Goal: Check status: Check status

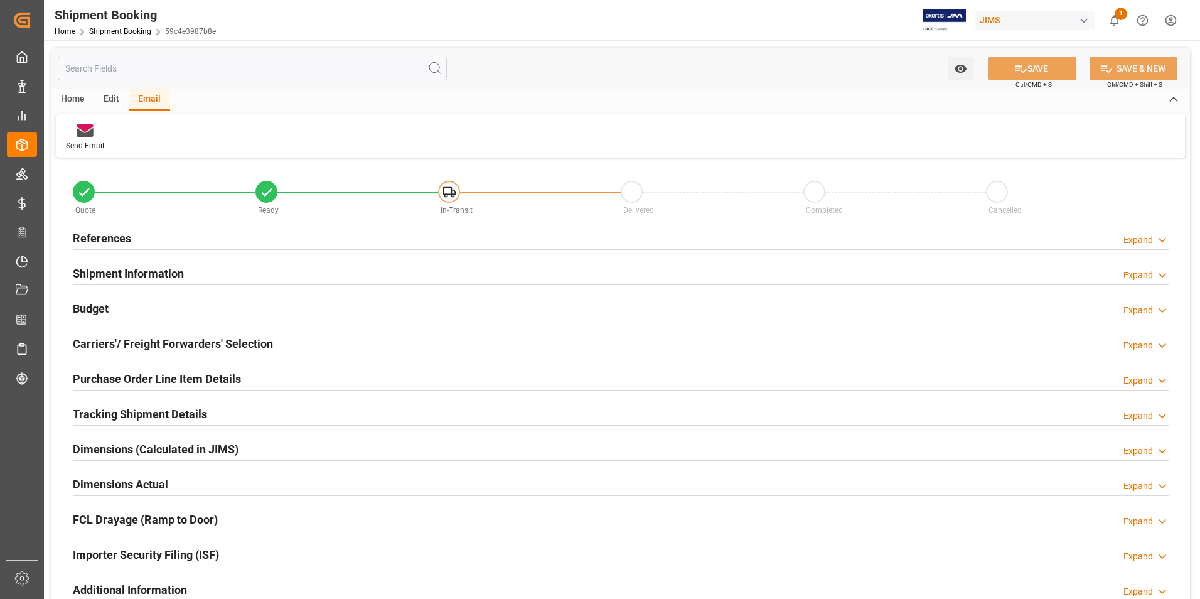
scroll to position [126, 0]
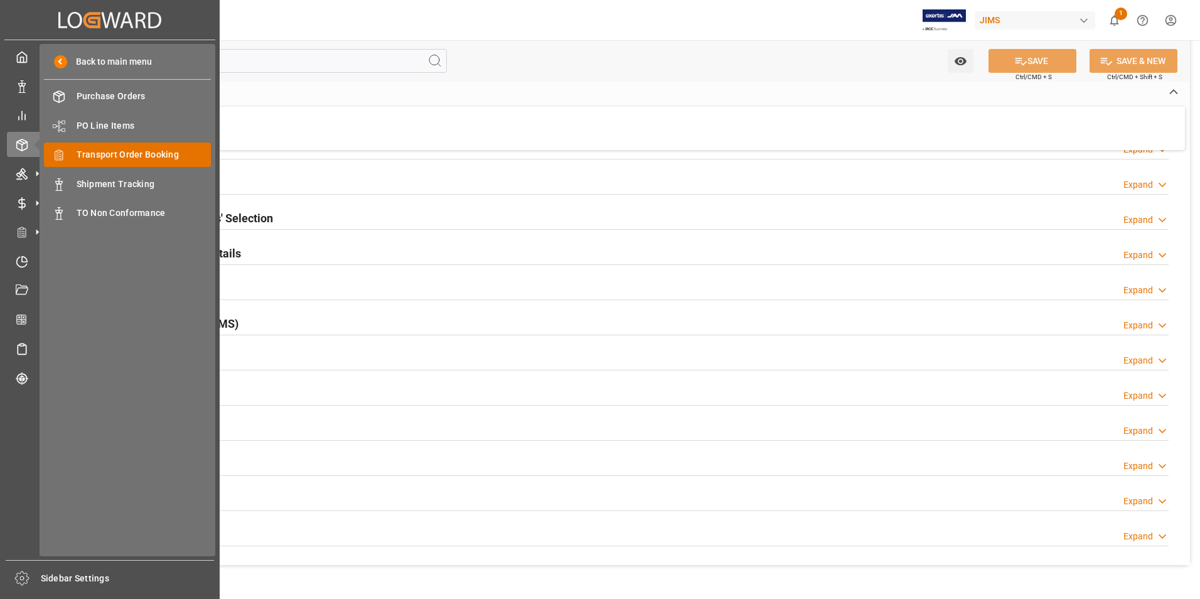
click at [136, 155] on span "Transport Order Booking" at bounding box center [144, 154] width 135 height 13
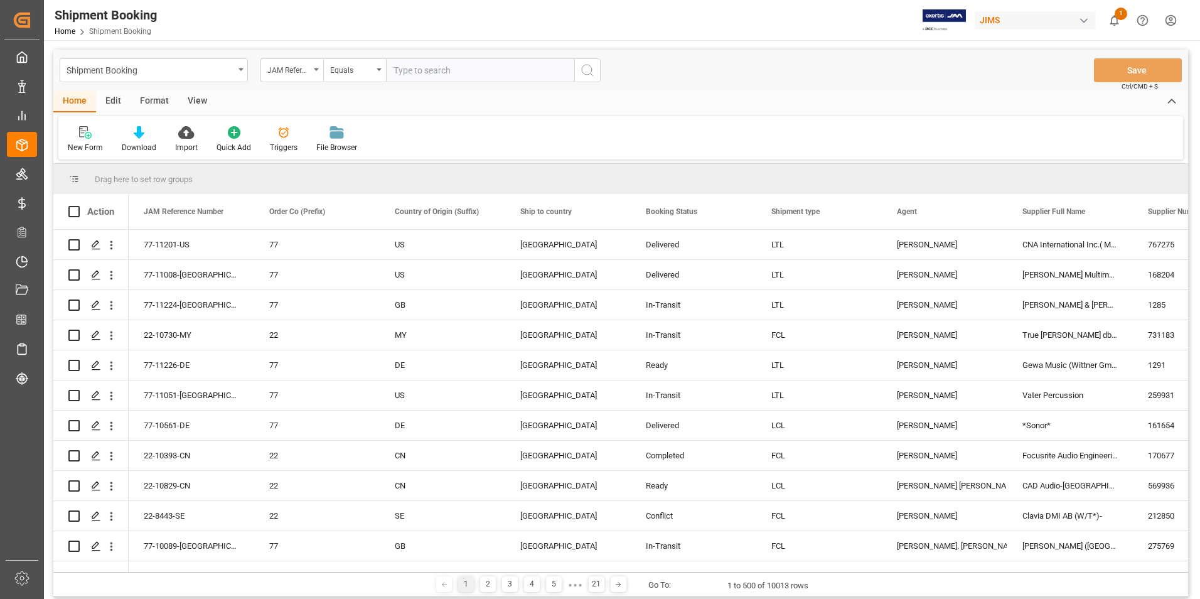
click at [415, 70] on input "text" at bounding box center [480, 70] width 188 height 24
type input "22-10790-tw"
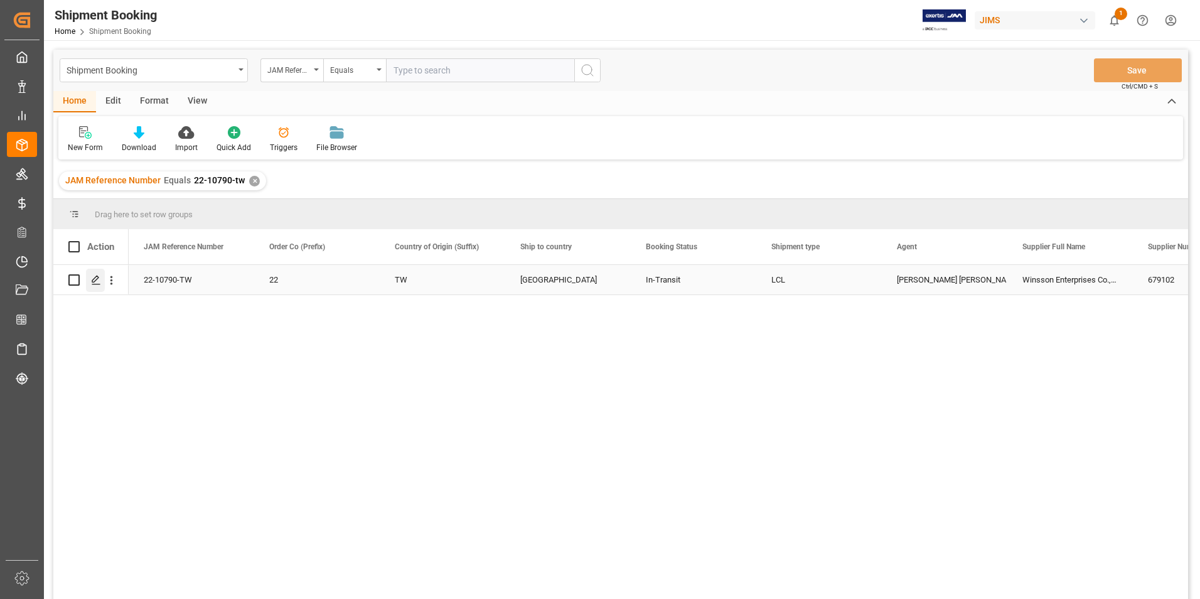
click at [93, 279] on icon "Press SPACE to select this row." at bounding box center [96, 280] width 10 height 10
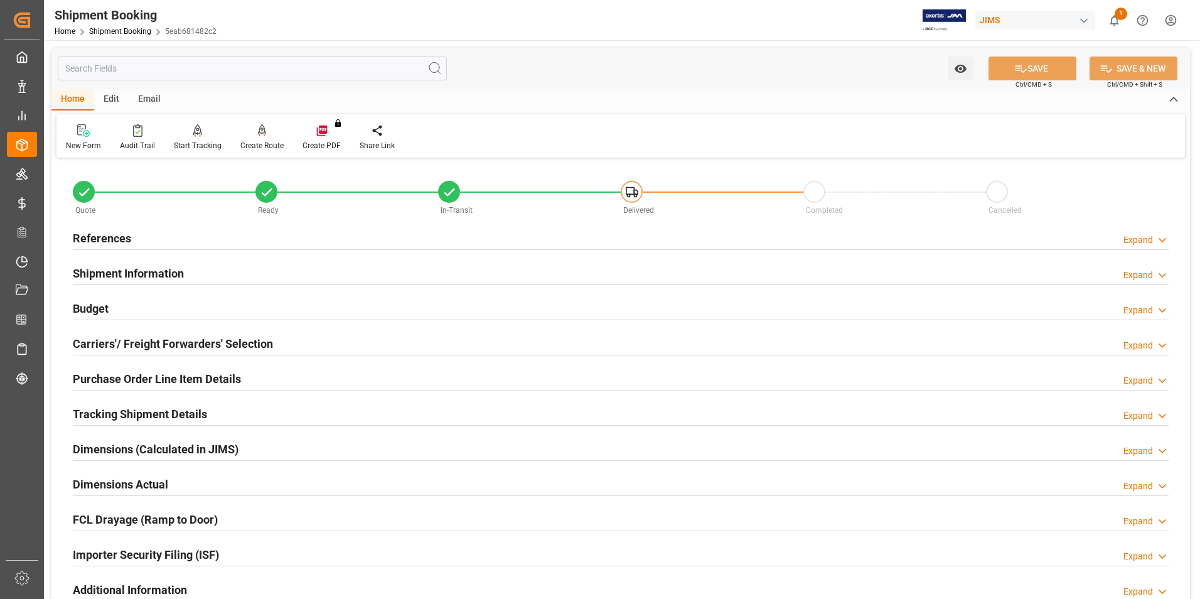
scroll to position [126, 0]
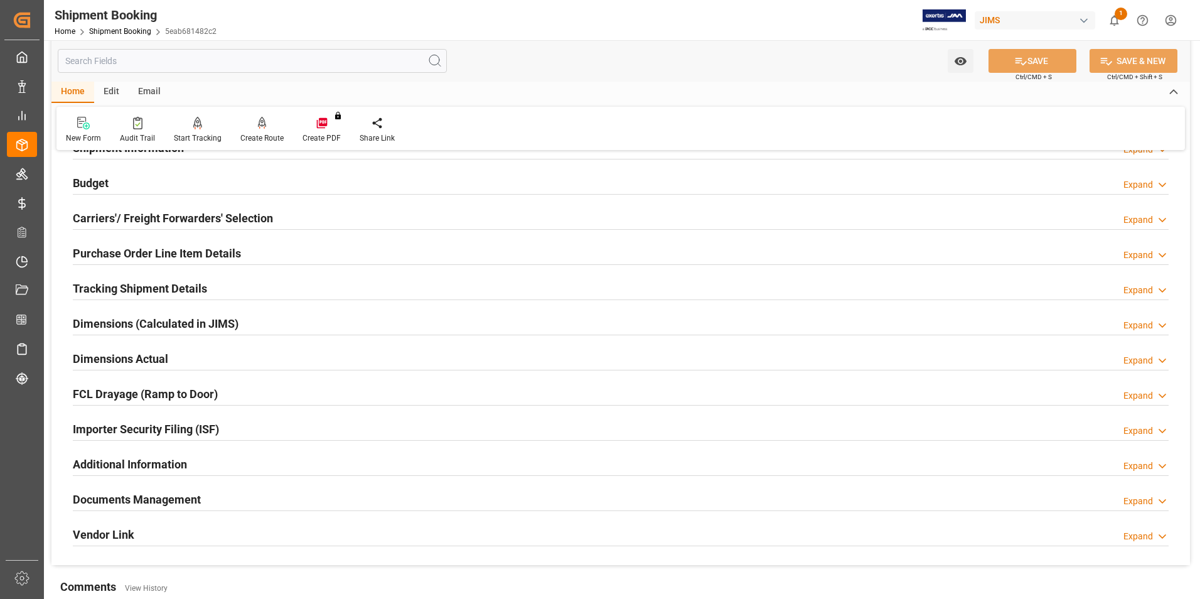
click at [242, 284] on div "Tracking Shipment Details Expand" at bounding box center [621, 287] width 1096 height 24
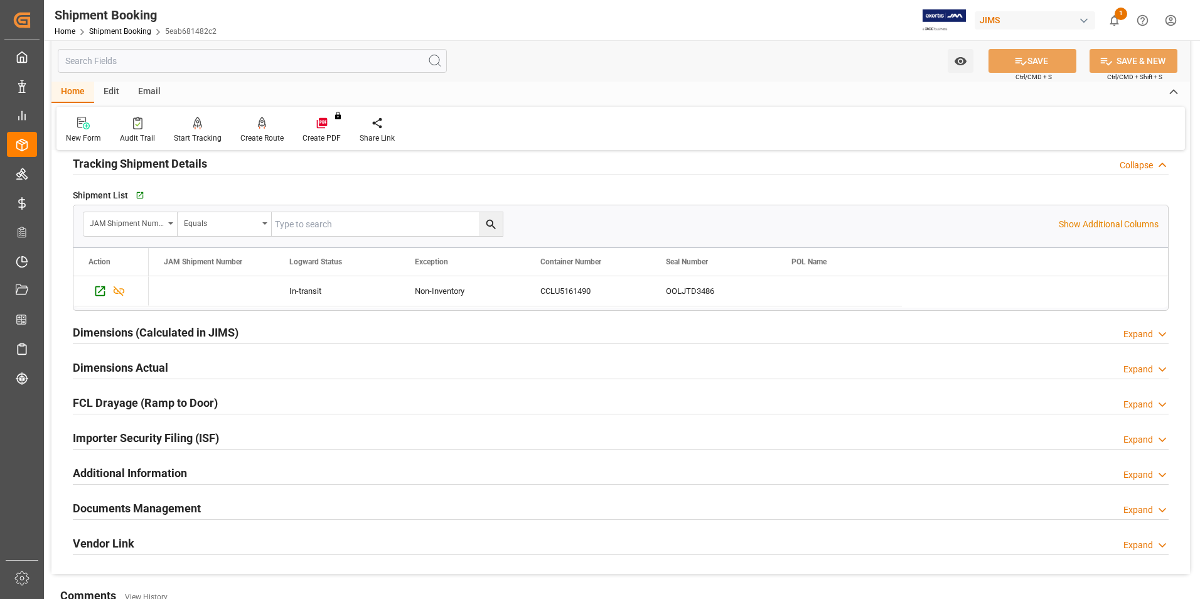
scroll to position [251, 0]
click at [142, 191] on icon "button" at bounding box center [139, 195] width 11 height 11
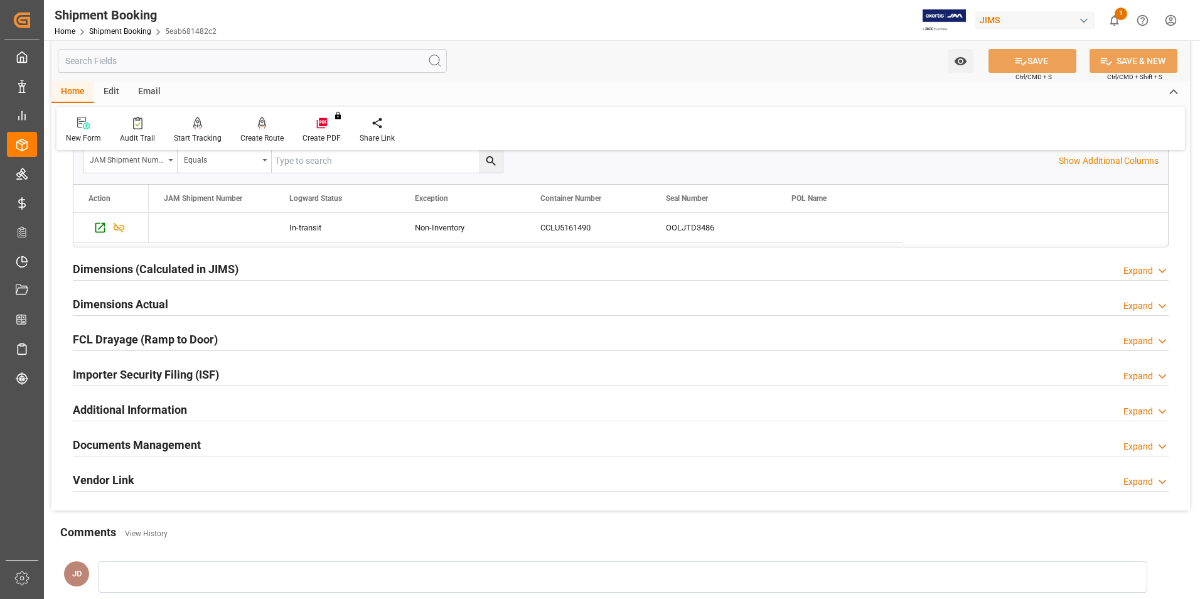
click at [239, 447] on div "Documents Management Expand" at bounding box center [621, 444] width 1096 height 24
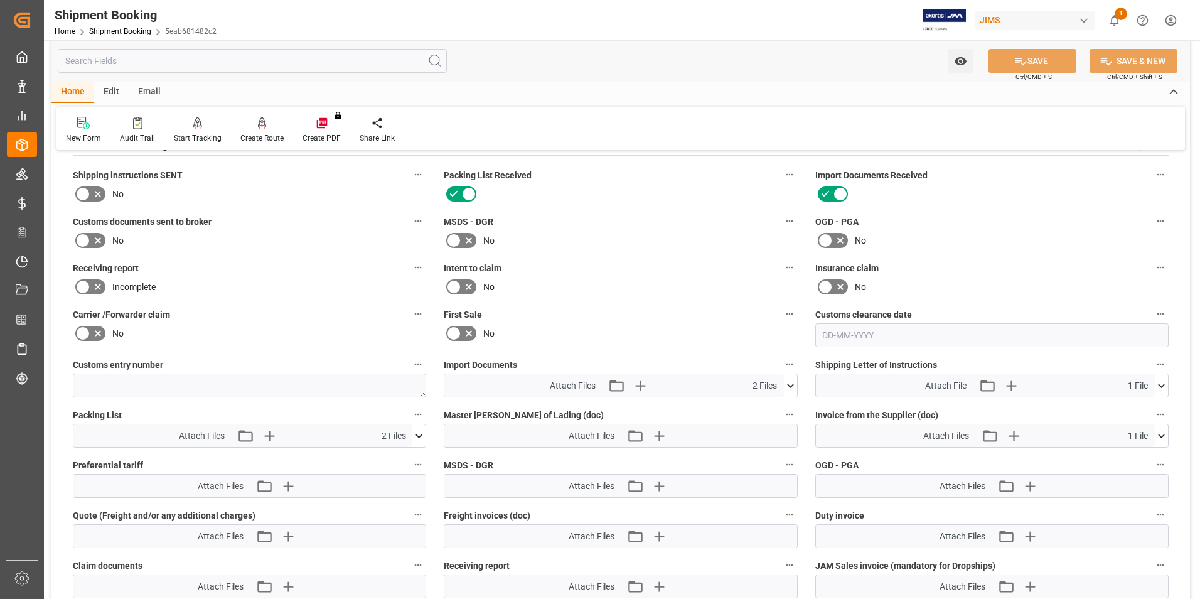
scroll to position [628, 0]
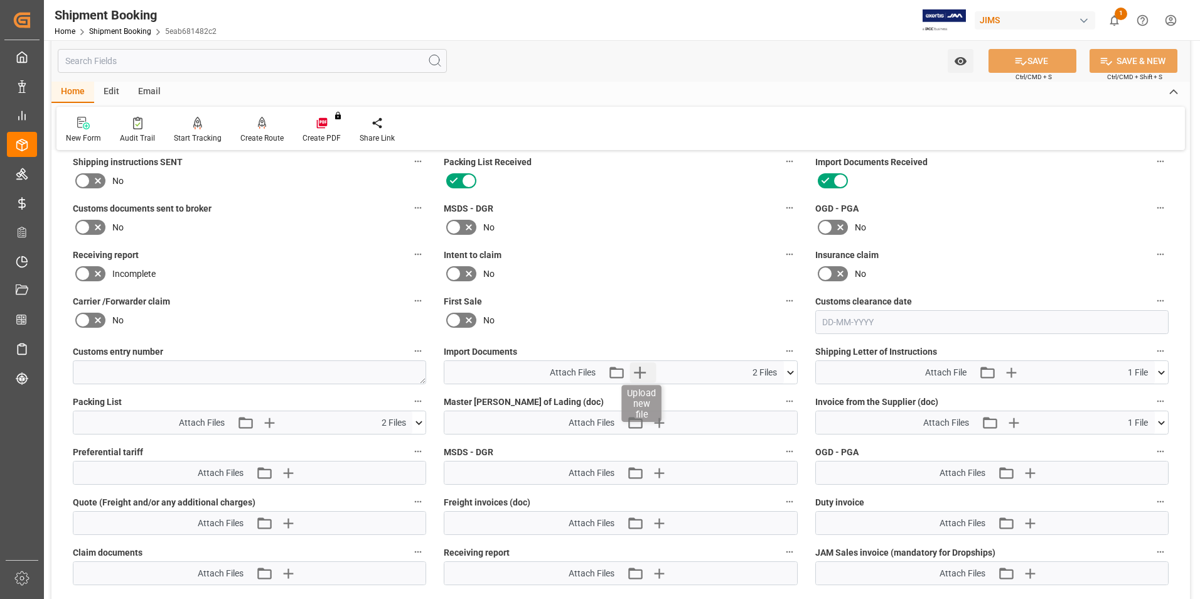
click at [641, 372] on icon "button" at bounding box center [640, 372] width 12 height 12
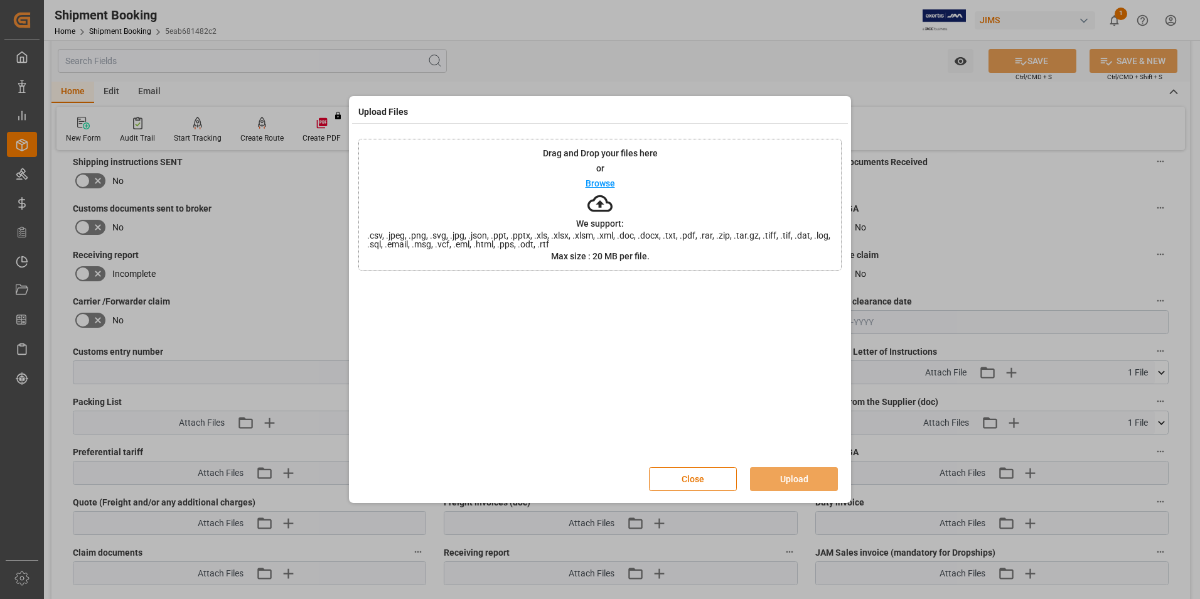
click at [599, 184] on p "Browse" at bounding box center [600, 183] width 29 height 9
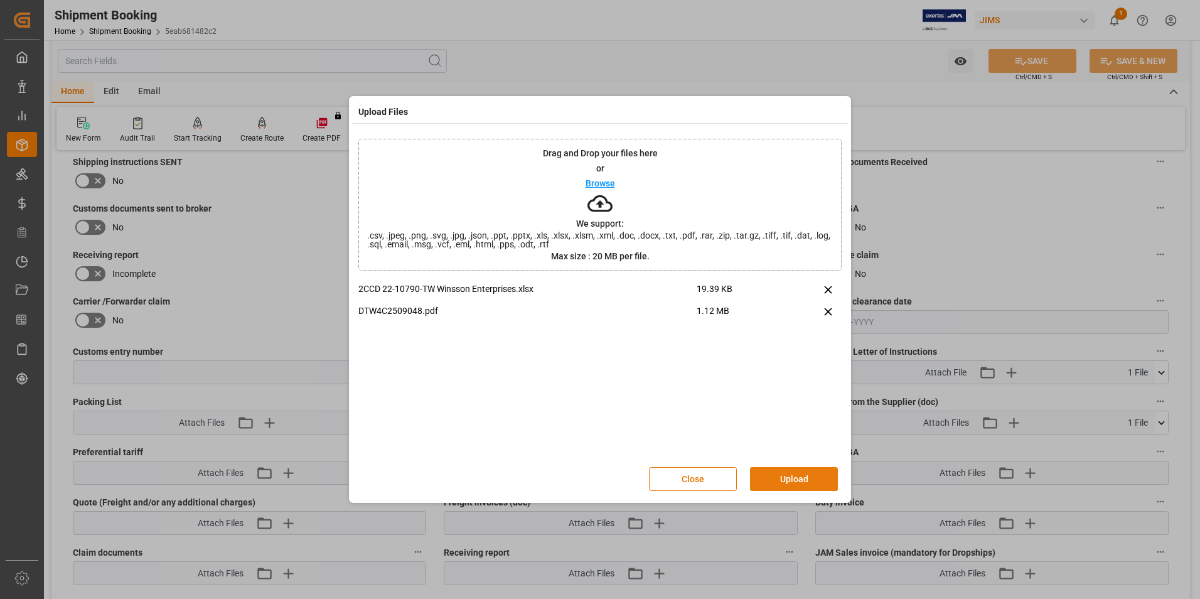
click at [805, 479] on button "Upload" at bounding box center [794, 479] width 88 height 24
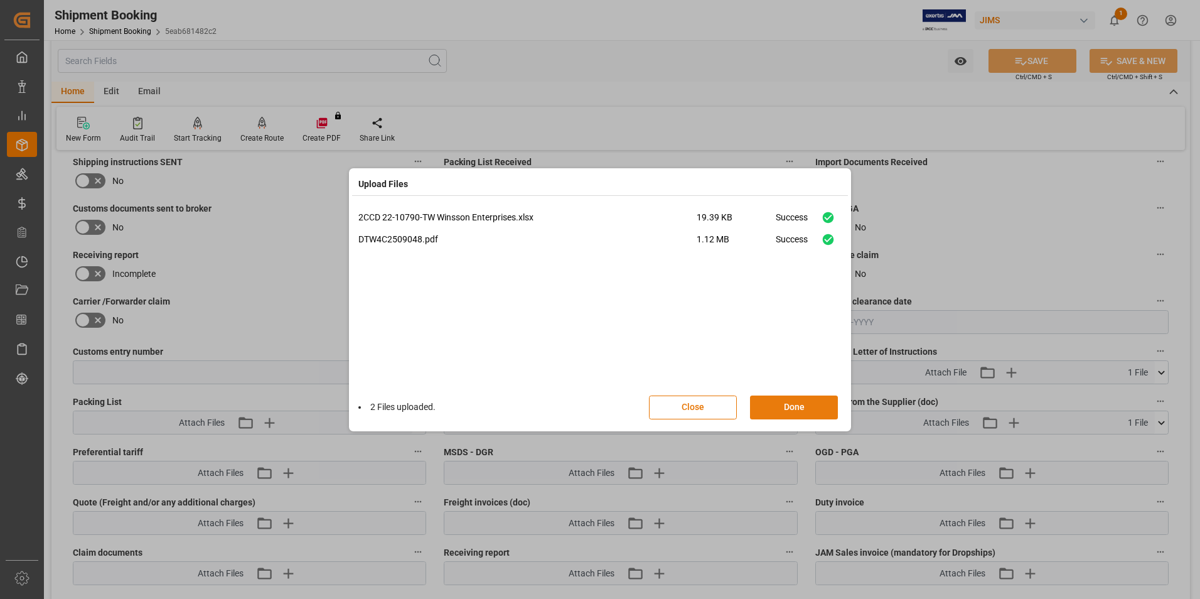
click at [801, 395] on div "Close Done" at bounding box center [750, 407] width 202 height 24
click at [796, 405] on button "Done" at bounding box center [794, 407] width 88 height 24
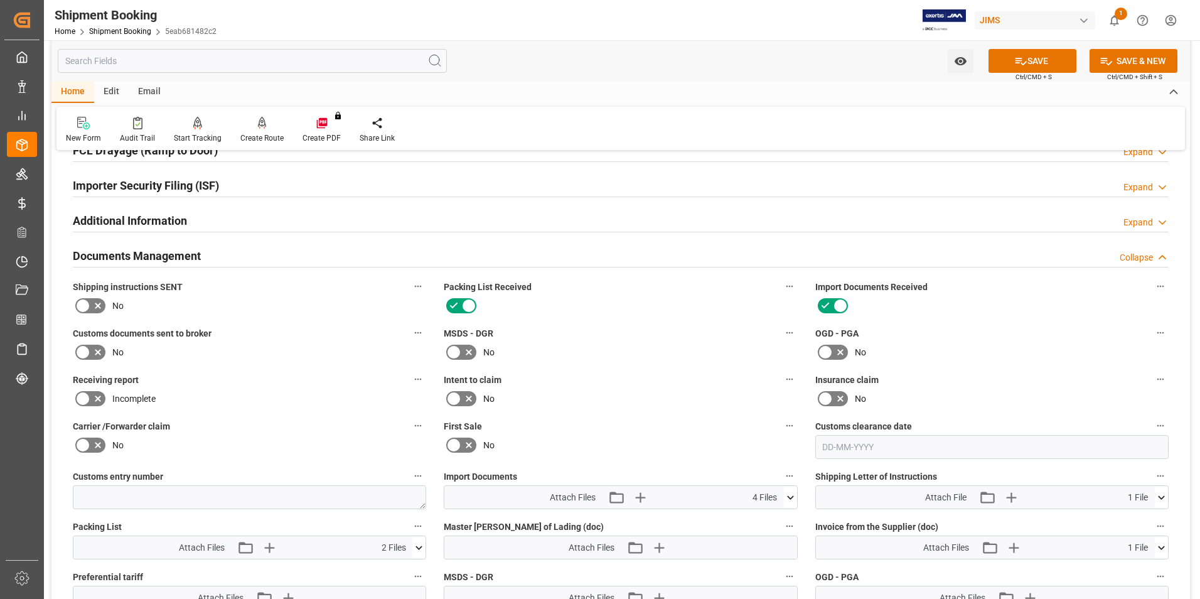
scroll to position [502, 0]
click at [95, 349] on icon at bounding box center [97, 352] width 15 height 15
click at [0, 0] on input "checkbox" at bounding box center [0, 0] width 0 height 0
click at [1013, 53] on button "SAVE" at bounding box center [1032, 61] width 88 height 24
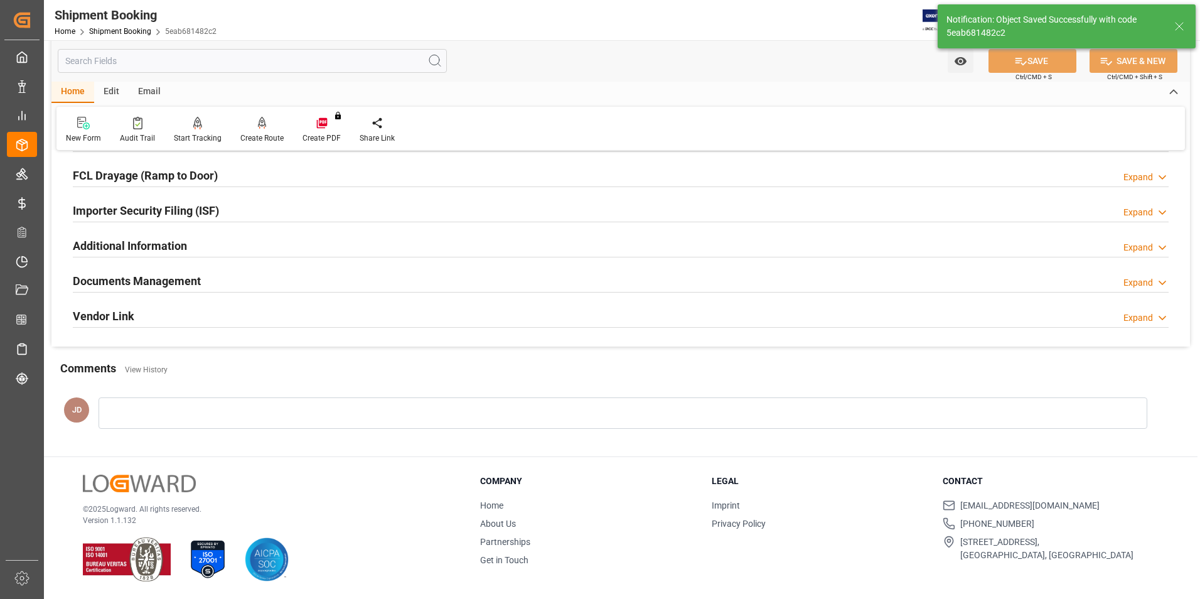
scroll to position [343, 0]
click at [235, 282] on div "Documents Management Expand" at bounding box center [621, 281] width 1096 height 24
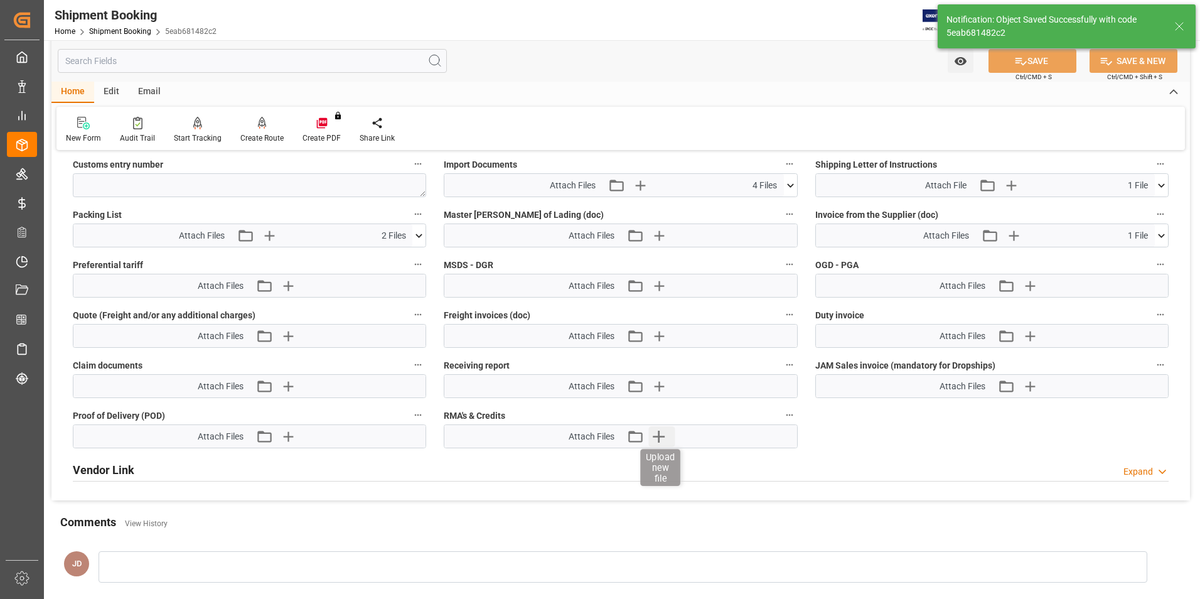
scroll to position [682, 0]
click at [420, 233] on icon at bounding box center [418, 234] width 13 height 13
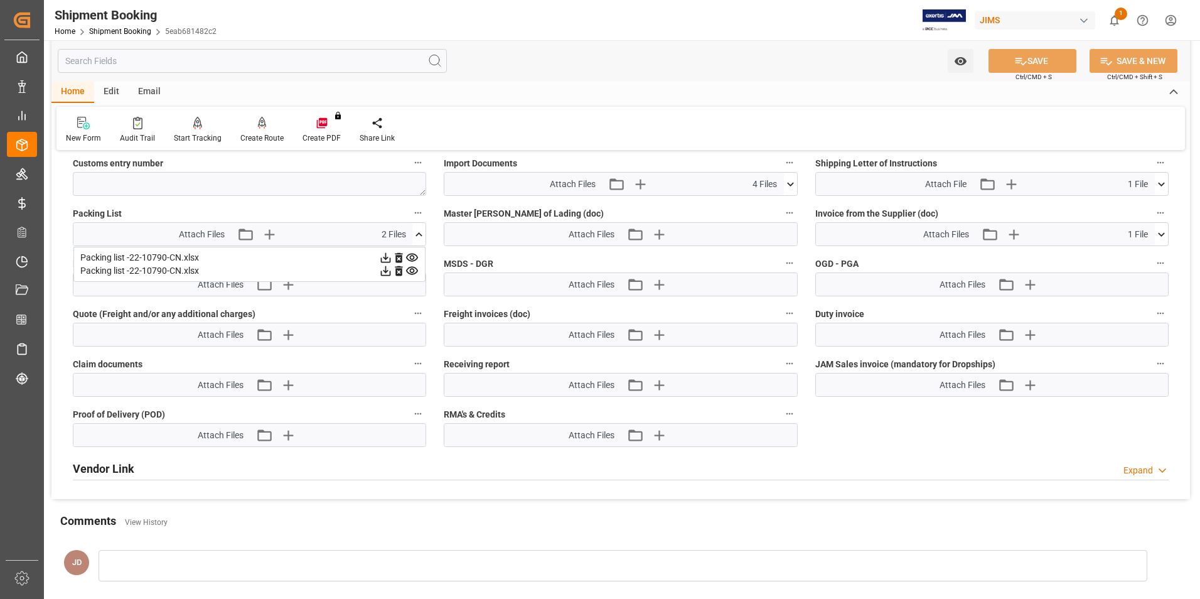
click at [420, 233] on icon at bounding box center [419, 234] width 7 height 4
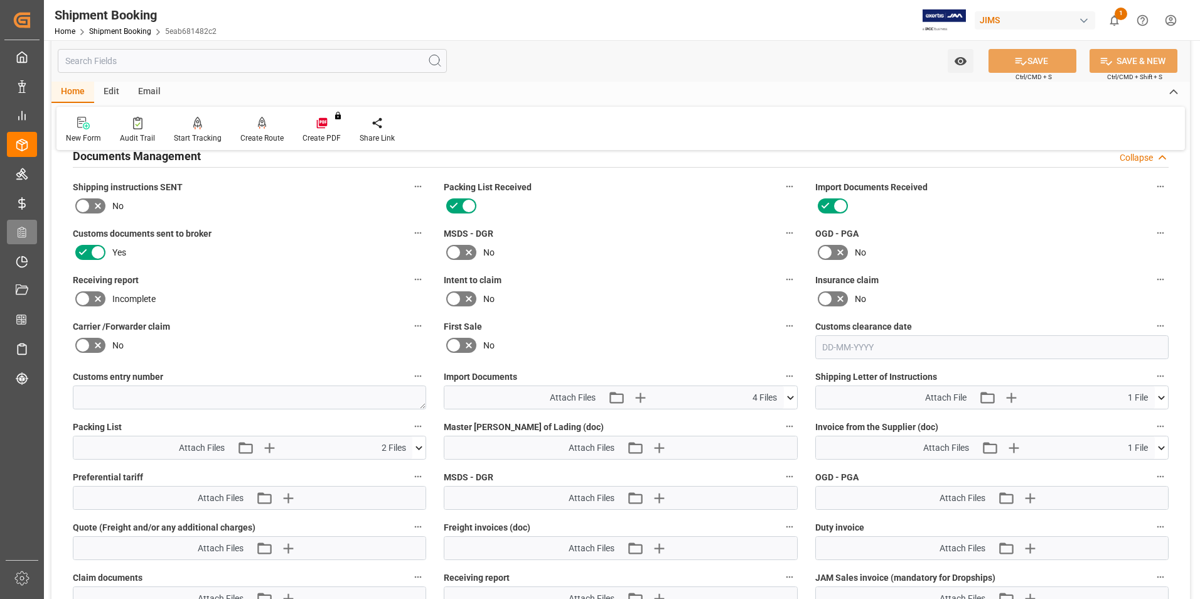
scroll to position [431, 0]
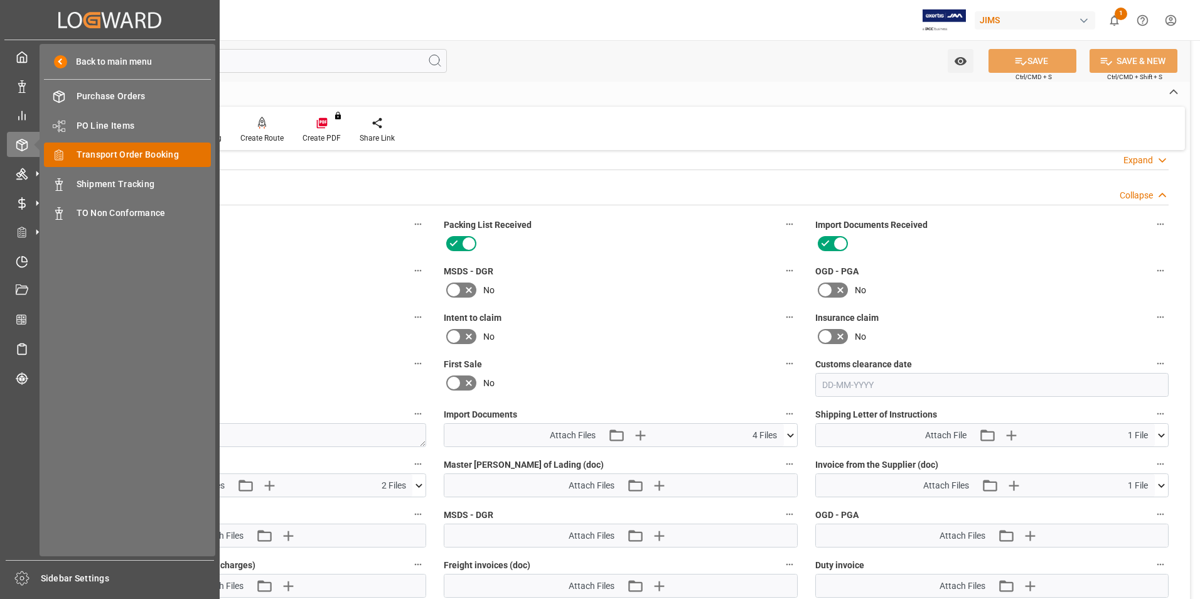
click at [113, 150] on span "Transport Order Booking" at bounding box center [144, 154] width 135 height 13
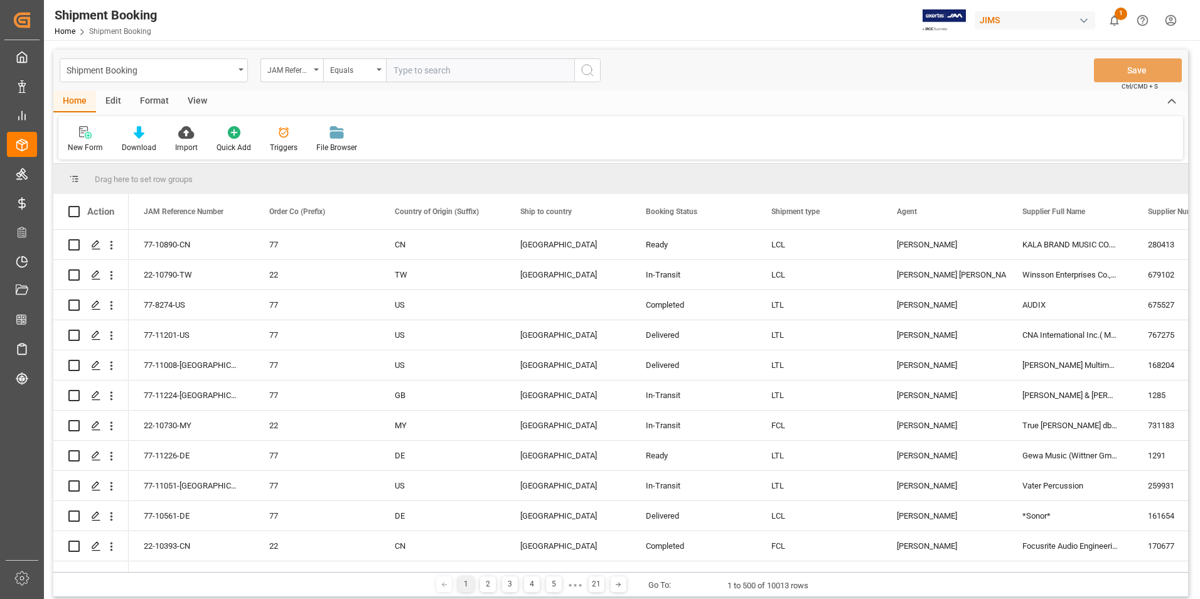
click at [454, 63] on input "text" at bounding box center [480, 70] width 188 height 24
type input "22-10196-GB"
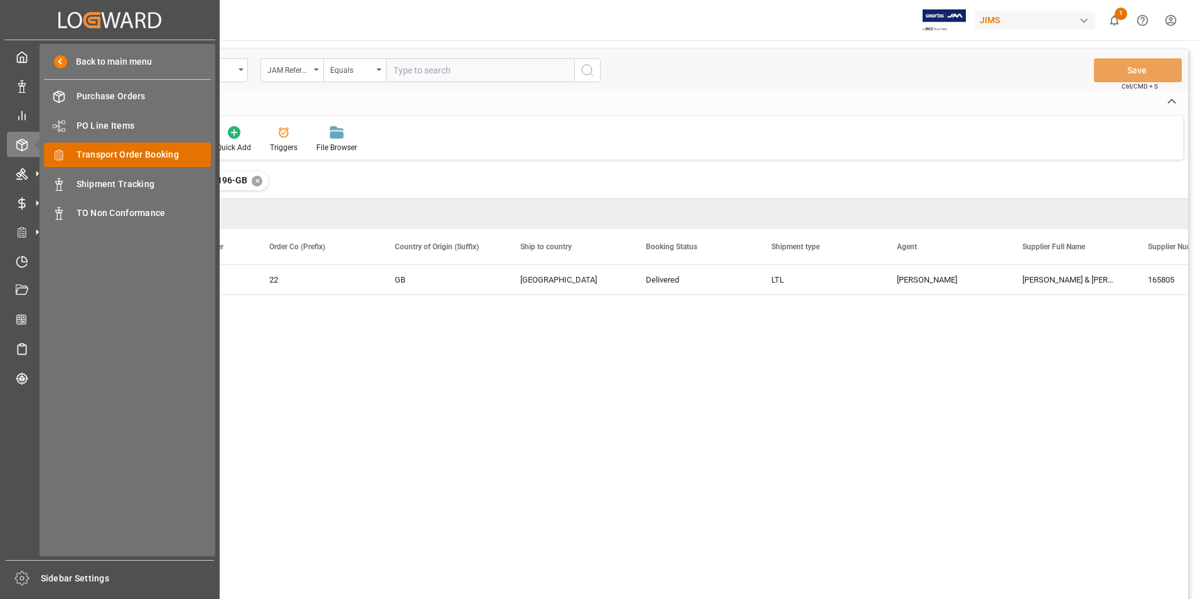
click at [134, 161] on span "Transport Order Booking" at bounding box center [144, 154] width 135 height 13
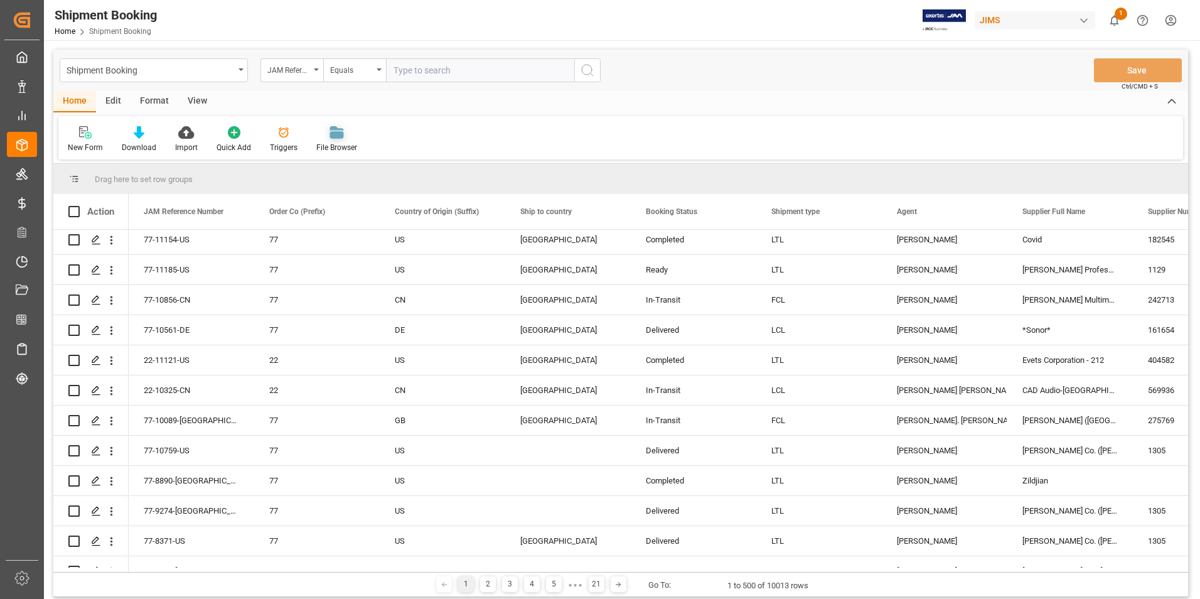
scroll to position [126, 0]
click at [436, 73] on input "text" at bounding box center [480, 70] width 188 height 24
type input "77-11185-us"
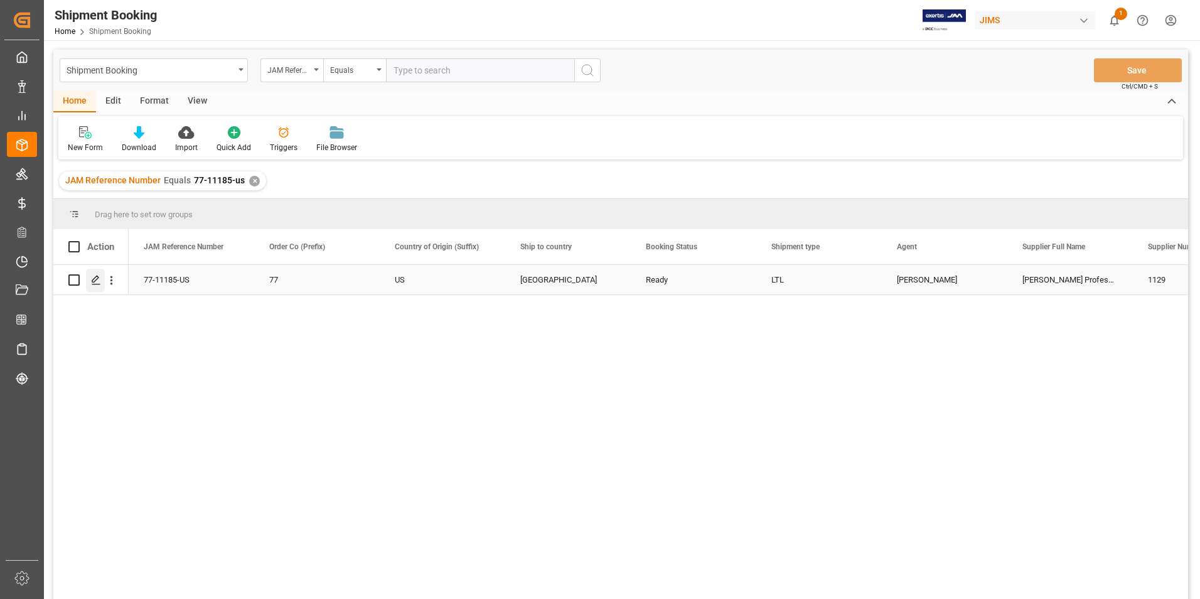
click at [96, 277] on icon "Press SPACE to select this row." at bounding box center [96, 280] width 10 height 10
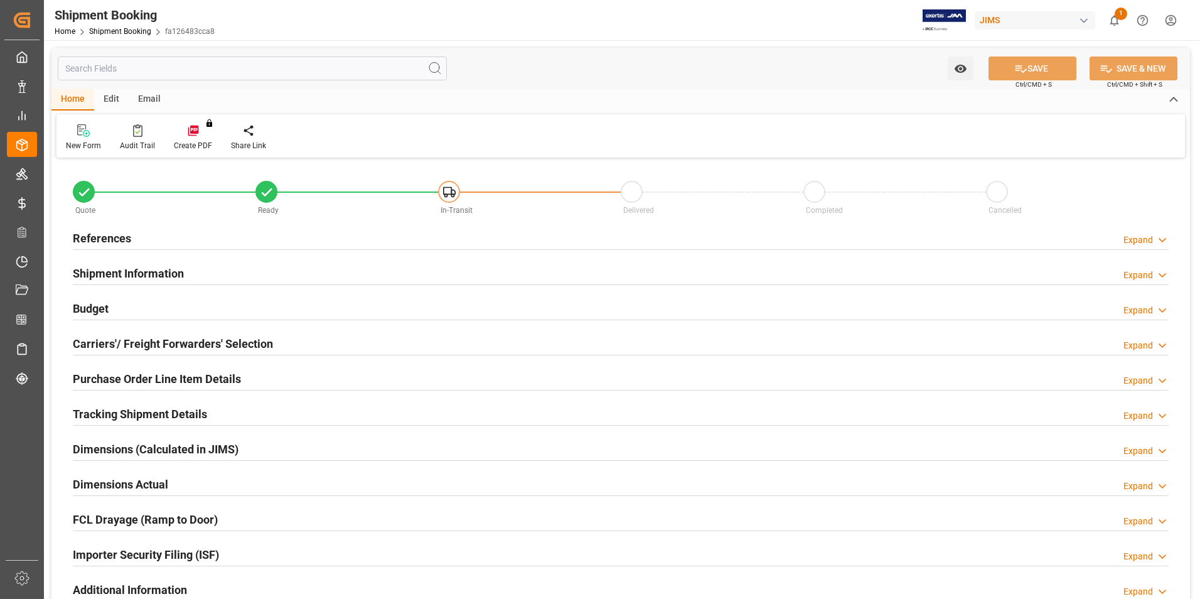
type input "0"
type input "22-09-2025"
click at [110, 233] on h2 "References" at bounding box center [102, 238] width 58 height 17
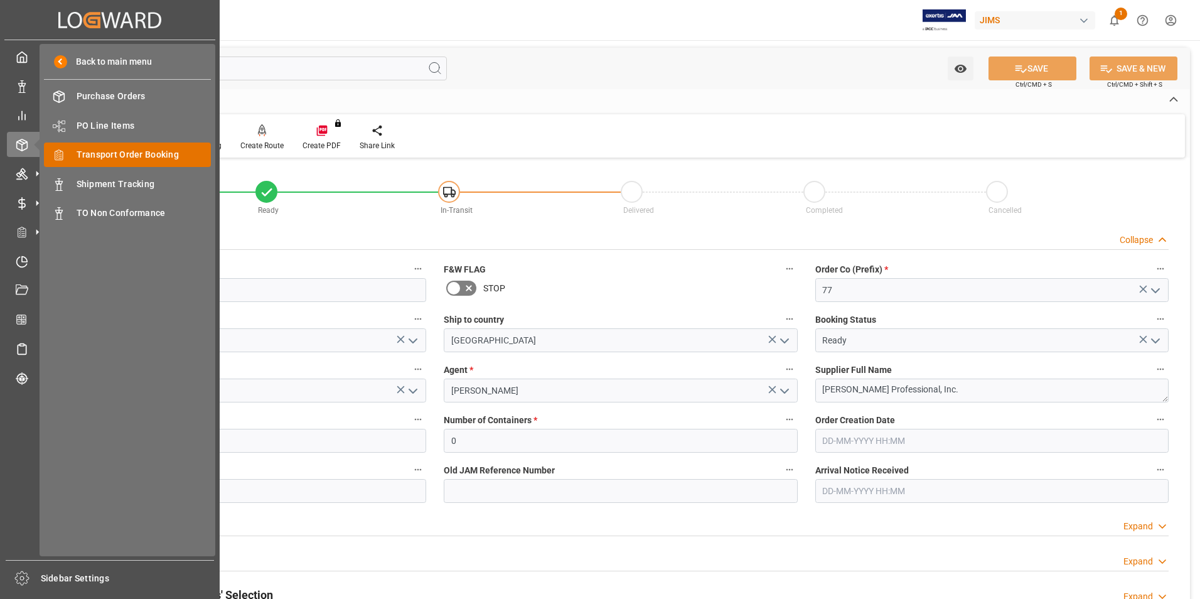
click at [134, 148] on span "Transport Order Booking" at bounding box center [144, 154] width 135 height 13
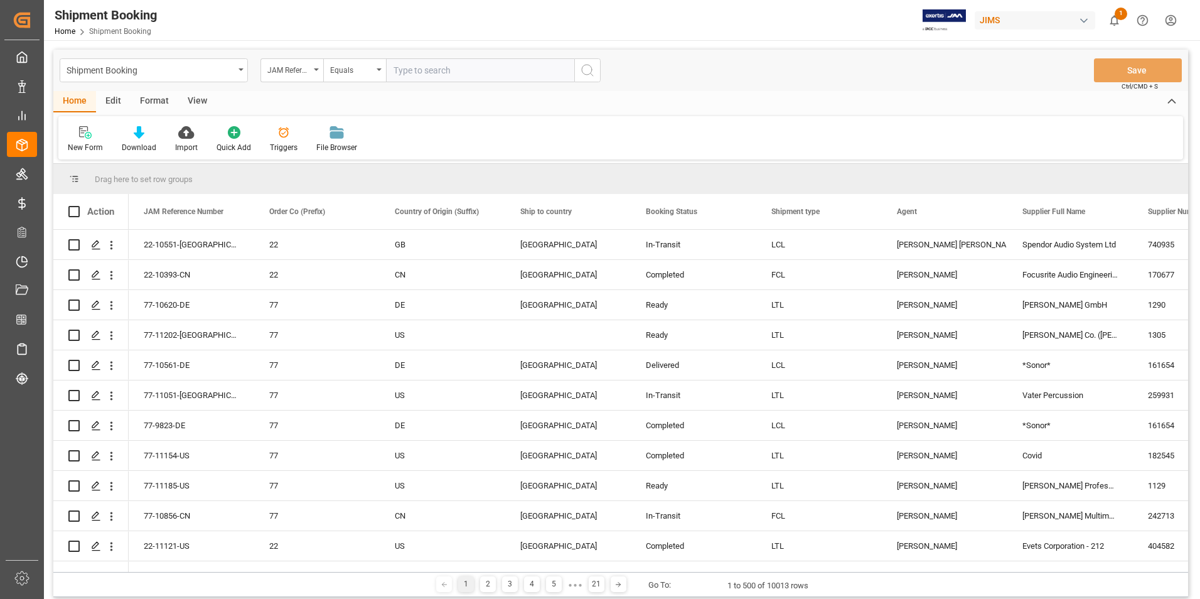
click at [434, 75] on input "text" at bounding box center [480, 70] width 188 height 24
type input "22-10639-CN"
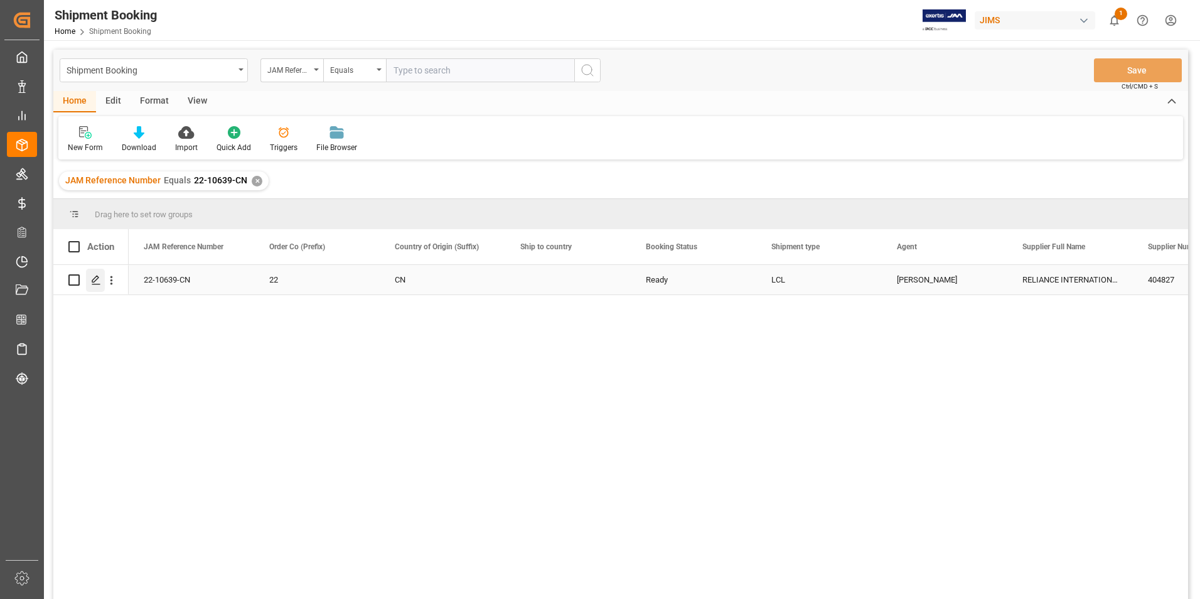
click at [94, 277] on icon "Press SPACE to select this row." at bounding box center [96, 280] width 10 height 10
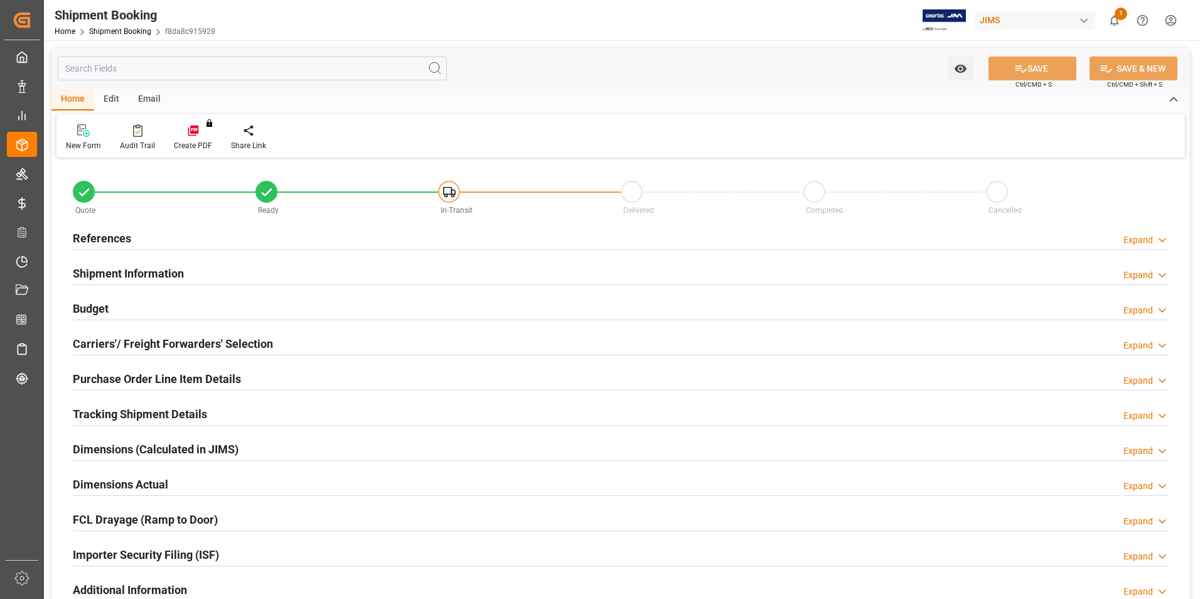
type input "0"
click at [100, 236] on h2 "References" at bounding box center [102, 238] width 58 height 17
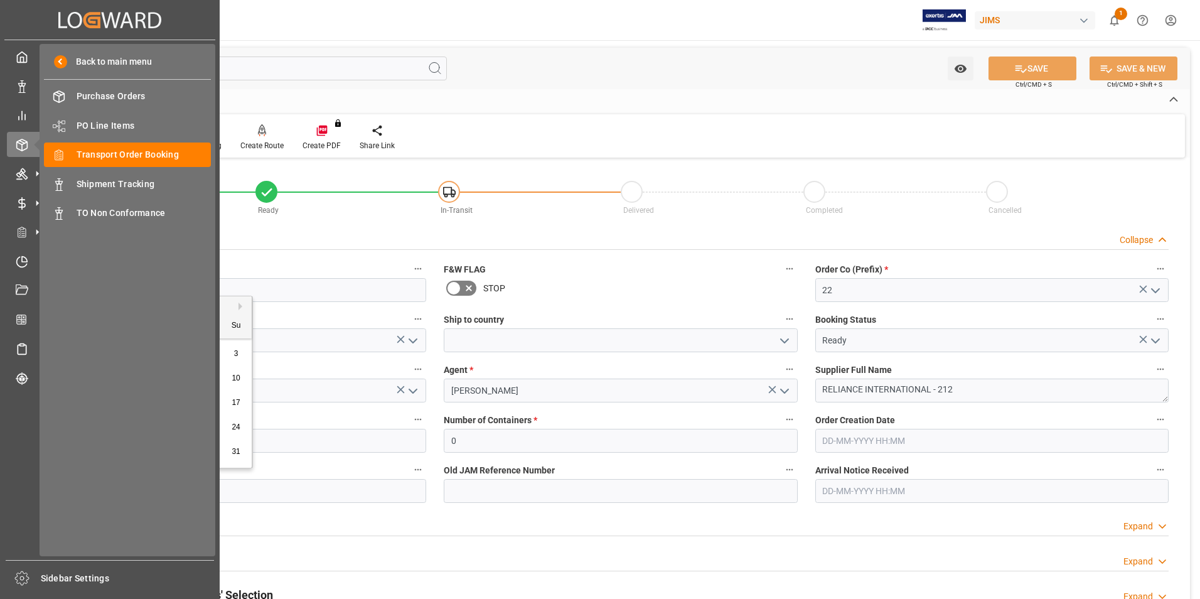
drag, startPoint x: 144, startPoint y: 489, endPoint x: 43, endPoint y: 483, distance: 101.2
click at [43, 483] on div "Created by potrace 1.15, written by Peter Selinger 2001-2017 Created by potrace…" at bounding box center [600, 299] width 1200 height 599
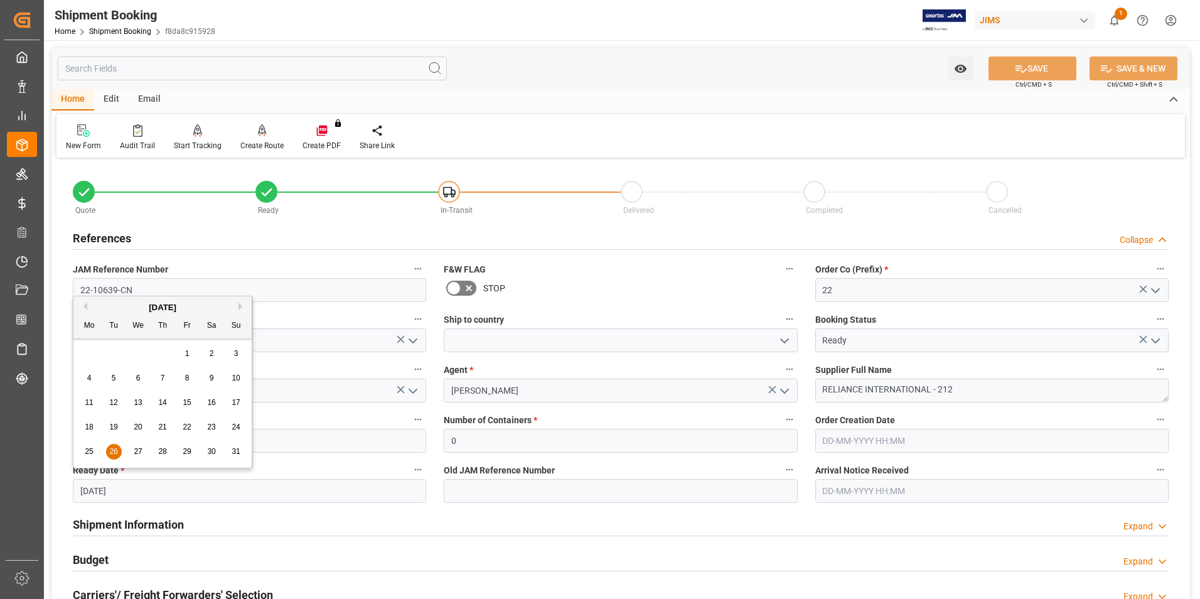
click at [243, 302] on div "August 2025" at bounding box center [162, 307] width 178 height 13
click at [243, 304] on button "Next Month" at bounding box center [242, 306] width 8 height 8
click at [114, 400] on span "14" at bounding box center [113, 402] width 8 height 9
type input "14-10-2025"
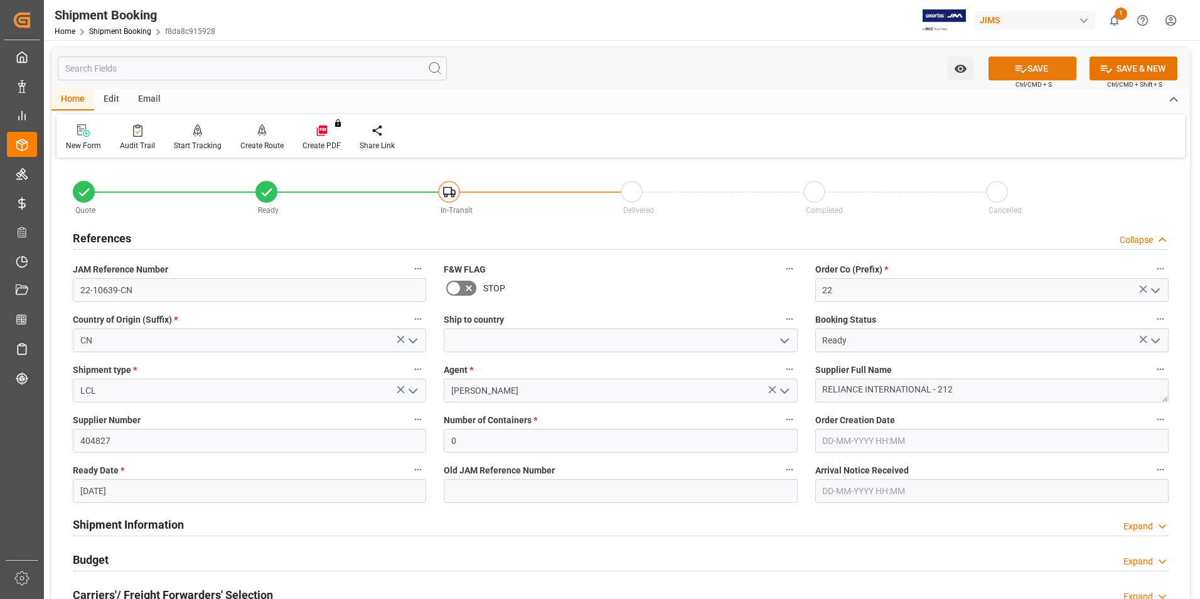
click at [1033, 69] on button "SAVE" at bounding box center [1032, 68] width 88 height 24
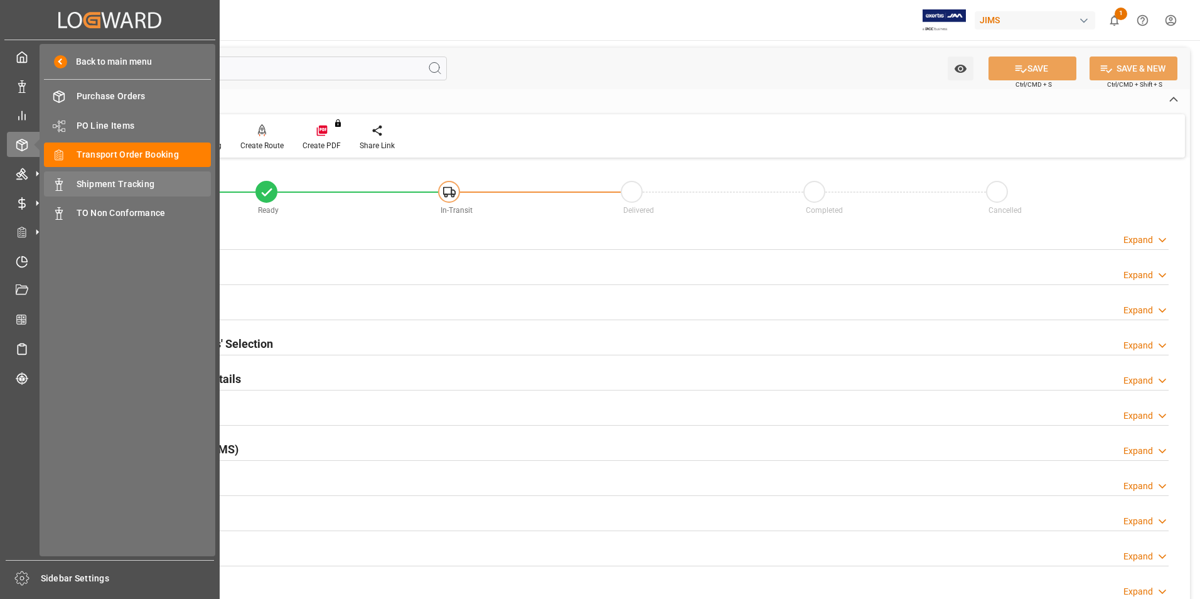
click at [119, 181] on span "Shipment Tracking" at bounding box center [144, 184] width 135 height 13
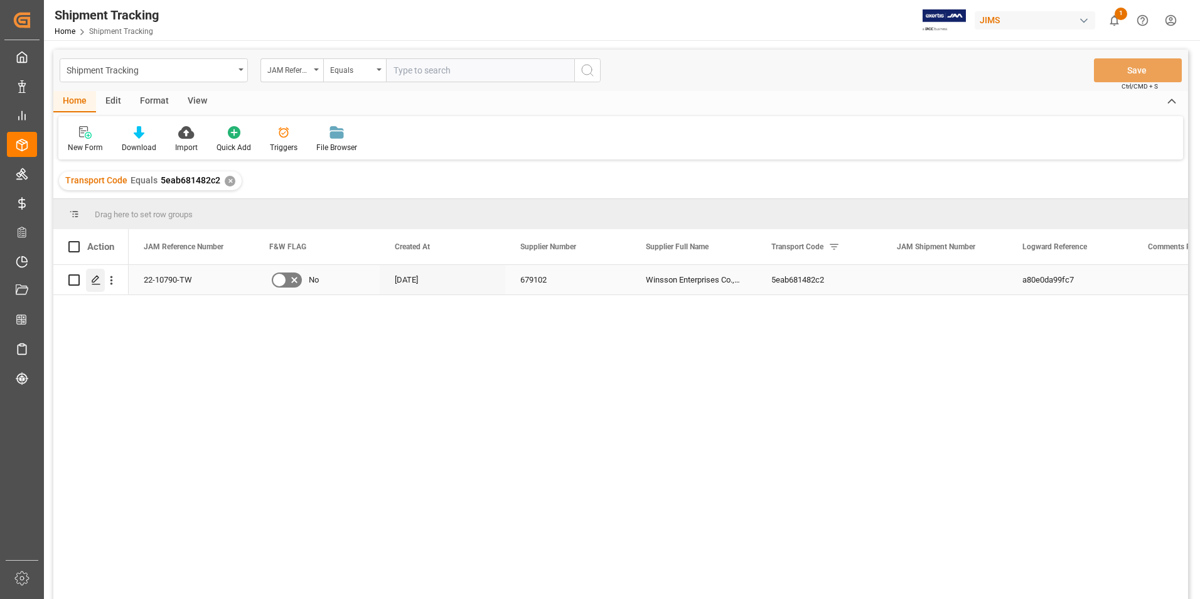
click at [95, 277] on icon "Press SPACE to select this row." at bounding box center [96, 280] width 10 height 10
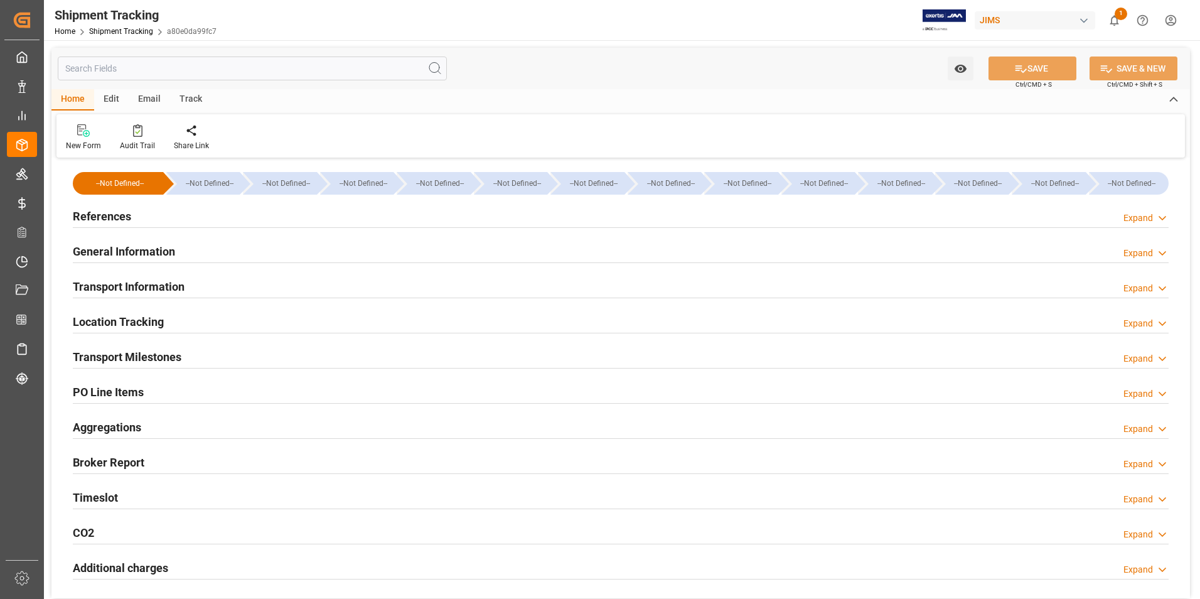
type input "OOCL"
type input "Orient Overseas Container Line Ltd"
type input "32172.5"
type input "[DATE]"
click at [172, 217] on div "References Expand" at bounding box center [621, 215] width 1096 height 24
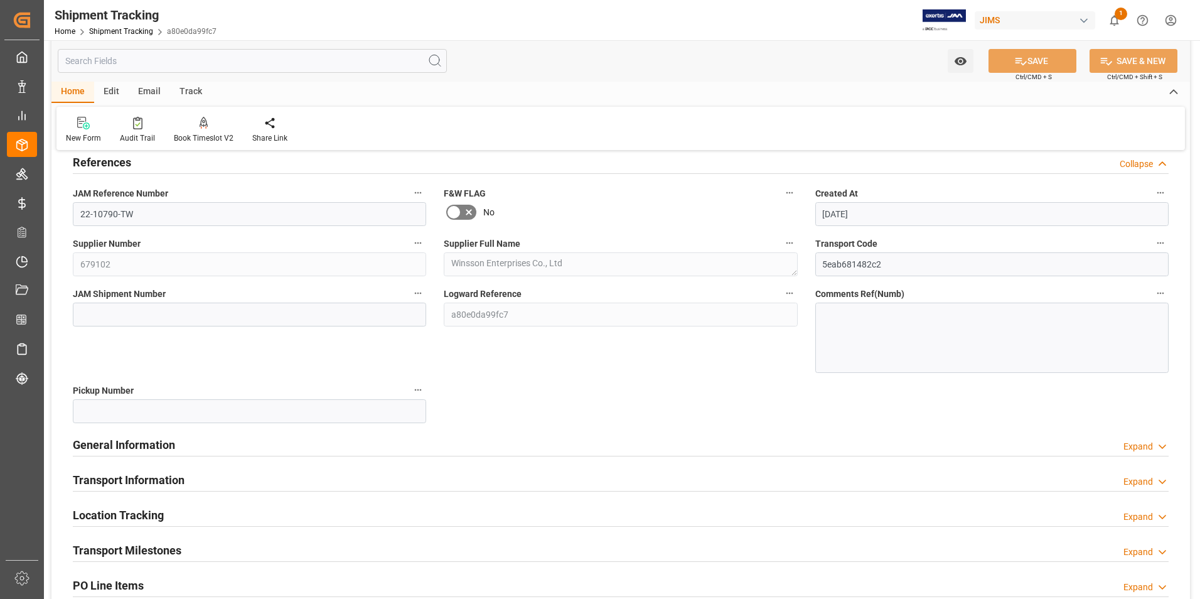
scroll to position [126, 0]
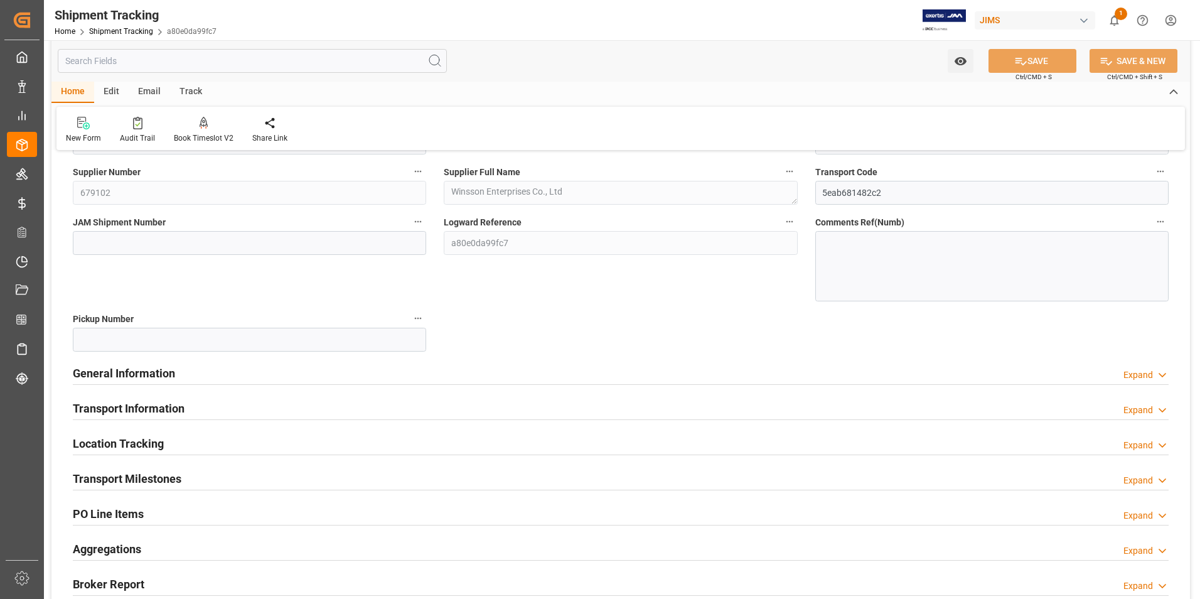
click at [262, 375] on div "General Information Expand" at bounding box center [621, 372] width 1096 height 24
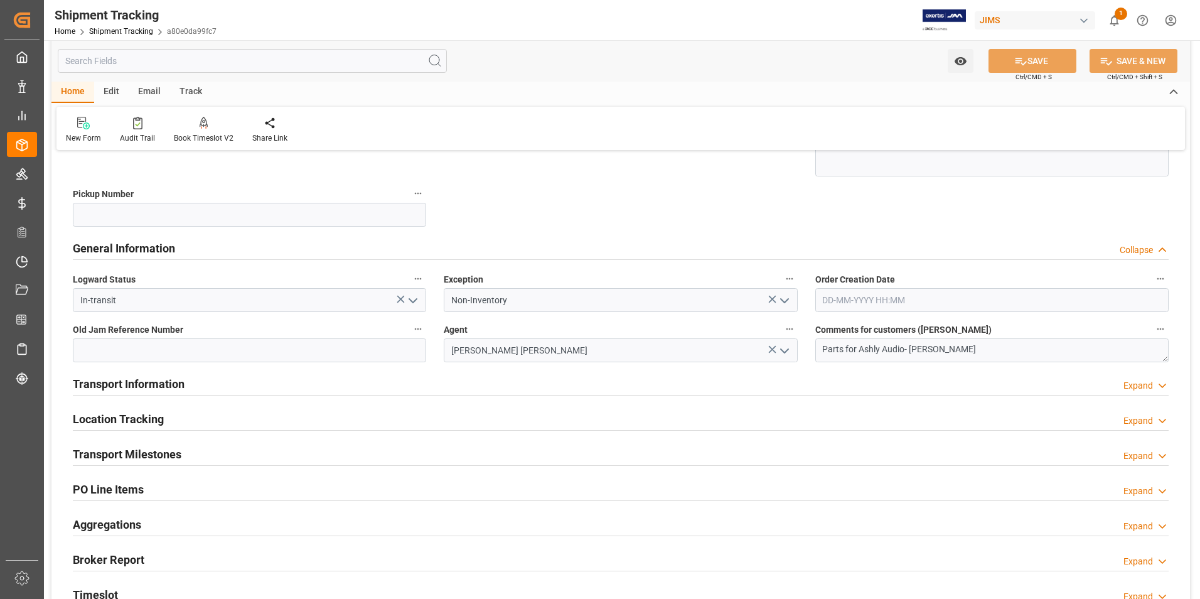
scroll to position [251, 0]
click at [516, 386] on div "Transport Information Expand" at bounding box center [621, 382] width 1096 height 24
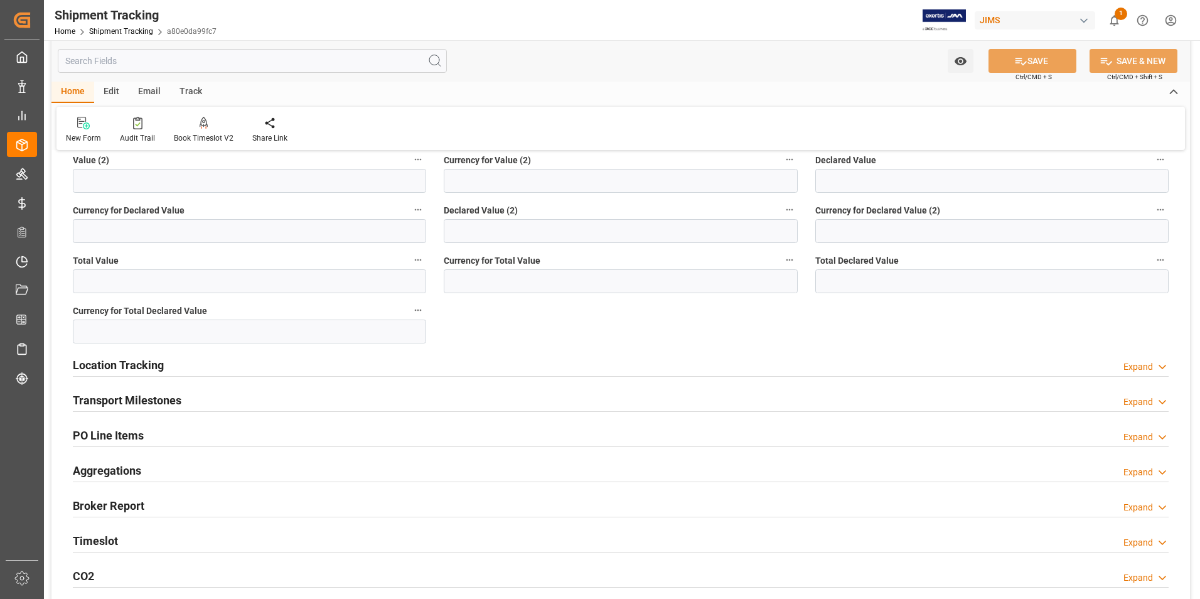
scroll to position [879, 0]
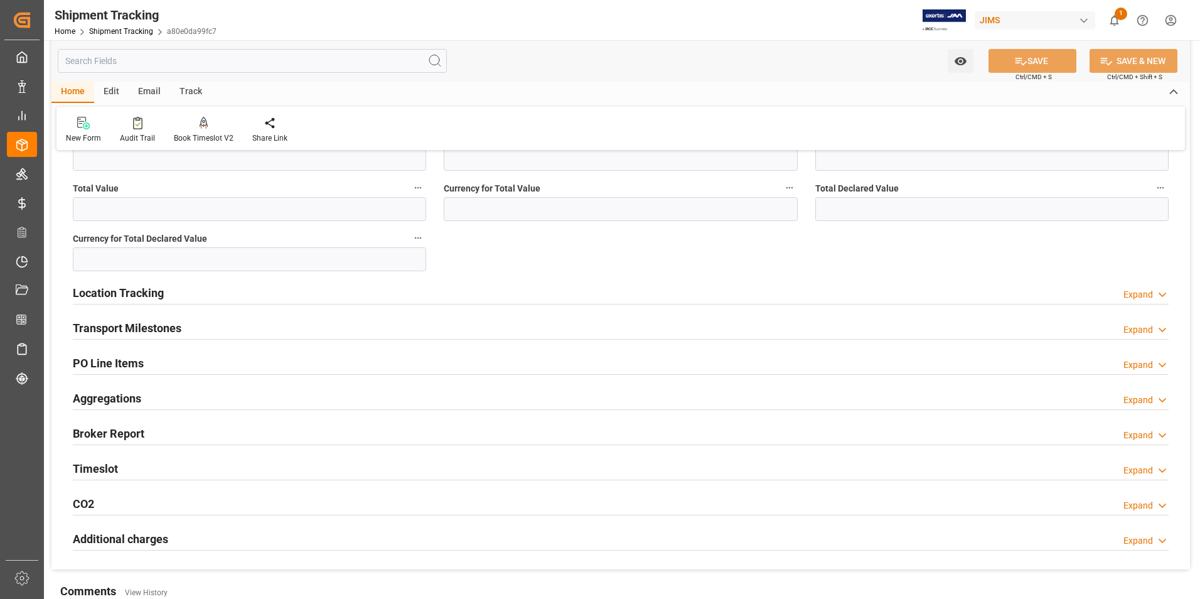
click at [243, 330] on div "Transport Milestones Expand" at bounding box center [621, 327] width 1096 height 24
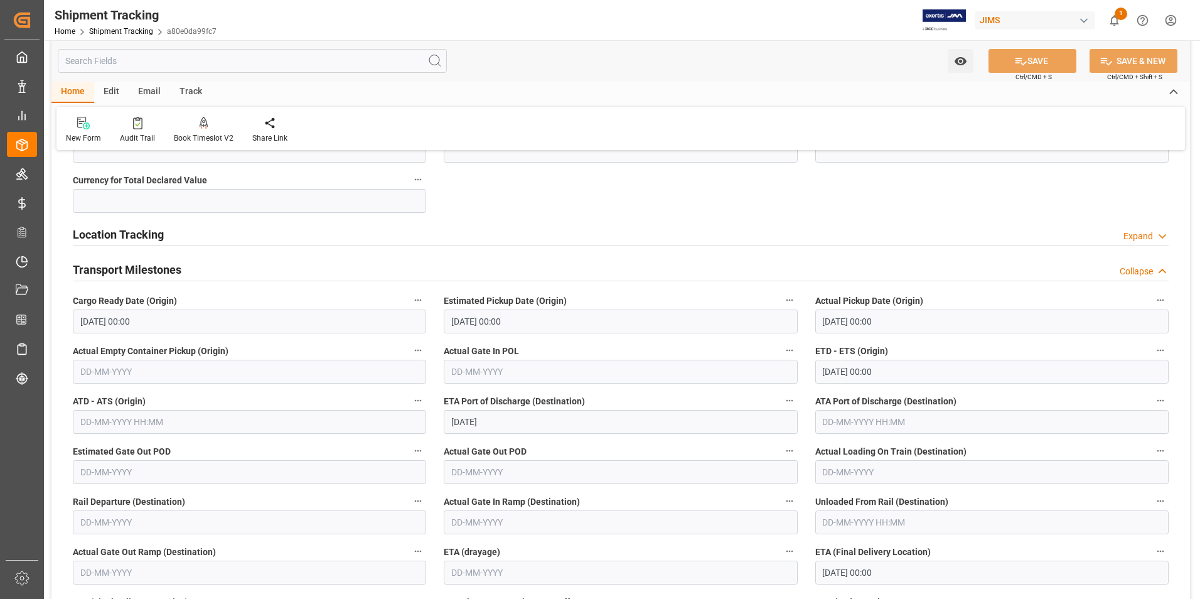
scroll to position [1004, 0]
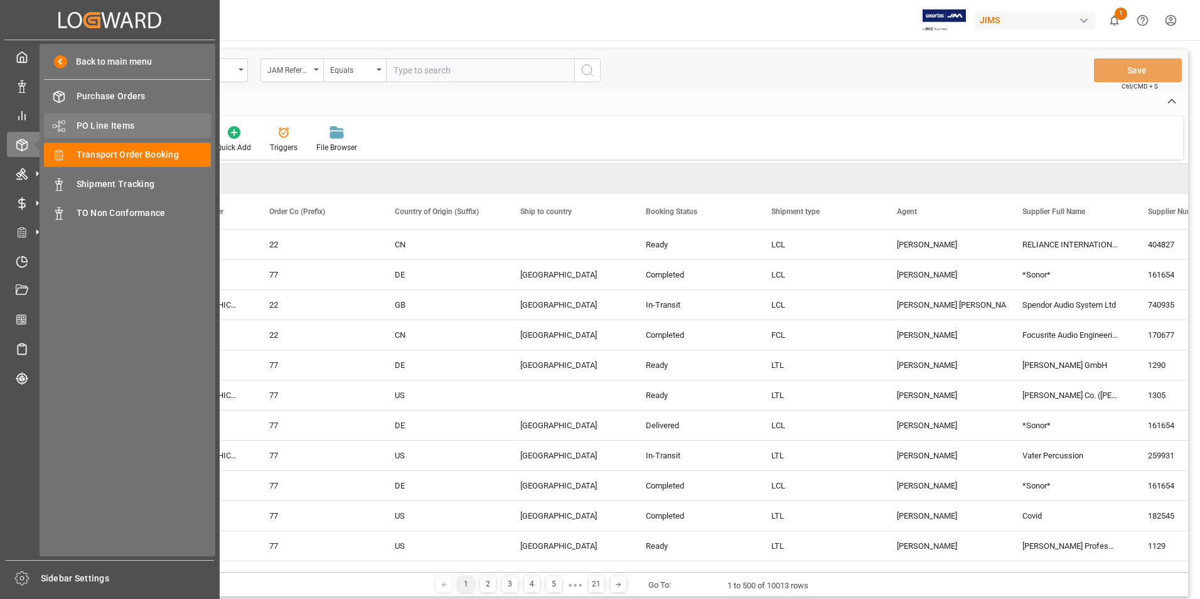
click at [82, 121] on span "PO Line Items" at bounding box center [144, 125] width 135 height 13
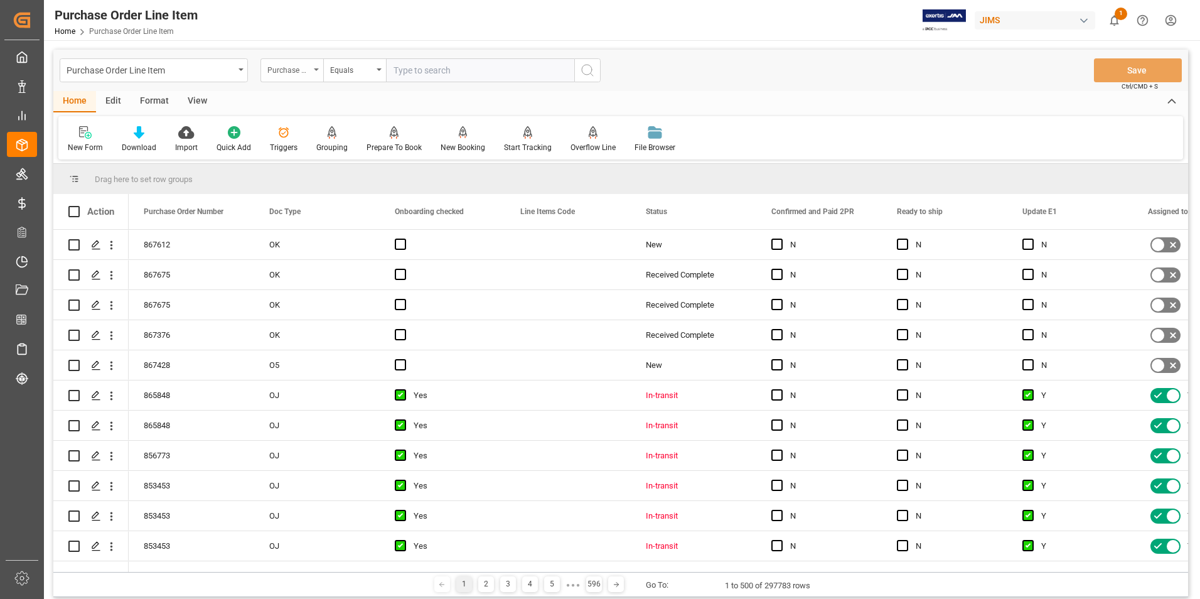
click at [298, 70] on div "Purchase Order Number" at bounding box center [288, 69] width 43 height 14
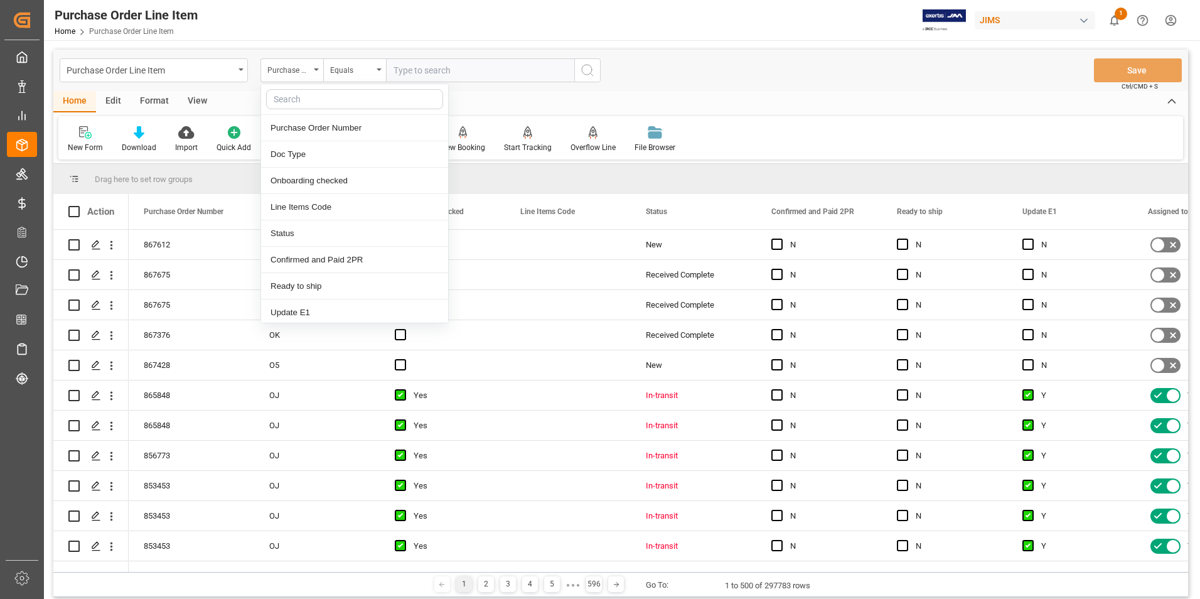
click at [302, 97] on input "text" at bounding box center [354, 99] width 177 height 20
type input "ref"
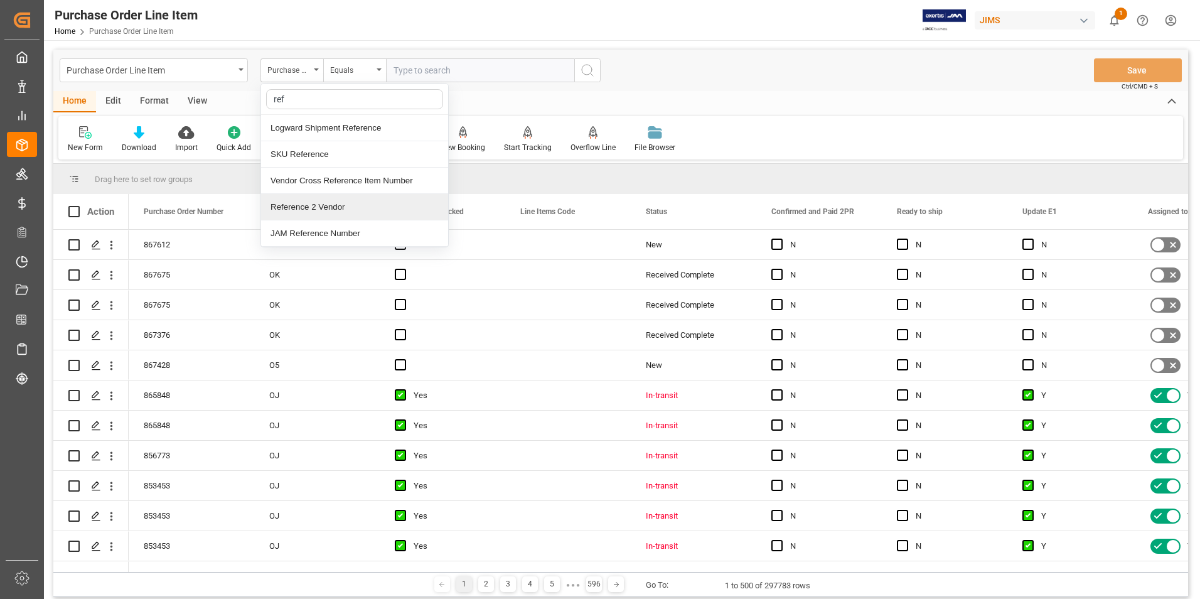
click at [328, 208] on div "Reference 2 Vendor" at bounding box center [354, 207] width 187 height 26
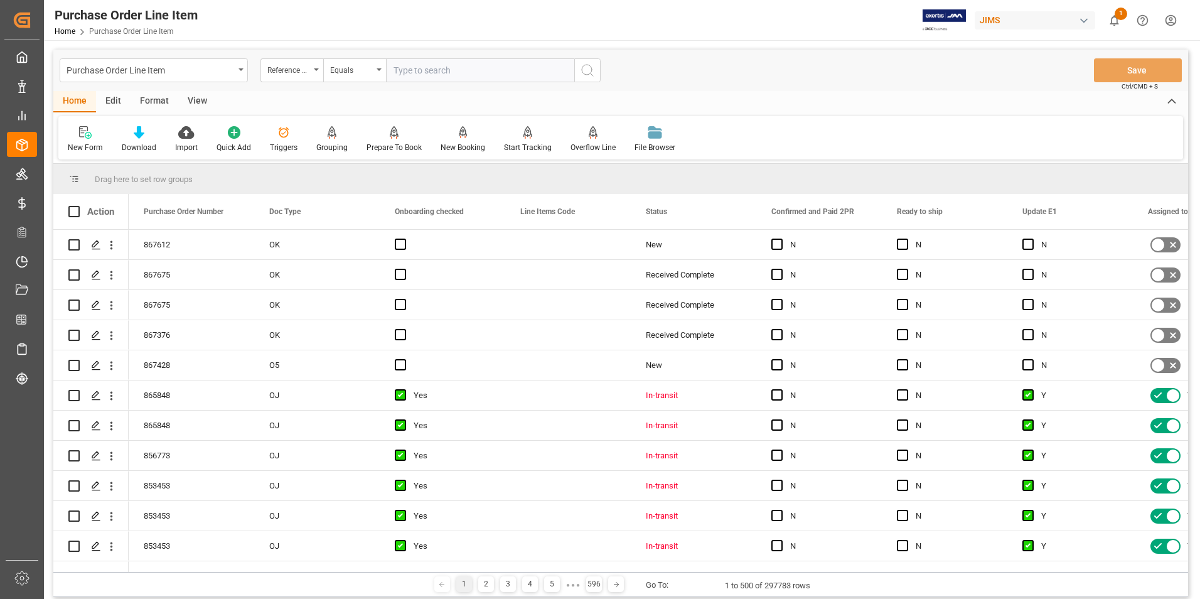
click at [433, 70] on input "text" at bounding box center [480, 70] width 188 height 24
paste input "22-10793-DE"
type input "22-10793-DE"
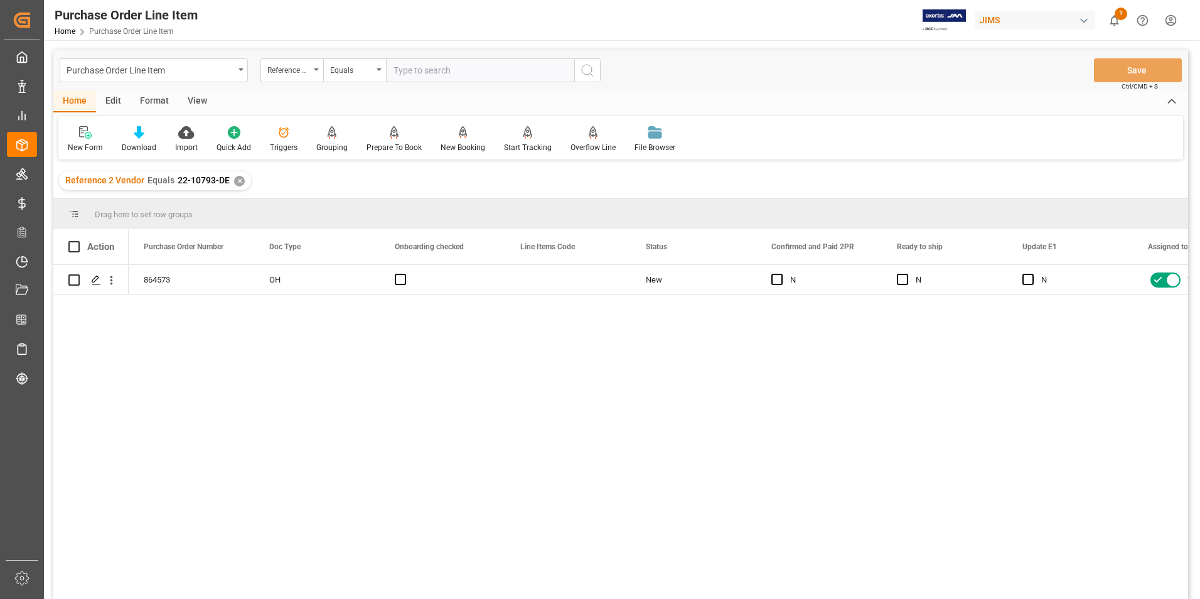
click at [199, 103] on div "View" at bounding box center [197, 101] width 38 height 21
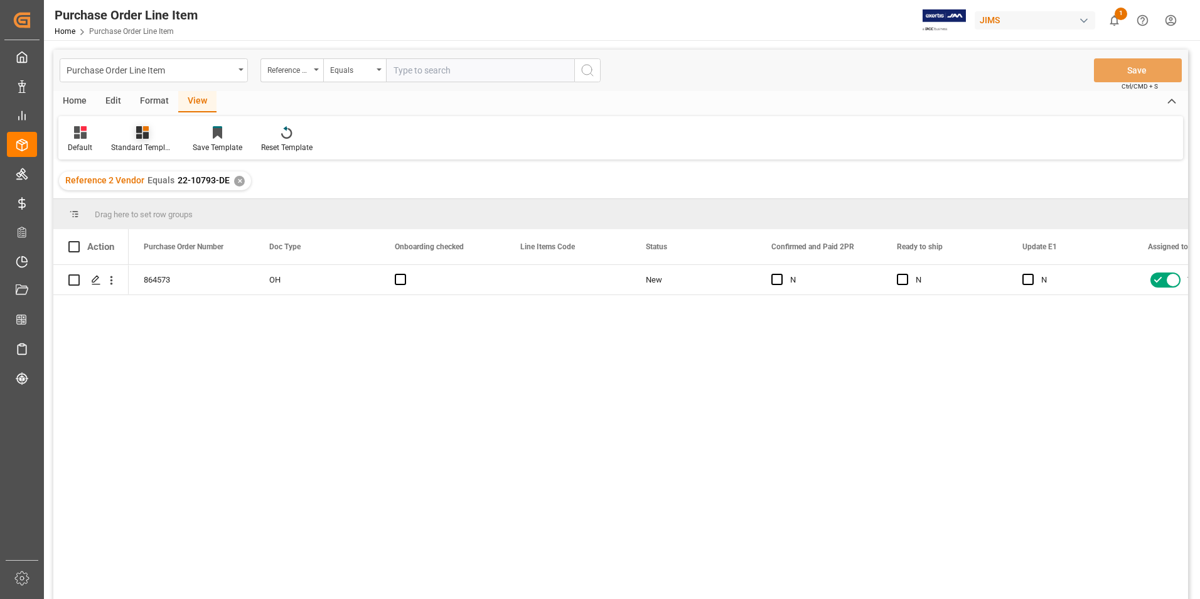
click at [156, 137] on div at bounding box center [142, 132] width 63 height 13
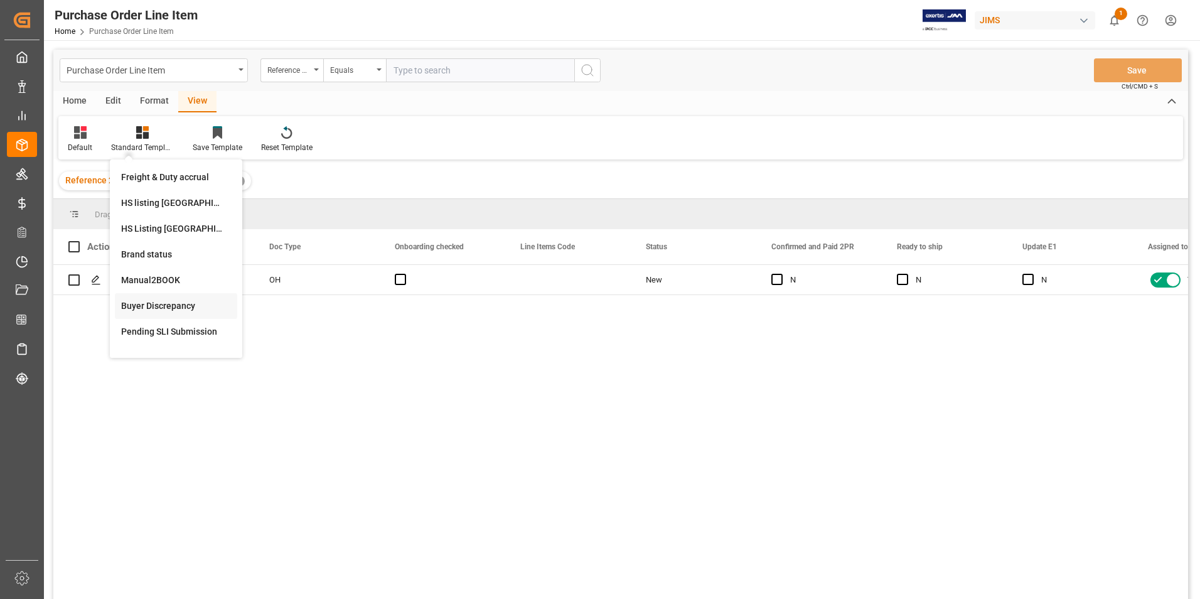
click at [169, 302] on div "Buyer Discrepancy" at bounding box center [176, 305] width 110 height 13
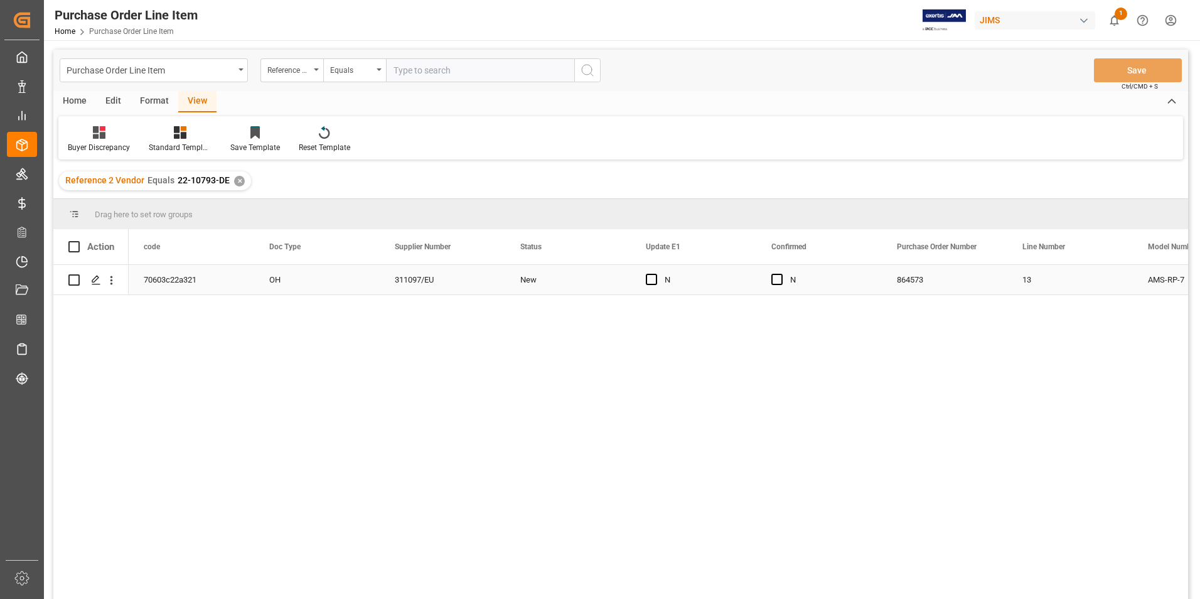
click at [551, 285] on div "New" at bounding box center [567, 279] width 95 height 29
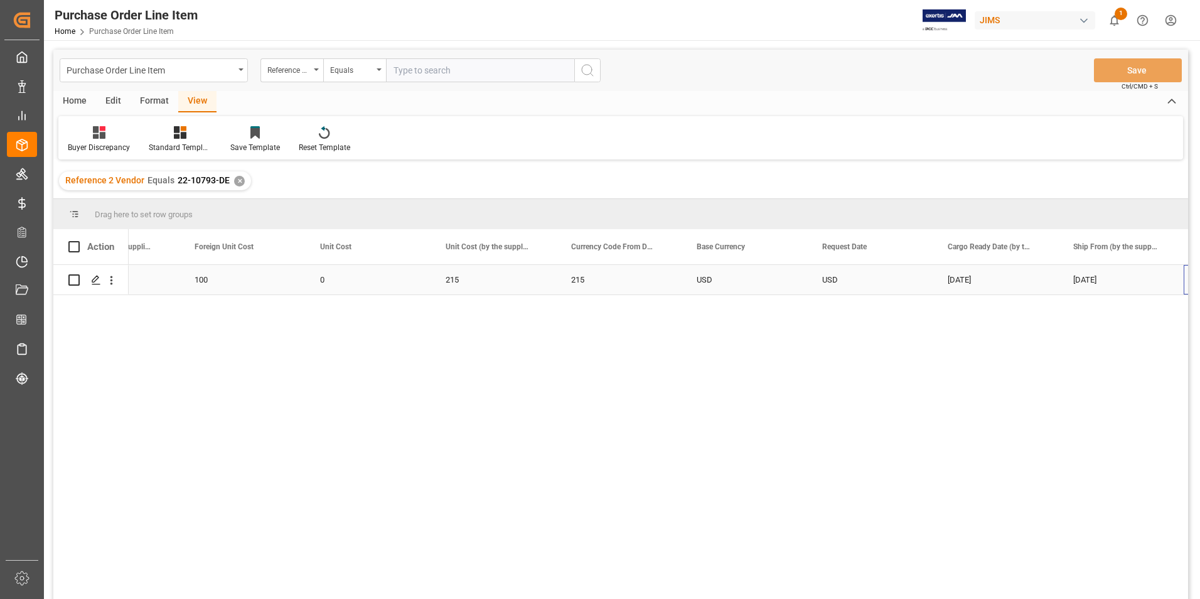
scroll to position [0, 1581]
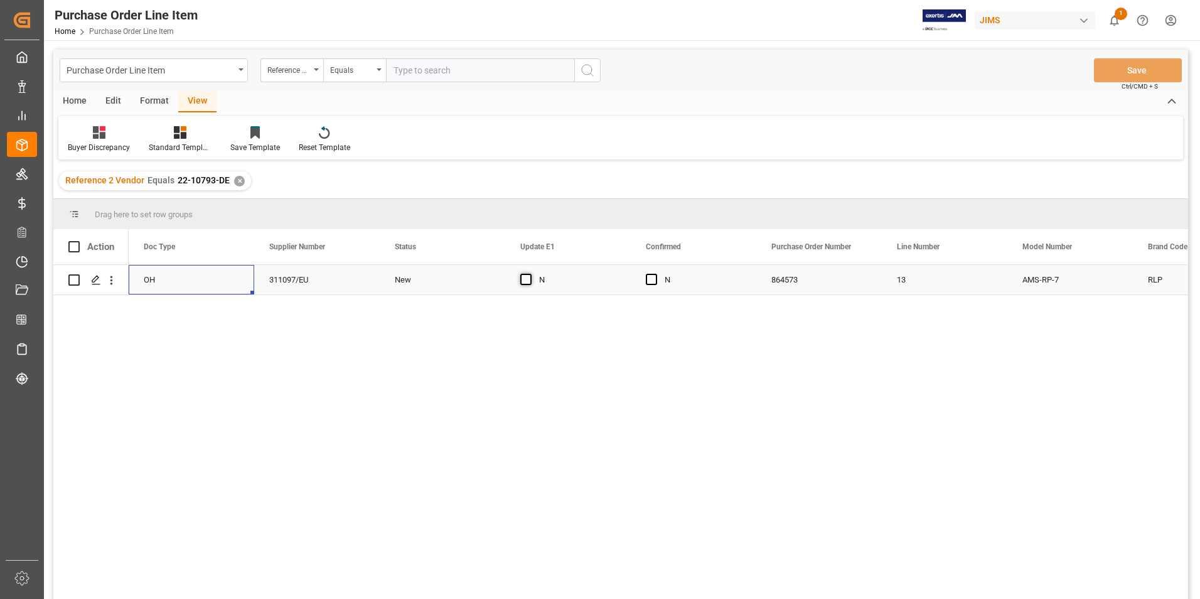
click at [527, 282] on span "Press SPACE to select this row." at bounding box center [525, 279] width 11 height 11
click at [530, 274] on input "Press SPACE to select this row." at bounding box center [530, 274] width 0 height 0
click at [644, 279] on div "N" at bounding box center [694, 279] width 126 height 29
click at [660, 277] on div "Press SPACE to select this row." at bounding box center [655, 279] width 19 height 29
click at [654, 280] on span "Press SPACE to select this row." at bounding box center [651, 279] width 11 height 11
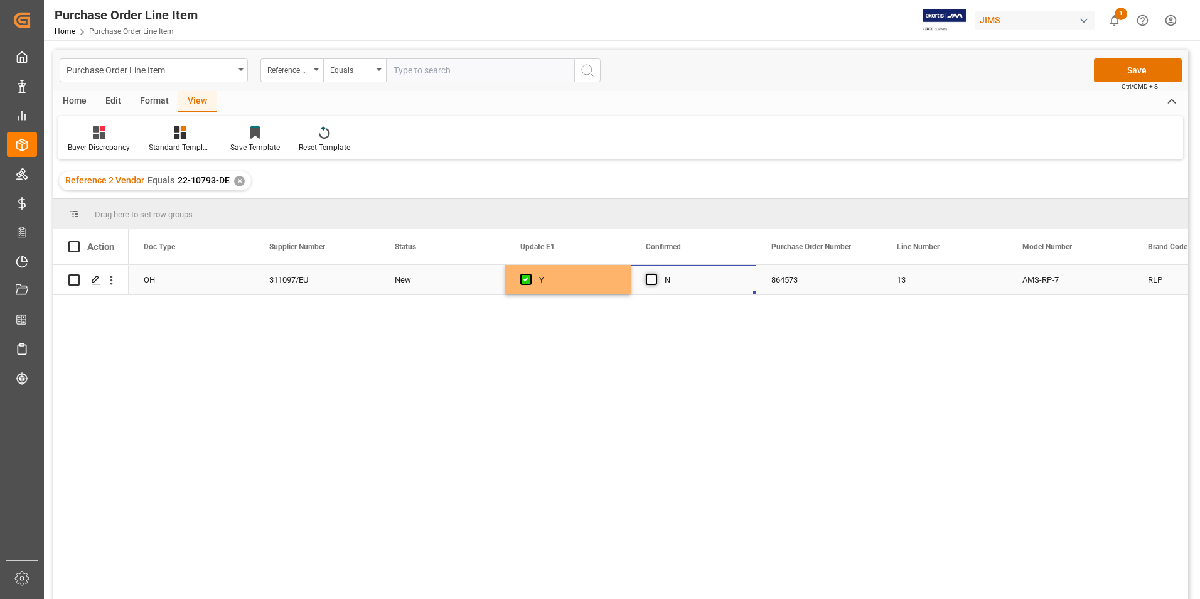
click at [655, 274] on input "Press SPACE to select this row." at bounding box center [655, 274] width 0 height 0
click at [1137, 67] on button "Save" at bounding box center [1138, 70] width 88 height 24
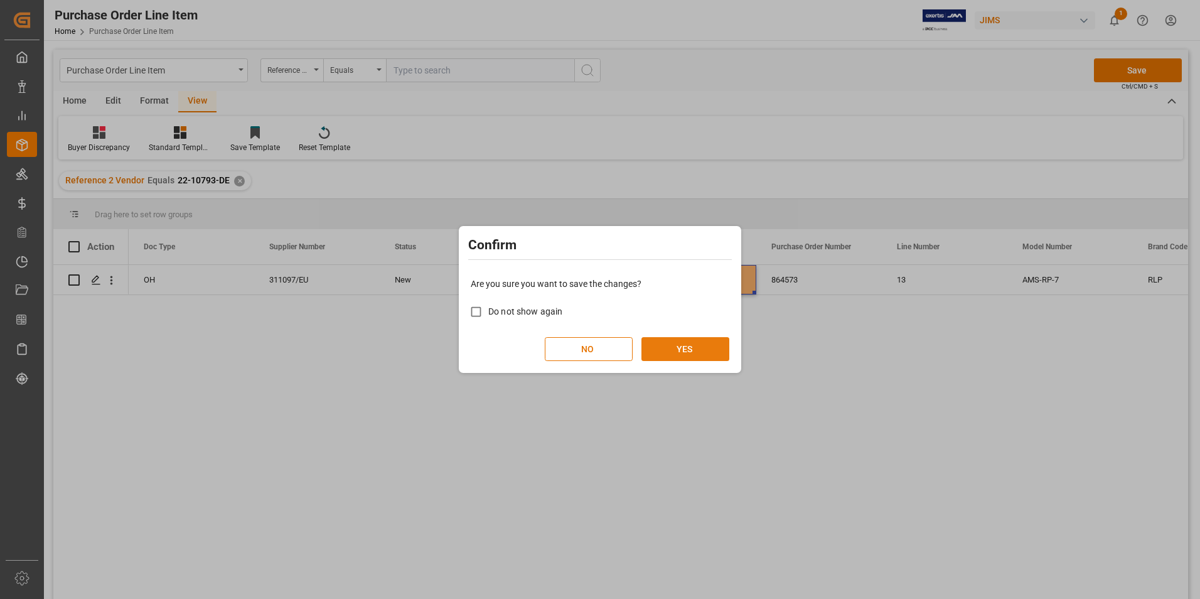
click at [677, 347] on button "YES" at bounding box center [685, 349] width 88 height 24
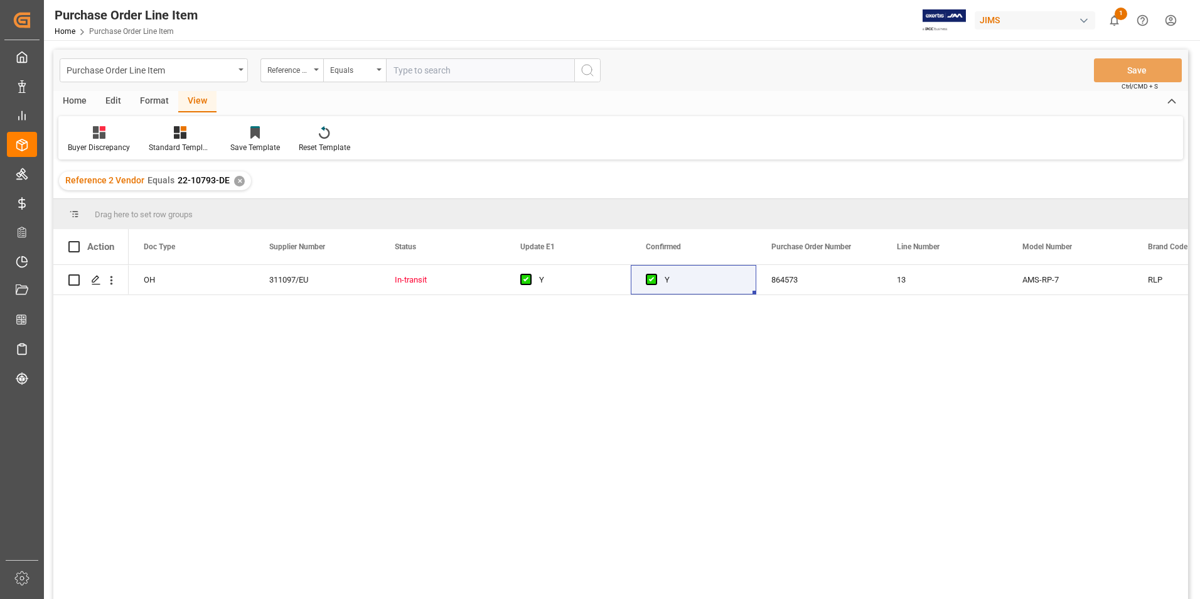
scroll to position [0, 126]
click at [178, 137] on icon at bounding box center [180, 132] width 13 height 13
click at [197, 199] on div "HS listing USA" at bounding box center [214, 202] width 110 height 13
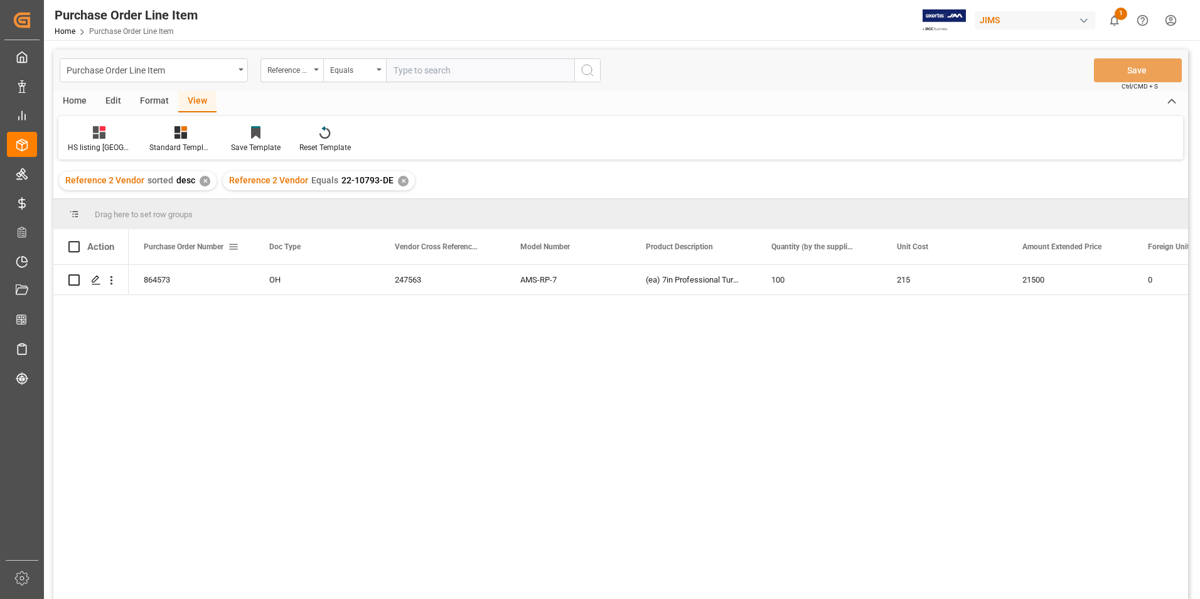
click at [174, 264] on div "Purchase Order Number" at bounding box center [186, 246] width 84 height 35
click at [223, 247] on span at bounding box center [222, 246] width 11 height 11
click at [198, 293] on div "864573" at bounding box center [192, 279] width 126 height 29
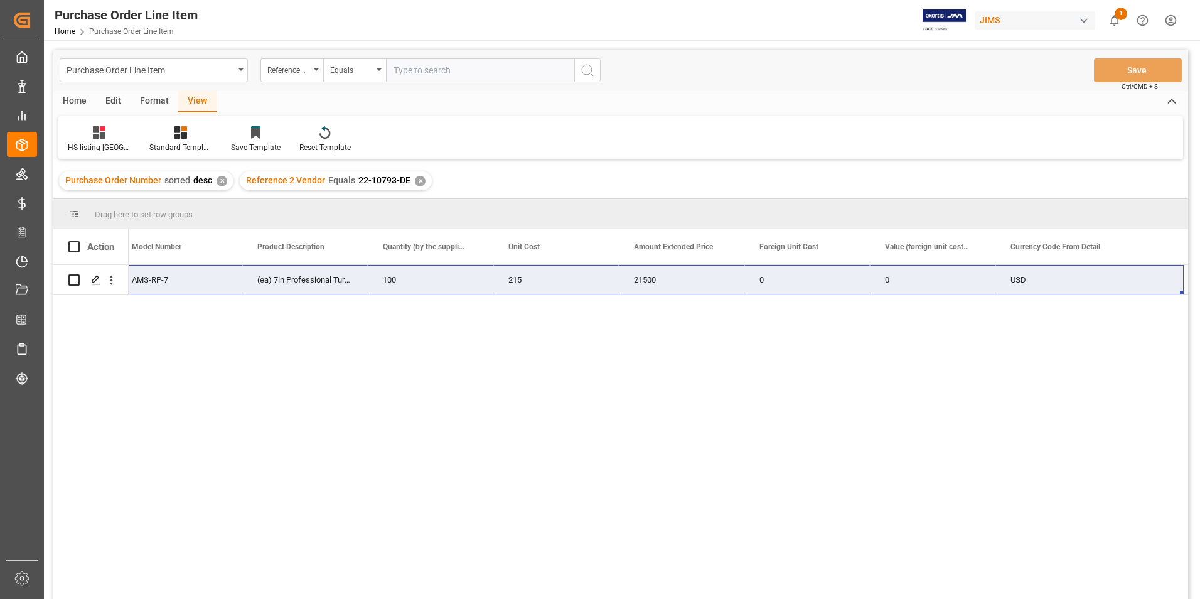
scroll to position [0, 639]
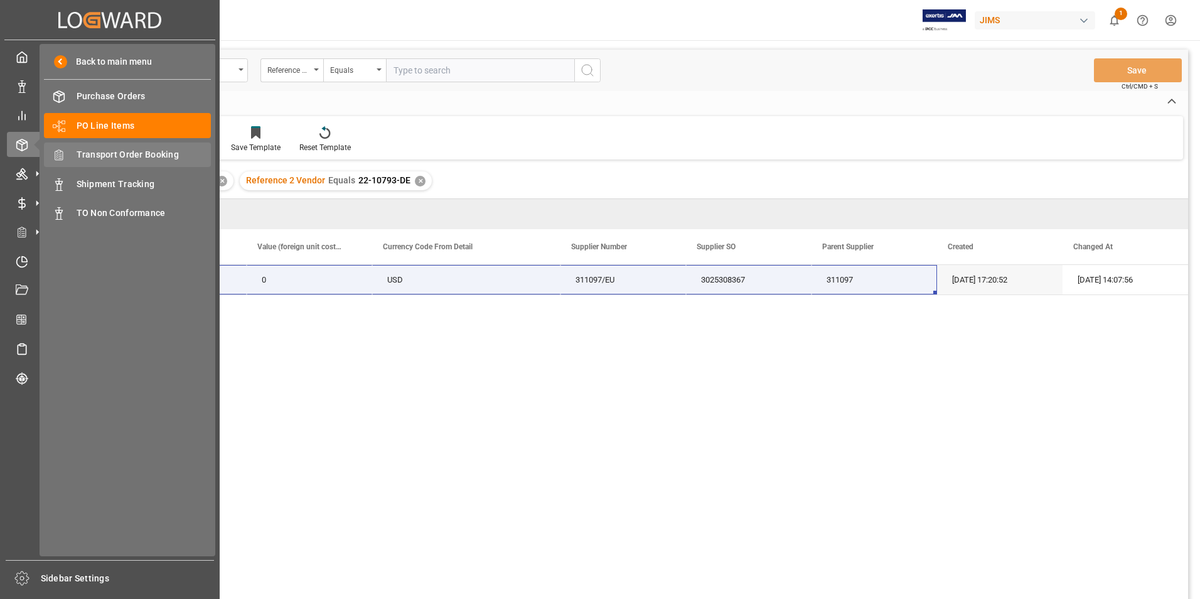
click at [120, 149] on span "Transport Order Booking" at bounding box center [144, 154] width 135 height 13
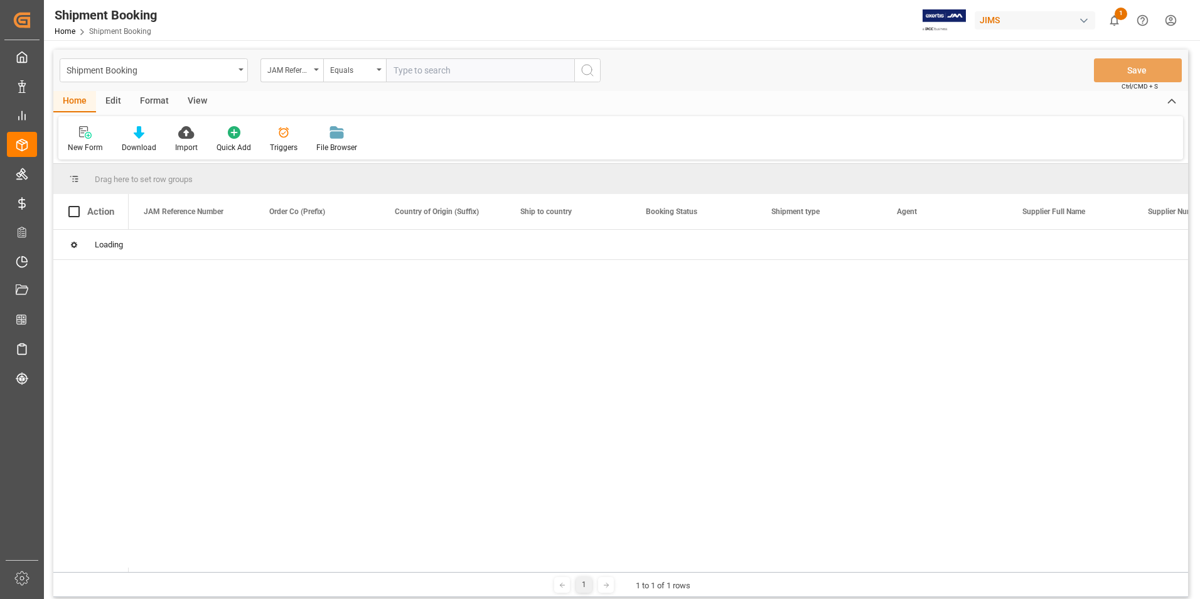
click at [420, 71] on input "text" at bounding box center [480, 70] width 188 height 24
paste input "22-10793-DE"
type input "22-10793-DE"
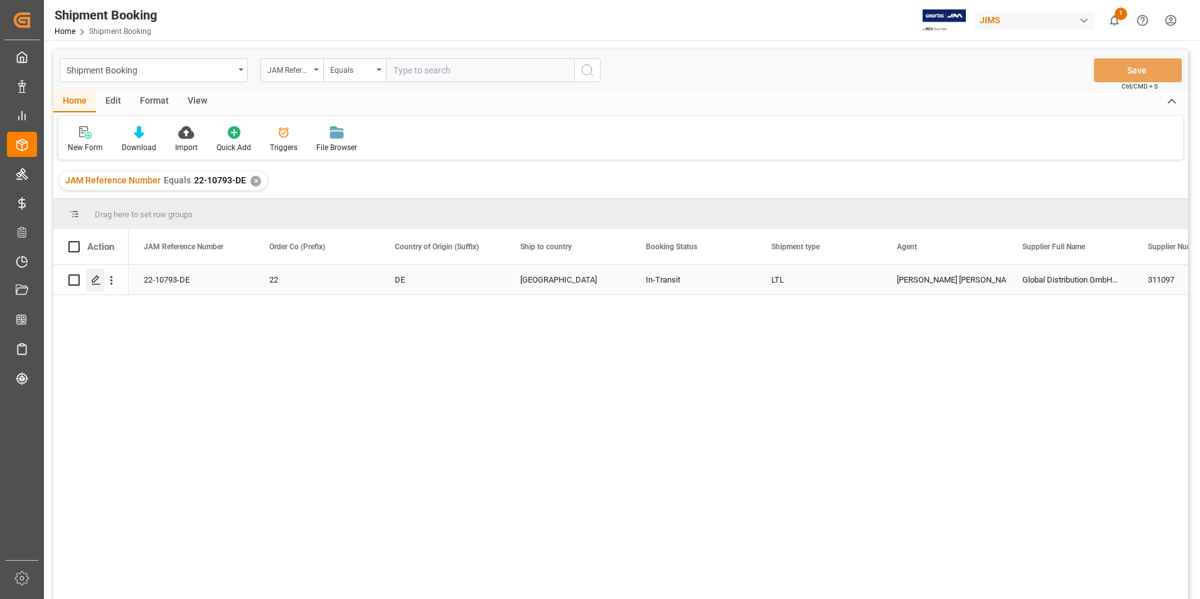
click at [96, 278] on icon "Press SPACE to select this row." at bounding box center [96, 280] width 10 height 10
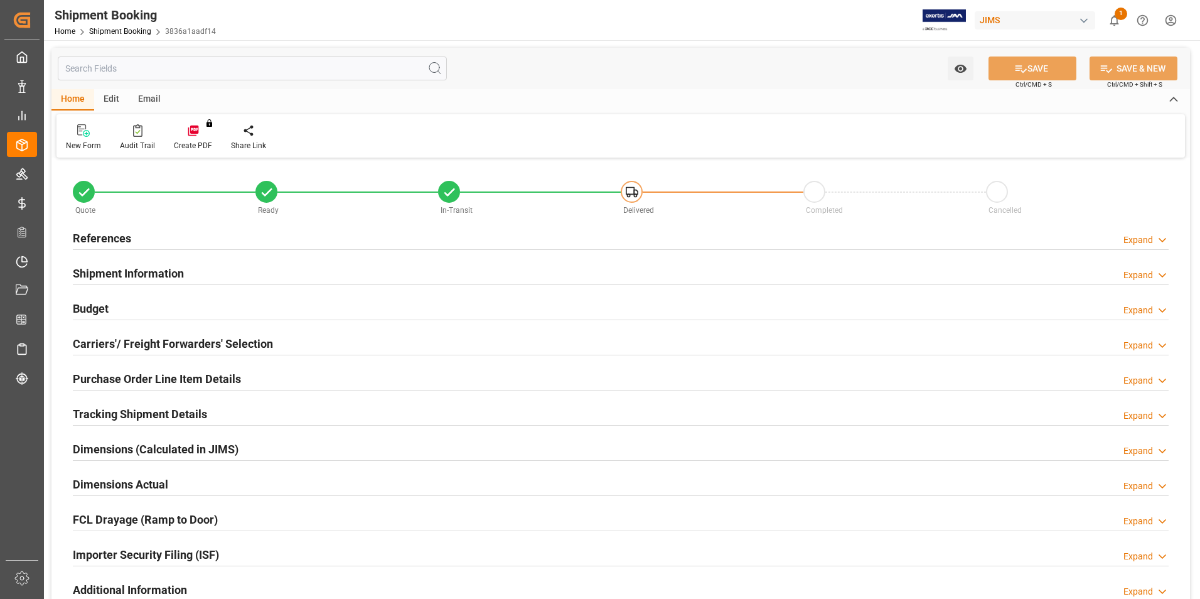
type input "[DATE]"
click at [186, 231] on div "References Expand" at bounding box center [621, 237] width 1096 height 24
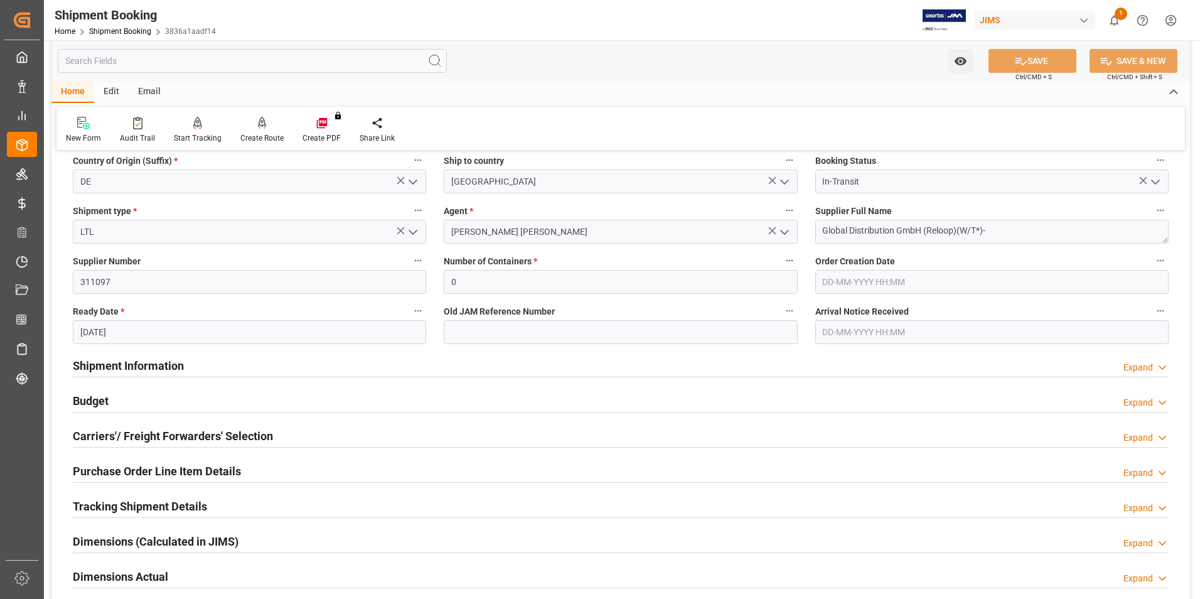
scroll to position [188, 0]
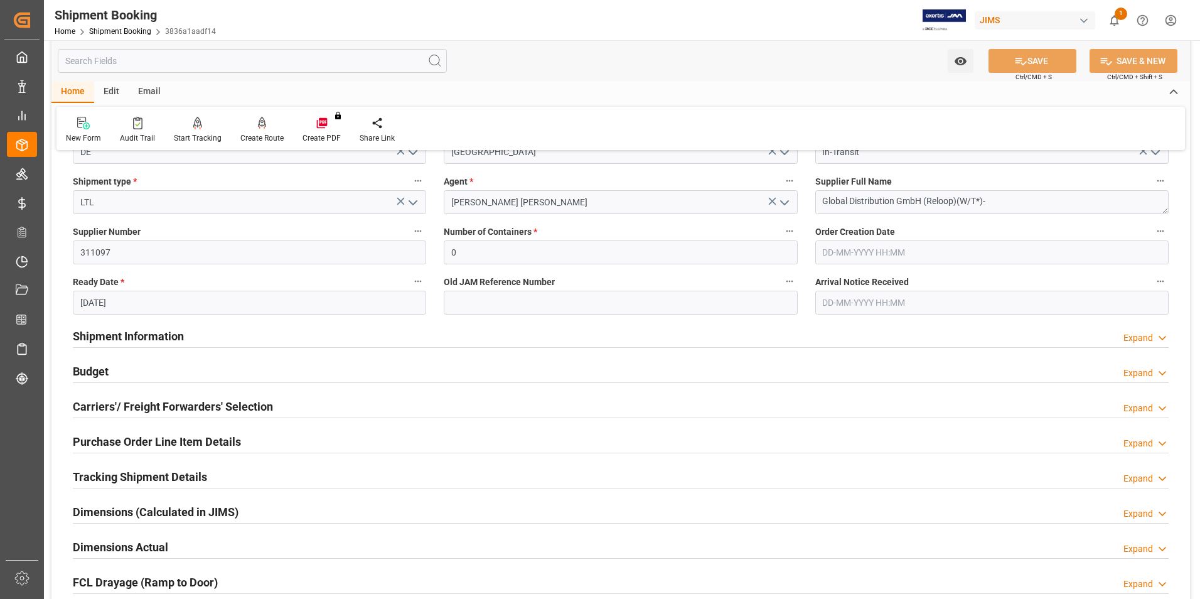
click at [227, 331] on div "Shipment Information Expand" at bounding box center [621, 335] width 1096 height 24
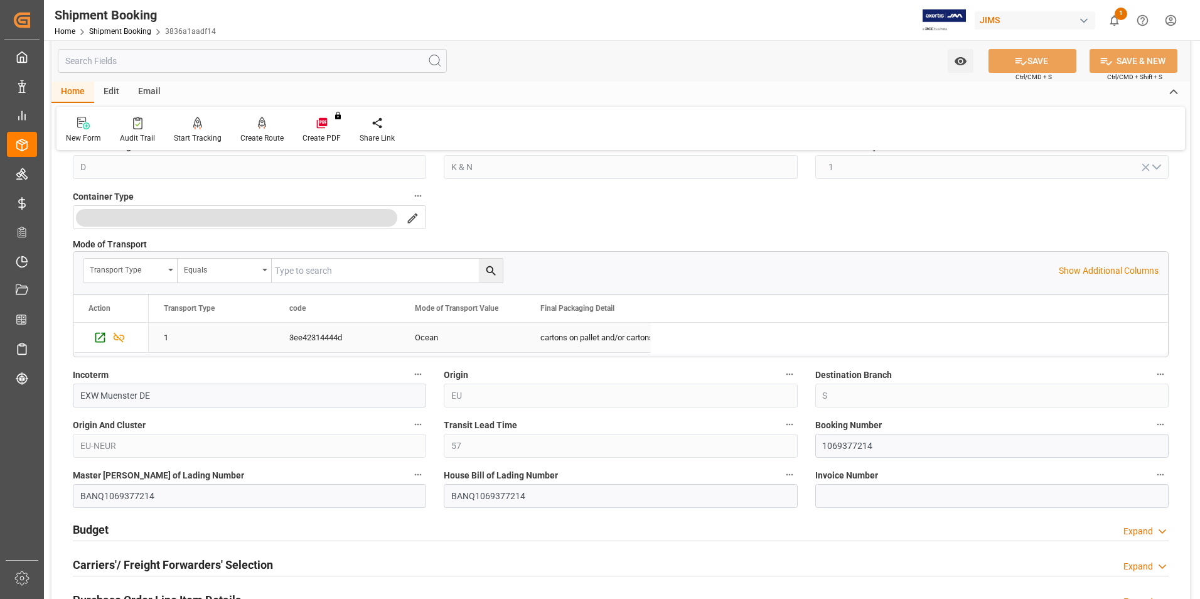
scroll to position [628, 0]
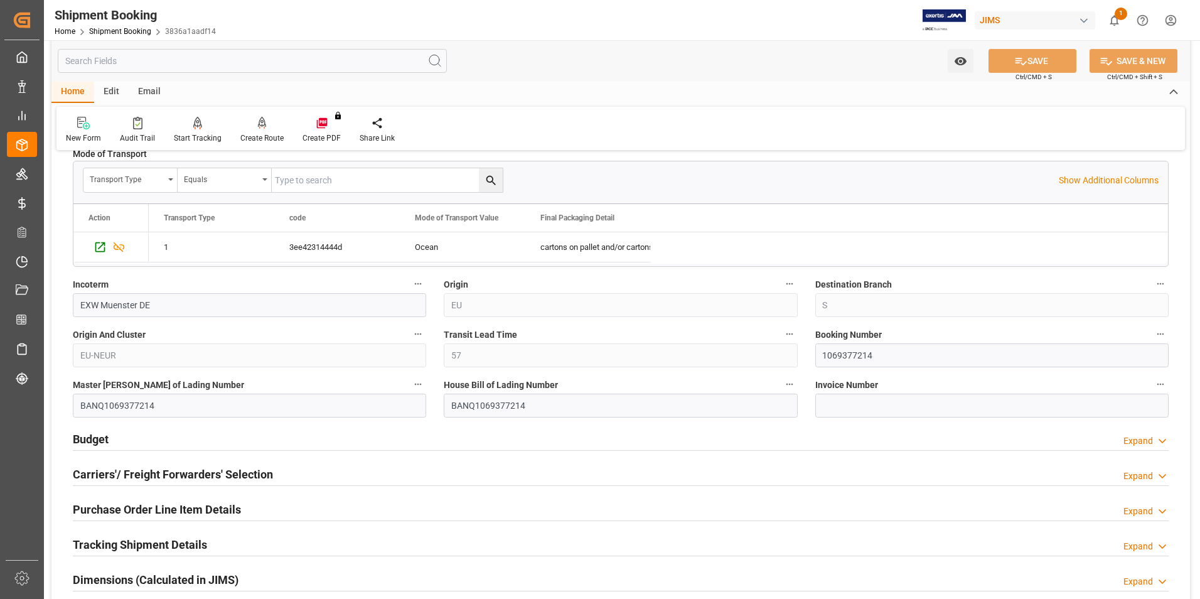
click at [282, 445] on div "Budget Expand" at bounding box center [621, 438] width 1096 height 24
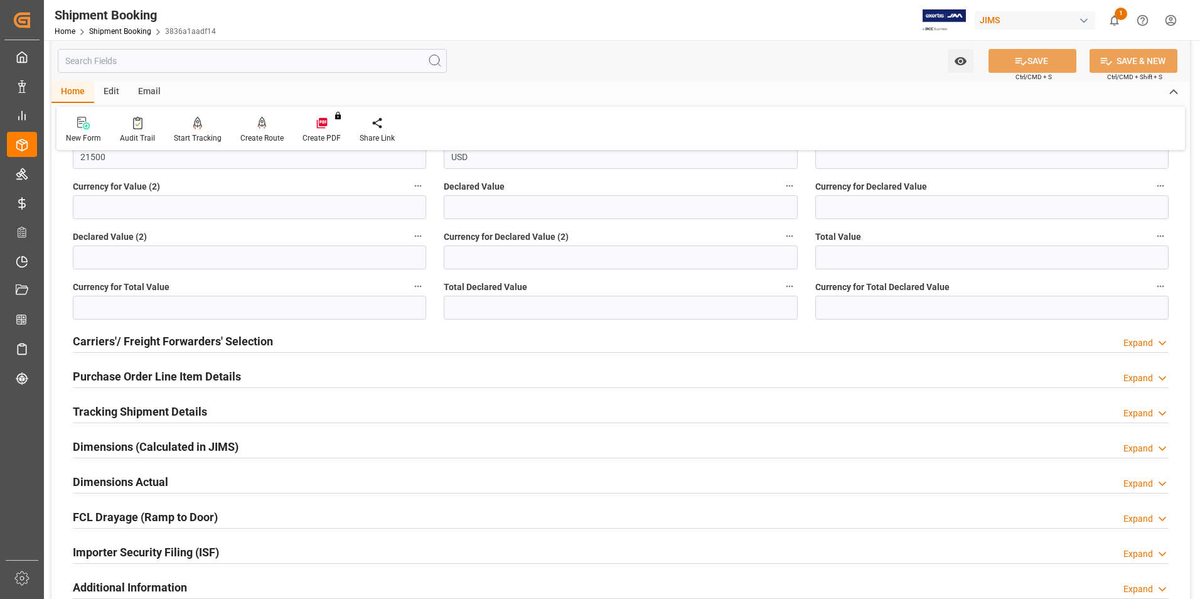
scroll to position [1067, 0]
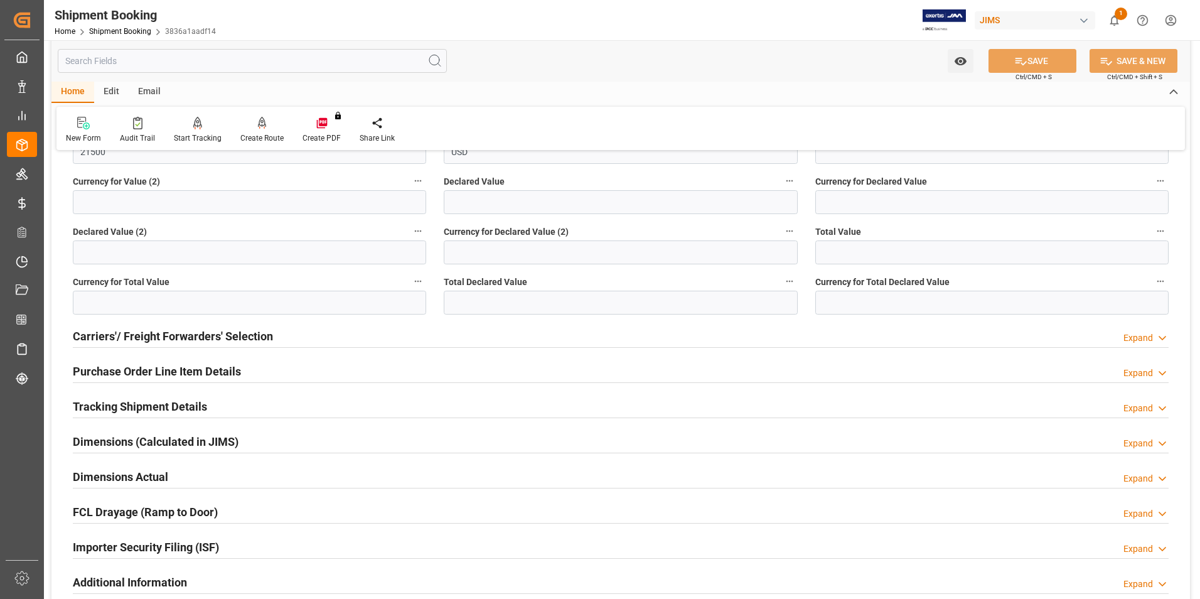
click at [295, 336] on div "Carriers'/ Freight Forwarders' Selection Expand" at bounding box center [621, 335] width 1096 height 24
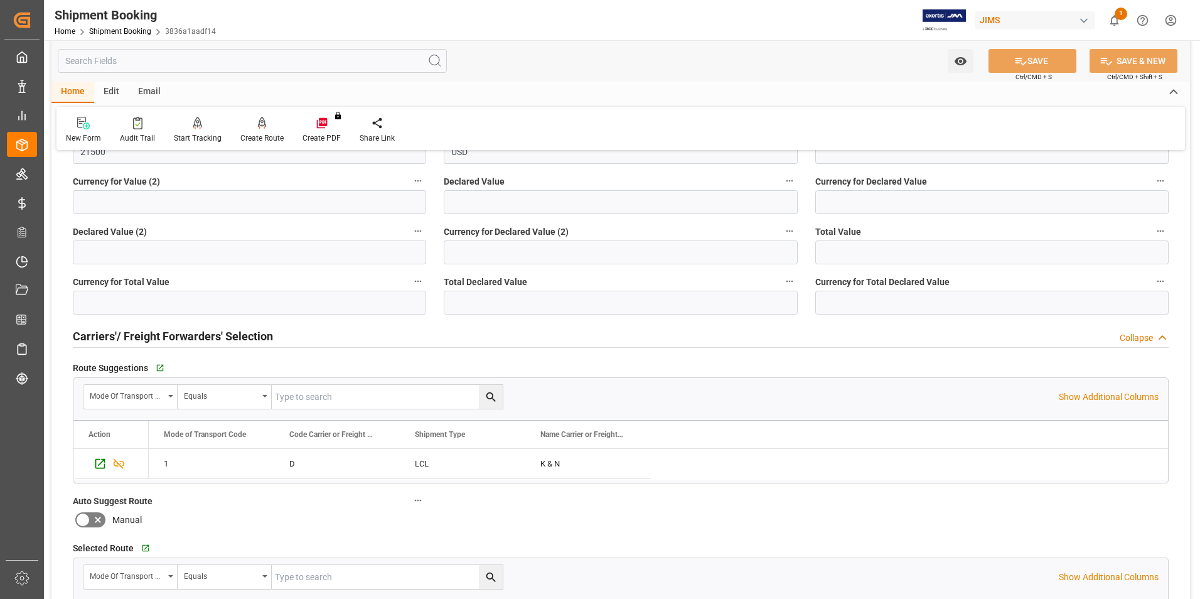
click at [296, 330] on div "Carriers'/ Freight Forwarders' Selection Collapse" at bounding box center [621, 335] width 1096 height 24
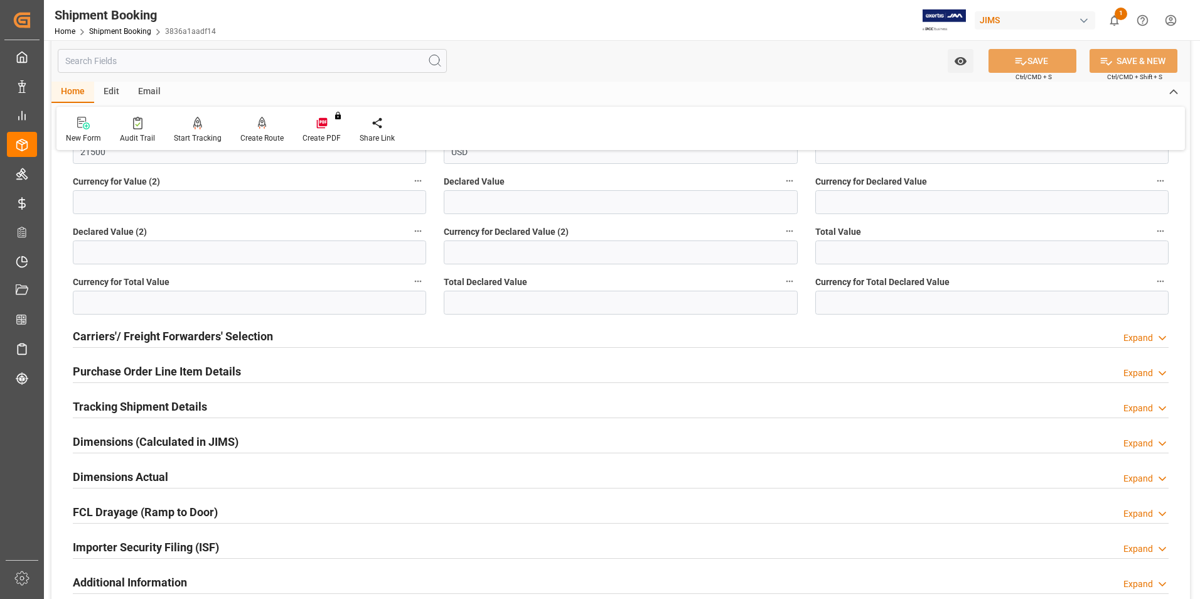
click at [252, 410] on div "Tracking Shipment Details Expand" at bounding box center [621, 405] width 1096 height 24
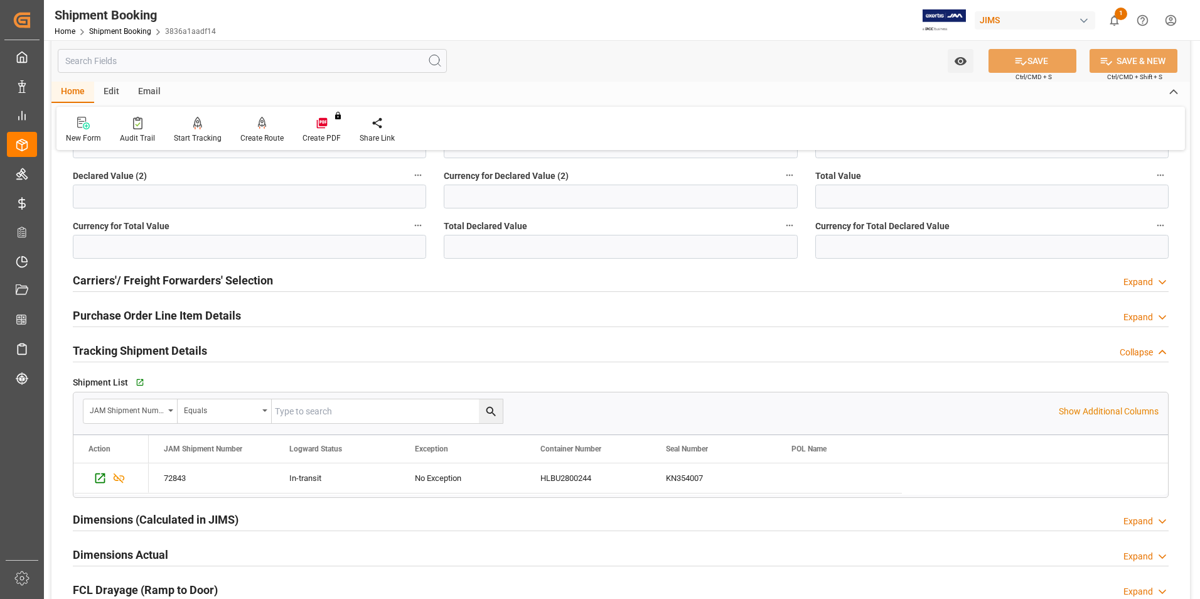
scroll to position [1192, 0]
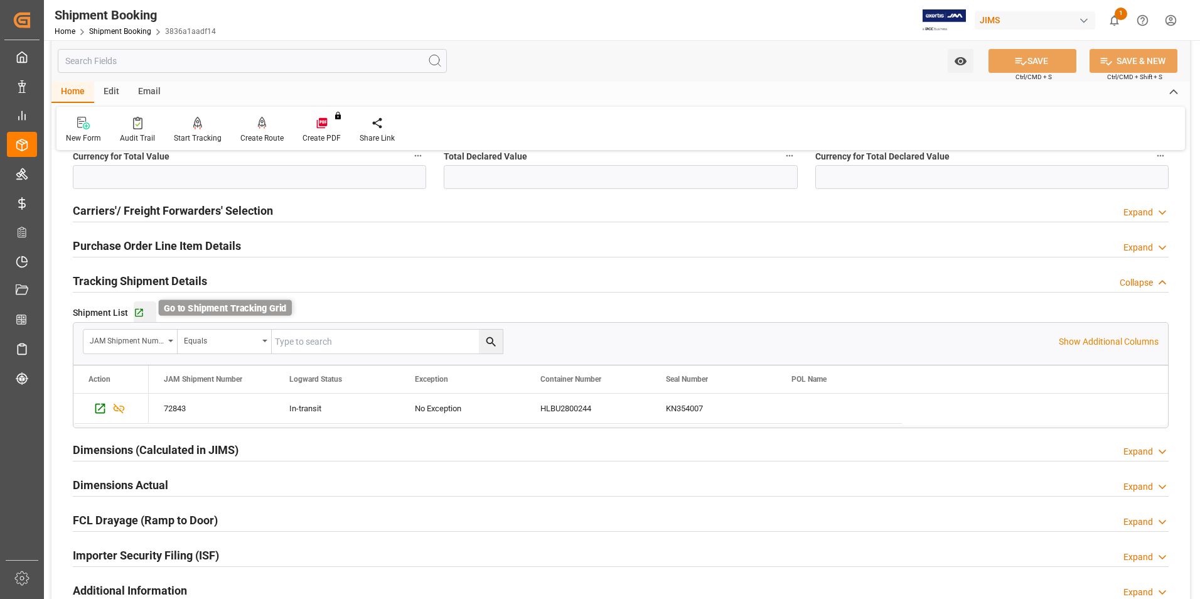
click at [141, 311] on icon "button" at bounding box center [139, 313] width 11 height 11
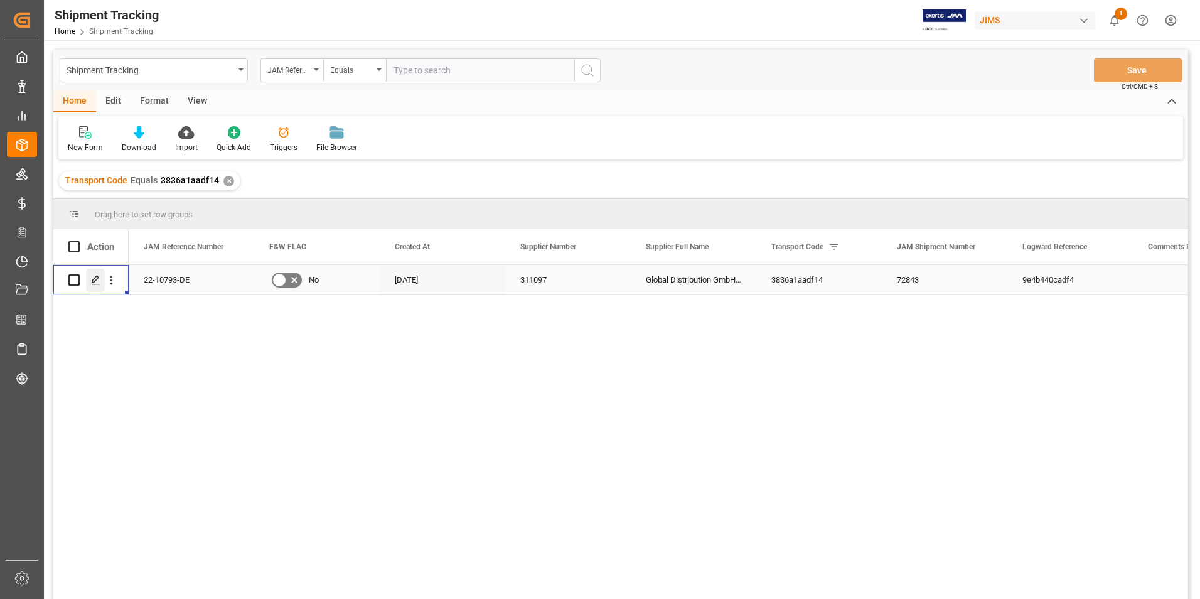
click at [103, 277] on div "Press SPACE to select this row." at bounding box center [95, 280] width 19 height 23
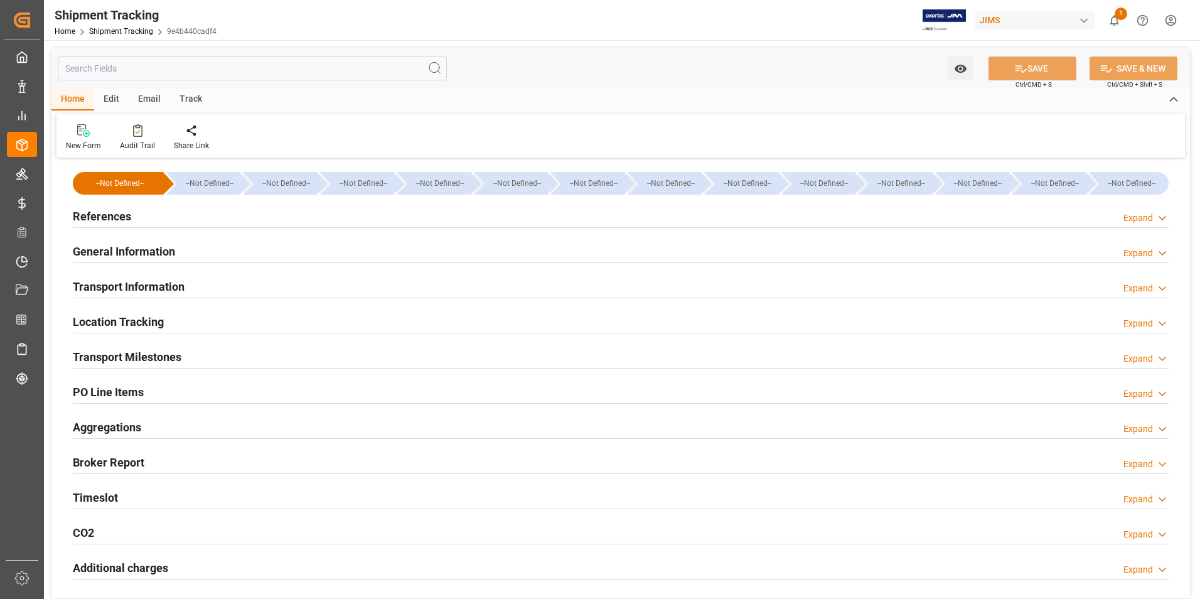
type input "[DATE]"
click at [211, 210] on div "References Expand" at bounding box center [621, 215] width 1096 height 24
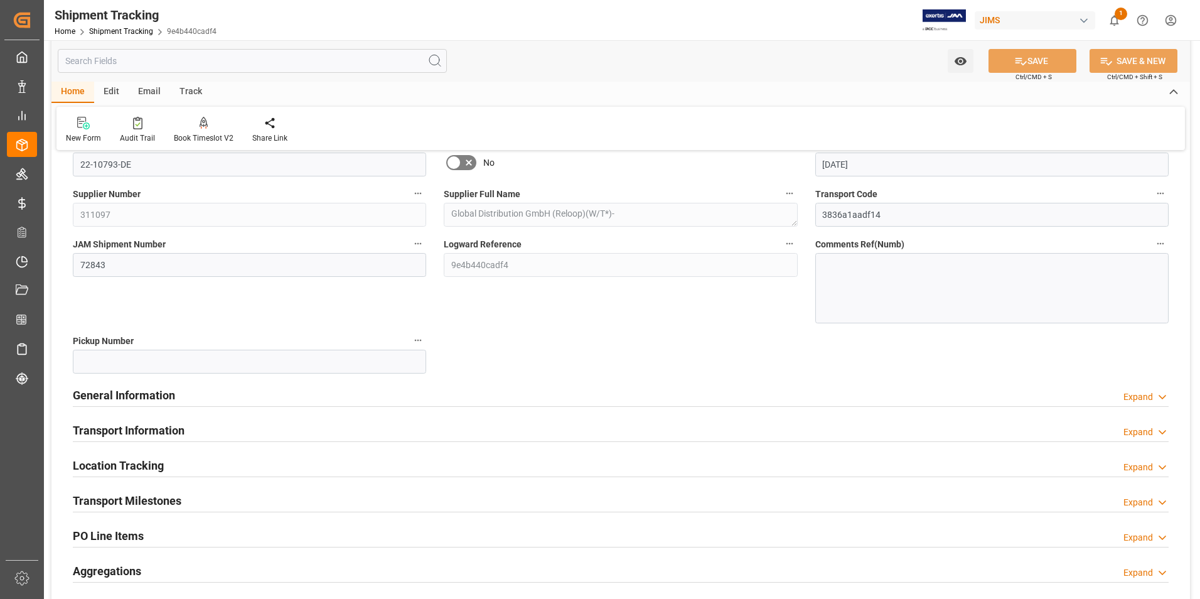
scroll to position [126, 0]
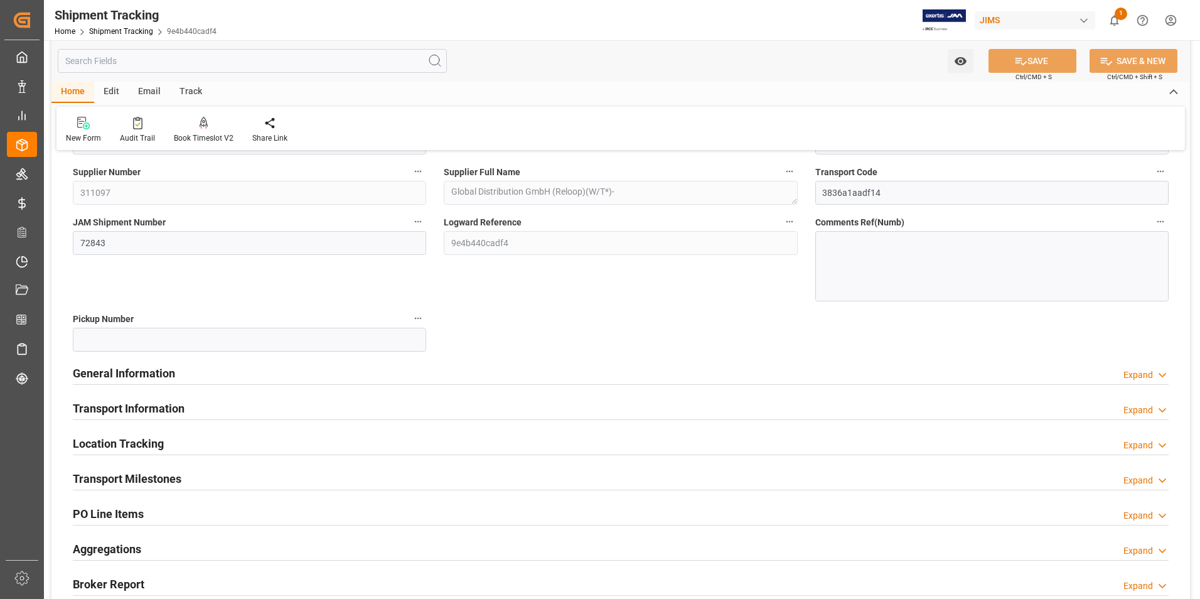
click at [244, 373] on div "General Information Expand" at bounding box center [621, 372] width 1096 height 24
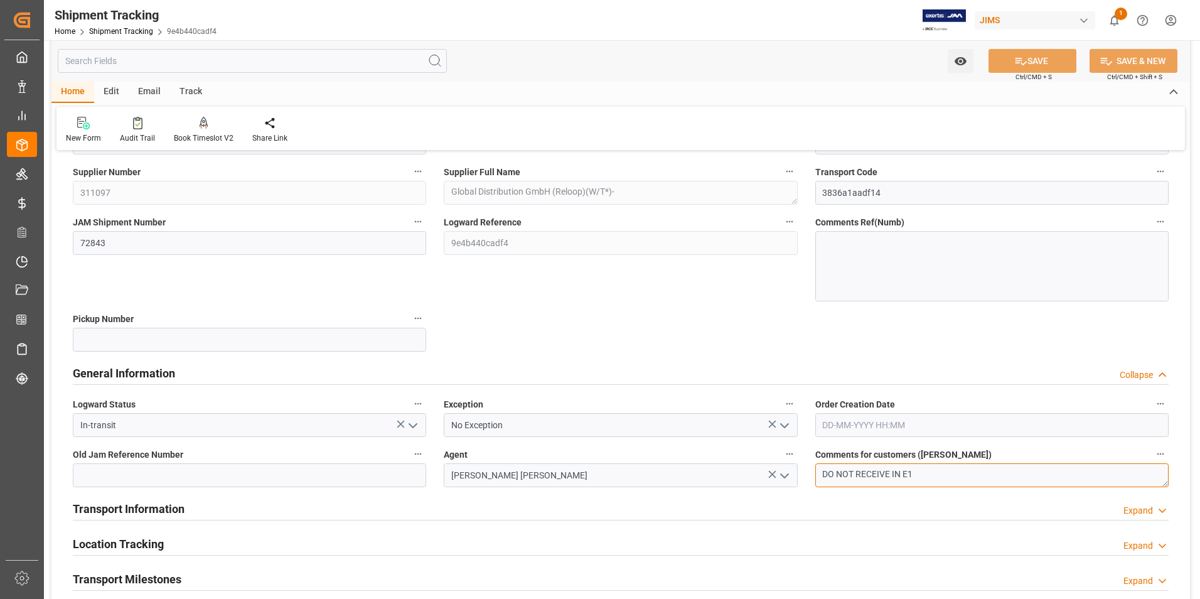
drag, startPoint x: 921, startPoint y: 466, endPoint x: 793, endPoint y: 468, distance: 128.0
click at [793, 468] on div "--Not Defined-- --Not Defined-- --Not Defined-- --Not Defined-- --Not Defined--…" at bounding box center [620, 428] width 1138 height 784
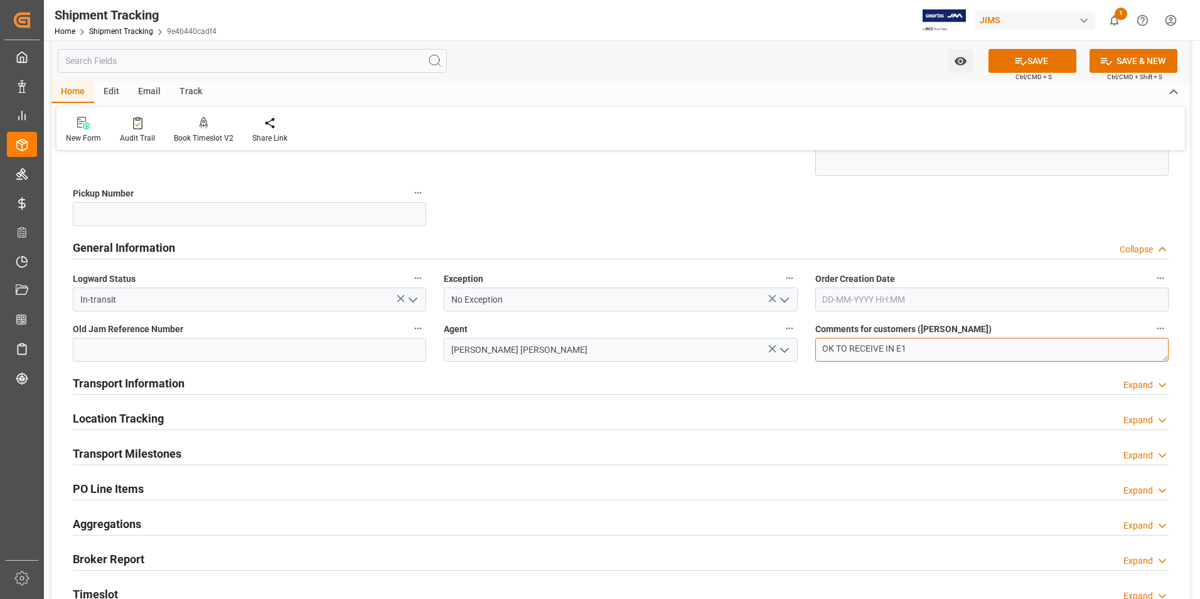
type textarea "OK TO RECEIVE IN E1"
click at [304, 373] on div "Transport Information Expand" at bounding box center [621, 382] width 1096 height 24
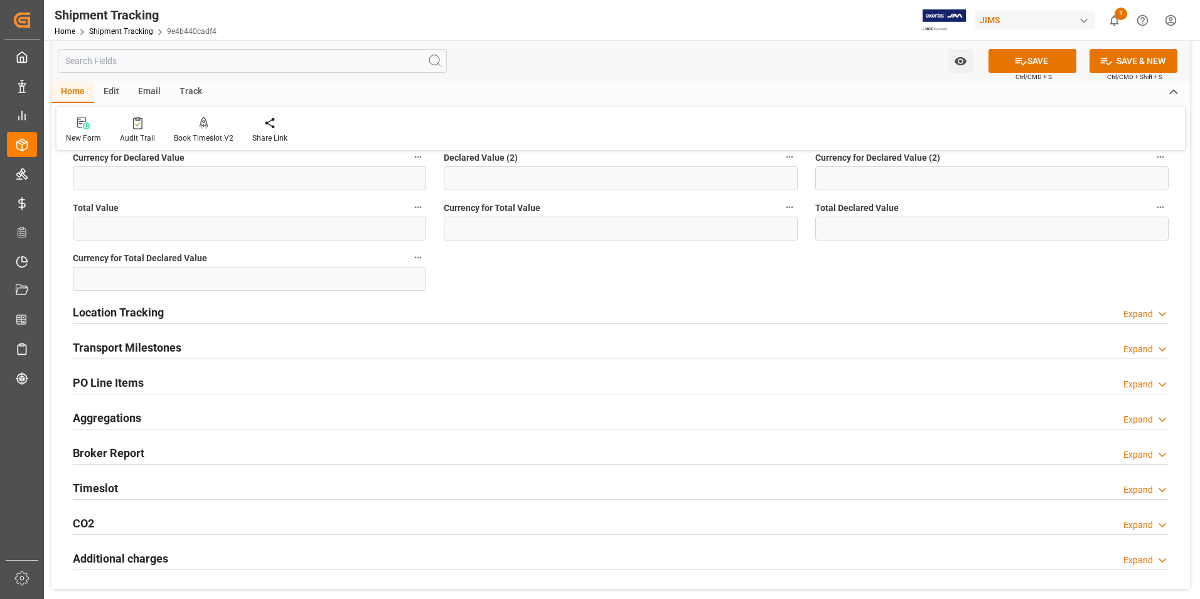
scroll to position [879, 0]
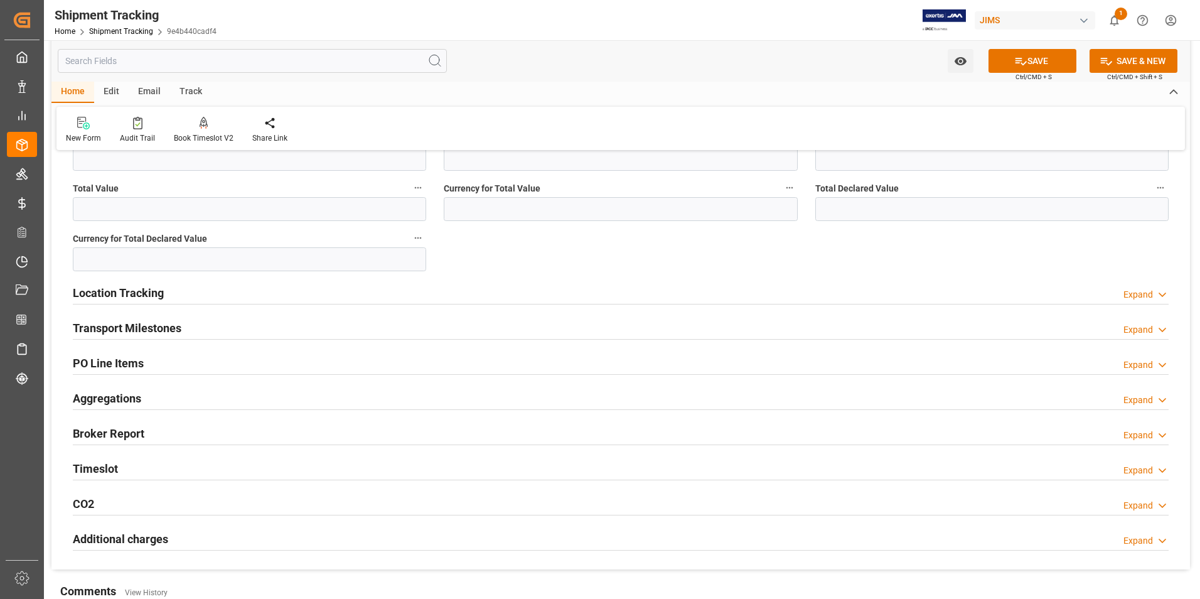
click at [237, 321] on div "Transport Milestones Expand" at bounding box center [621, 327] width 1096 height 24
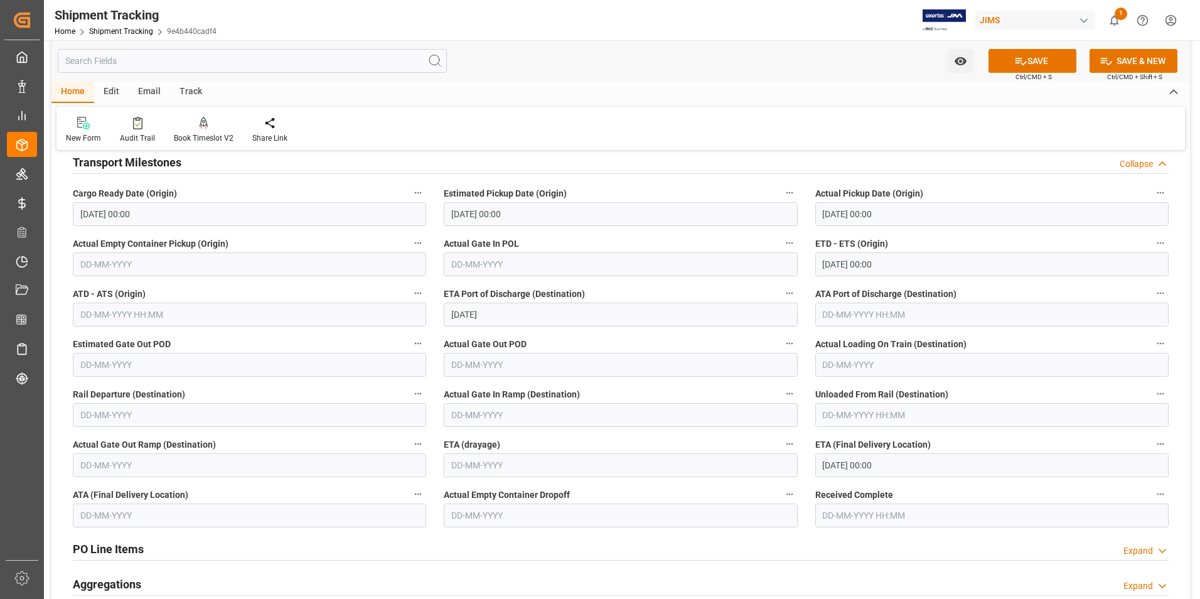
scroll to position [1067, 0]
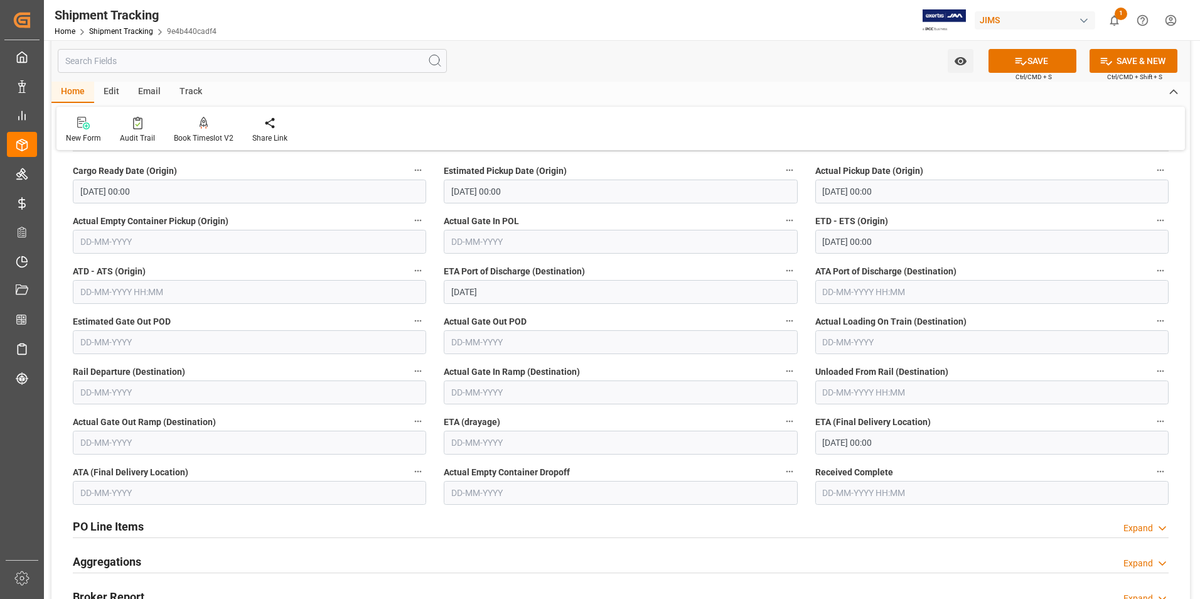
click at [850, 443] on input "28-10-2025 00:00" at bounding box center [991, 443] width 353 height 24
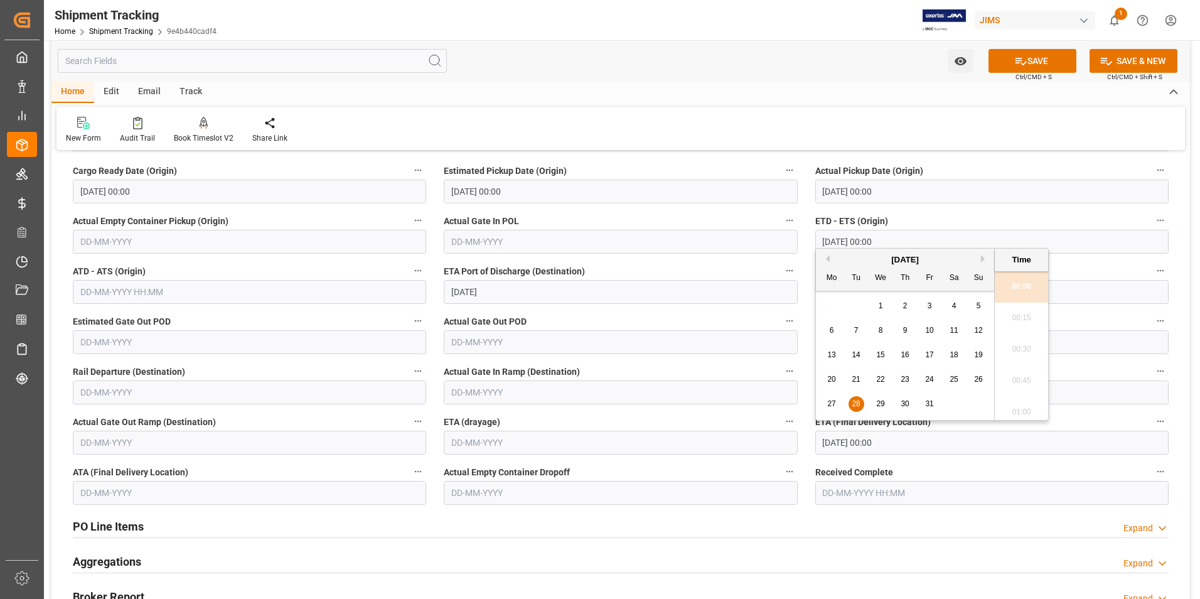
click at [911, 399] on div "30" at bounding box center [905, 404] width 16 height 15
type input "30-10-2025 00:00"
click at [1033, 56] on button "SAVE" at bounding box center [1032, 61] width 88 height 24
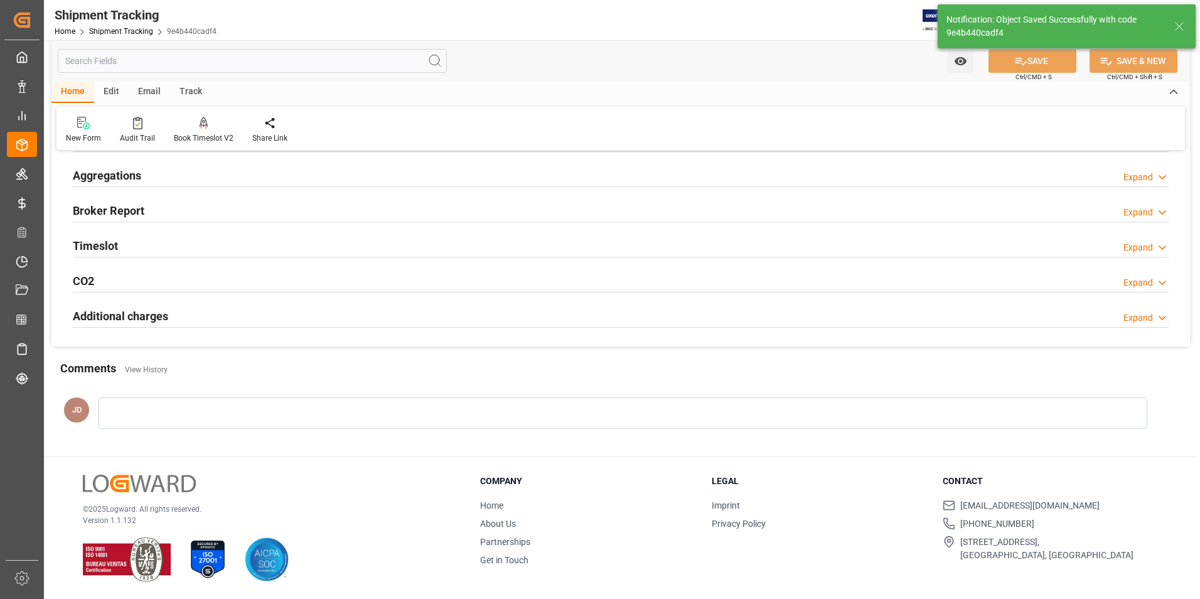
scroll to position [217, 0]
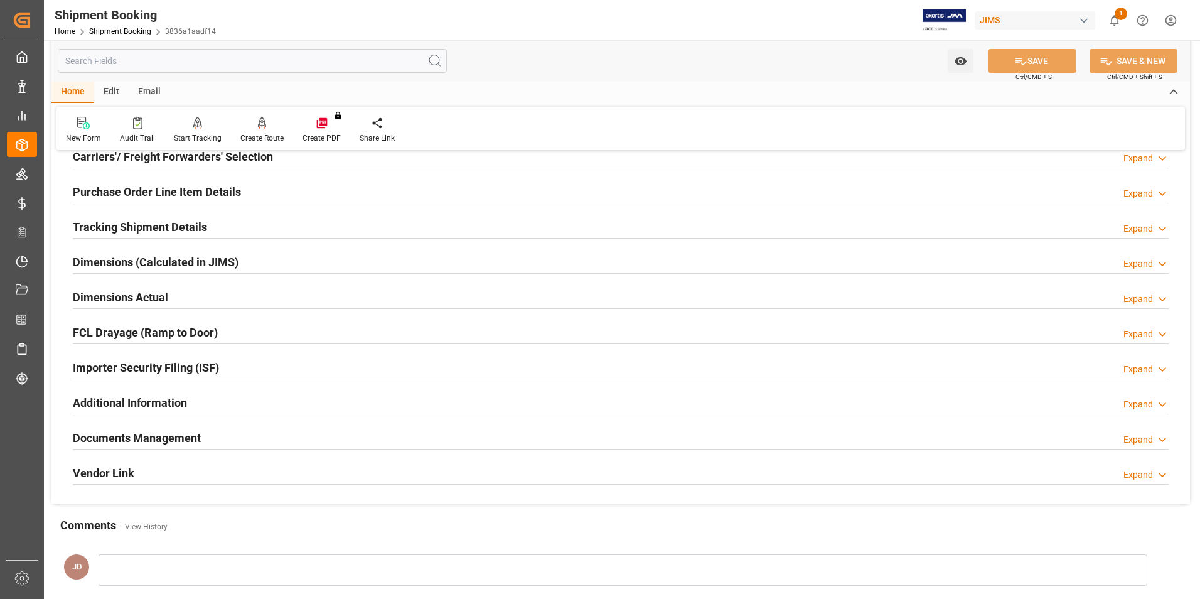
scroll to position [188, 0]
click at [269, 253] on div "Dimensions (Calculated in JIMS) Expand" at bounding box center [621, 260] width 1096 height 24
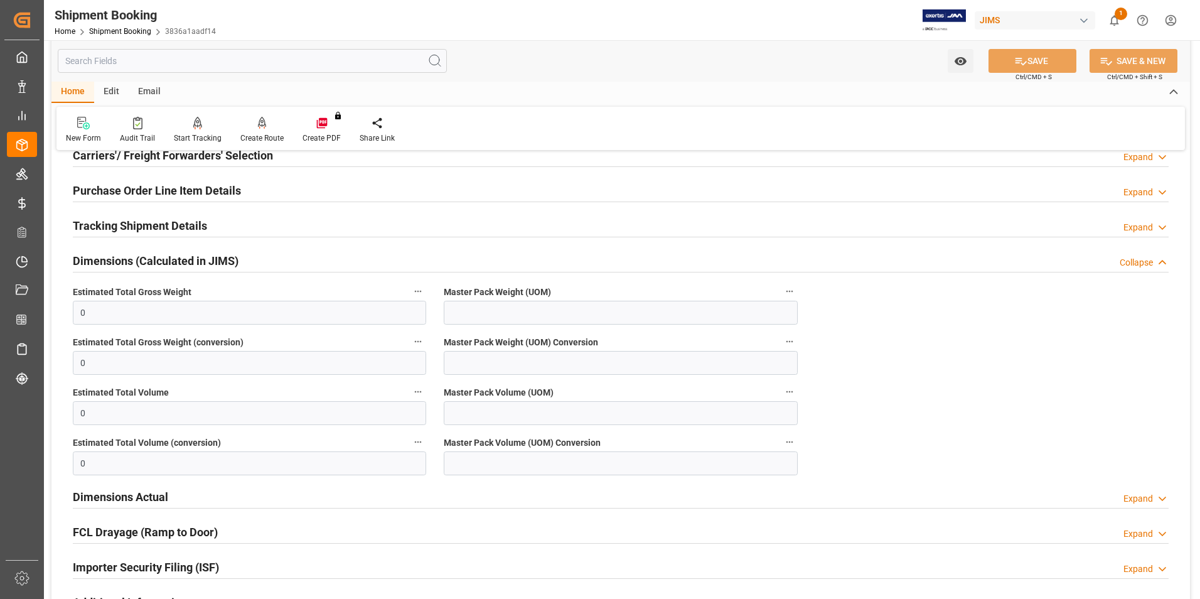
click at [288, 255] on div "Dimensions (Calculated in JIMS) Collapse" at bounding box center [621, 260] width 1096 height 24
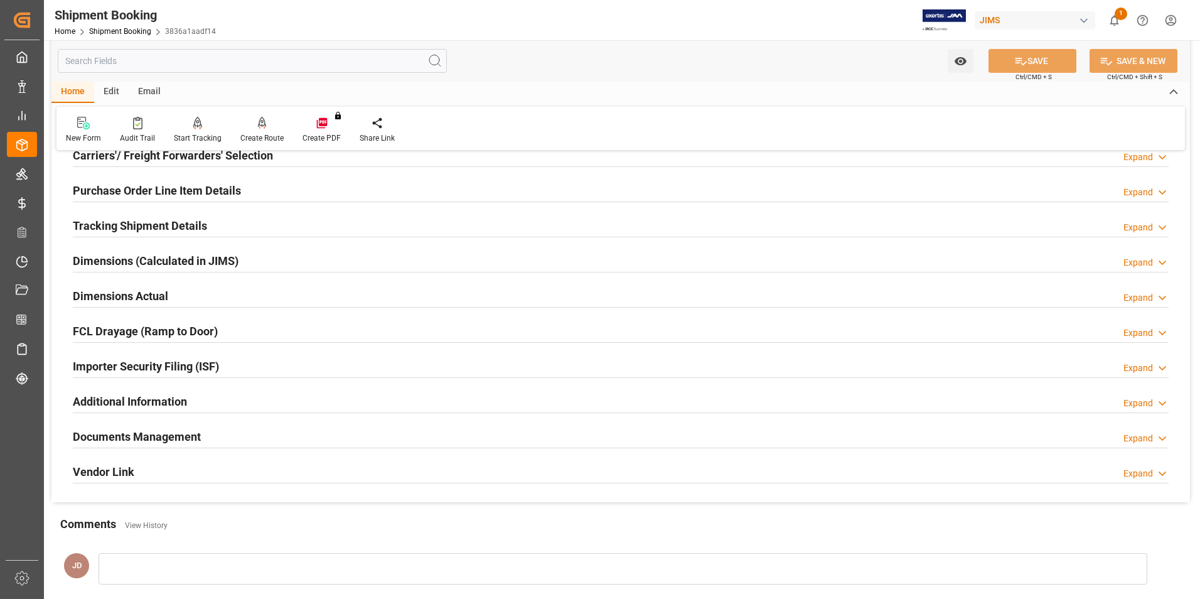
click at [270, 291] on div "Dimensions Actual Expand" at bounding box center [621, 295] width 1096 height 24
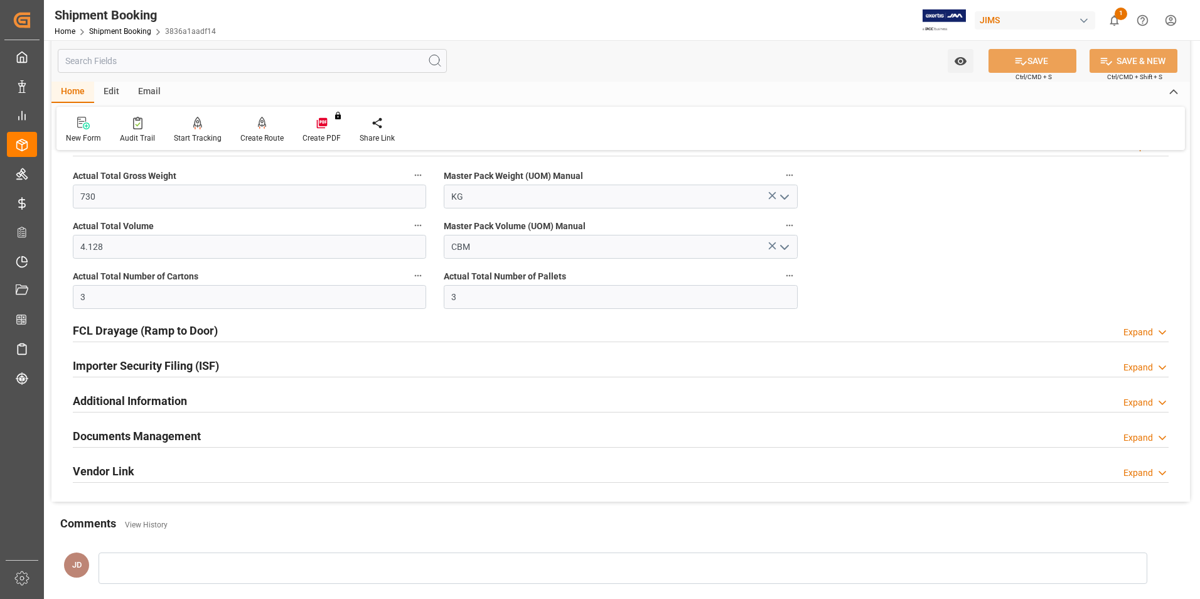
scroll to position [377, 0]
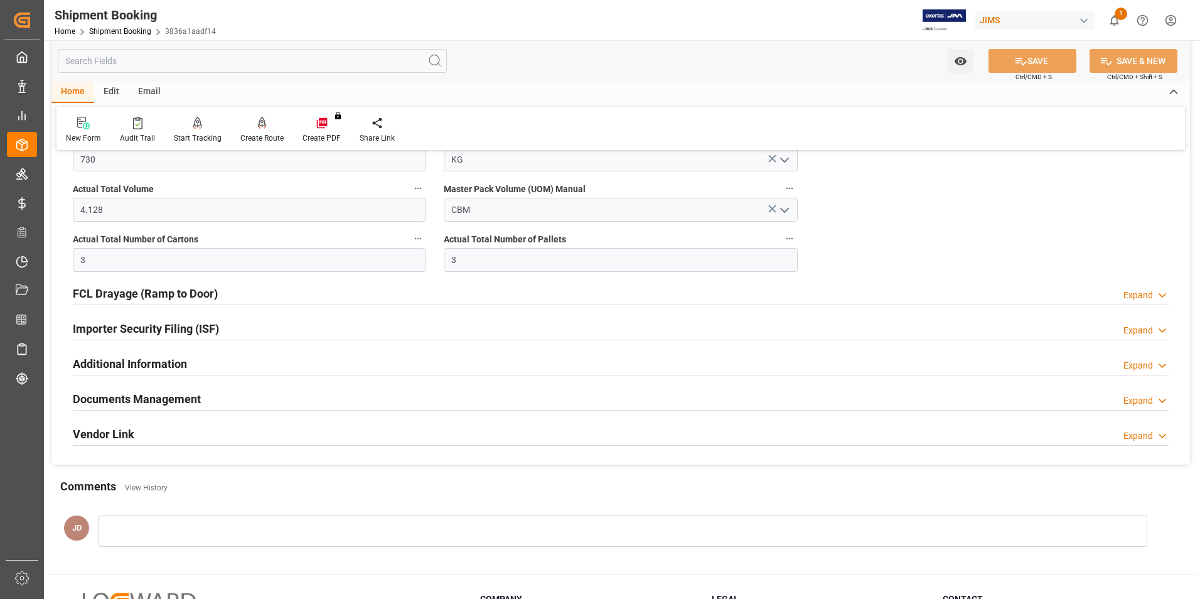
click at [287, 393] on div "Documents Management Expand" at bounding box center [621, 398] width 1096 height 24
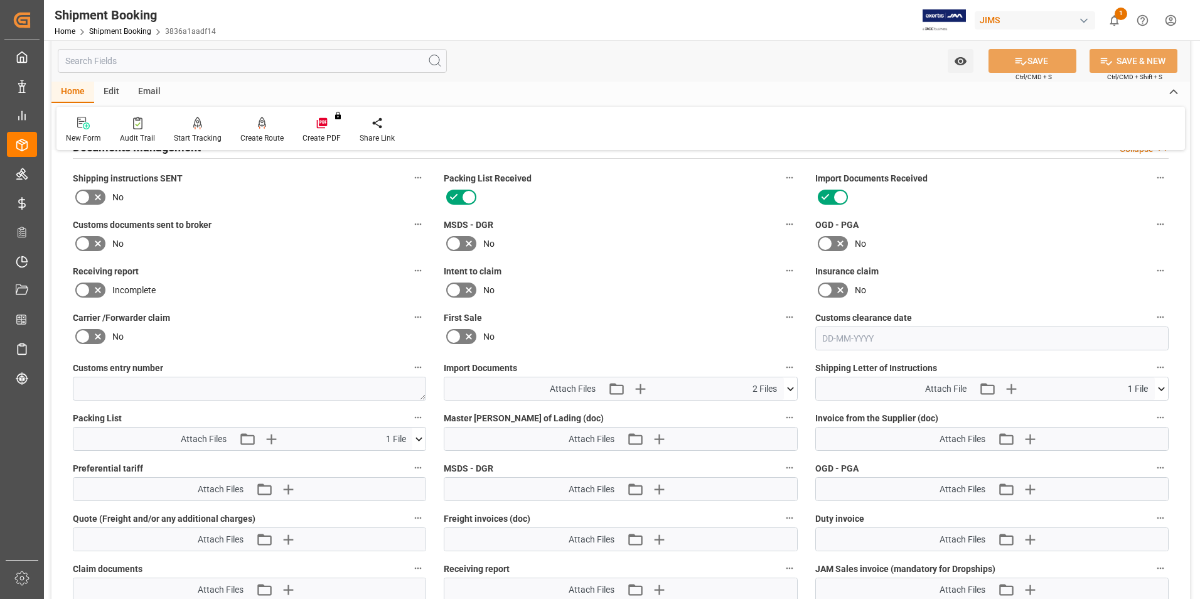
scroll to position [816, 0]
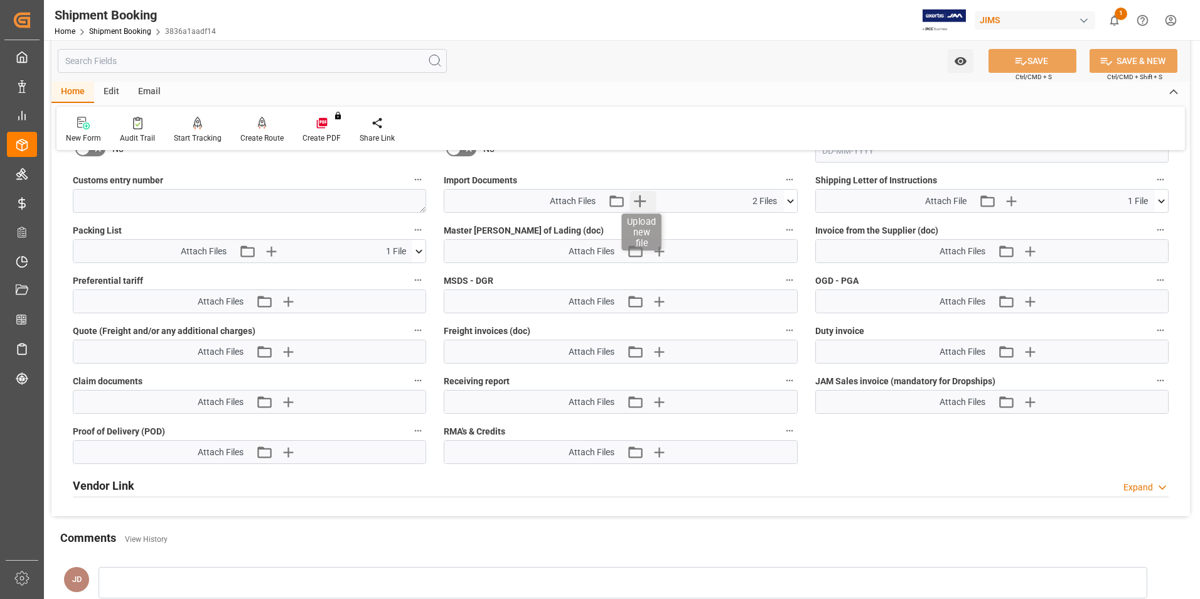
click at [634, 196] on icon "button" at bounding box center [639, 201] width 20 height 20
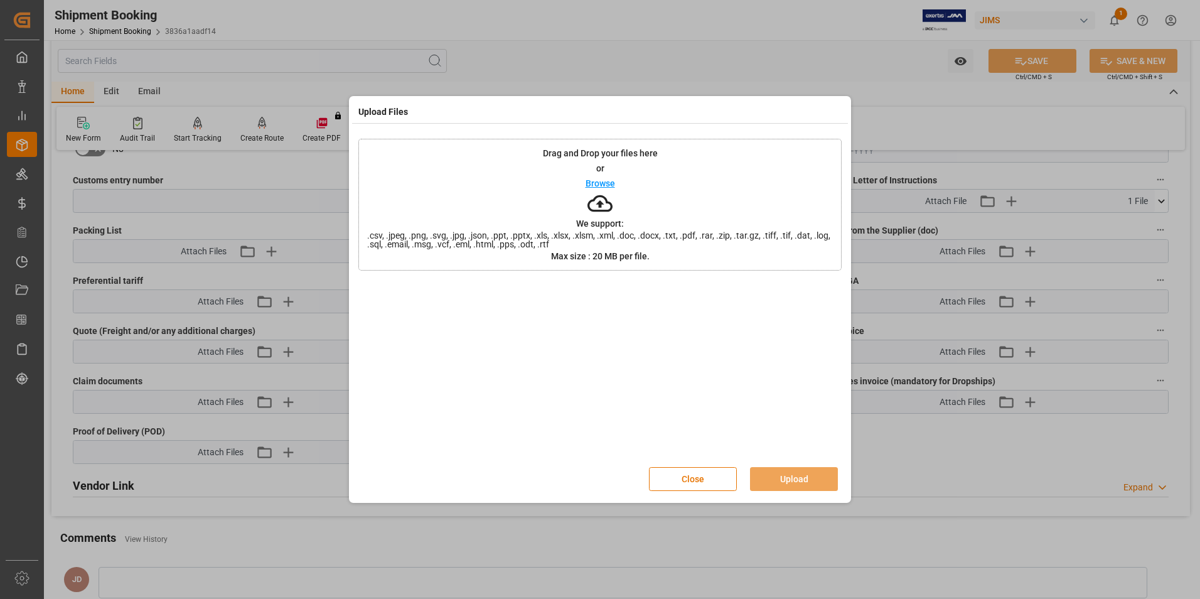
click at [599, 179] on p "Browse" at bounding box center [600, 183] width 29 height 9
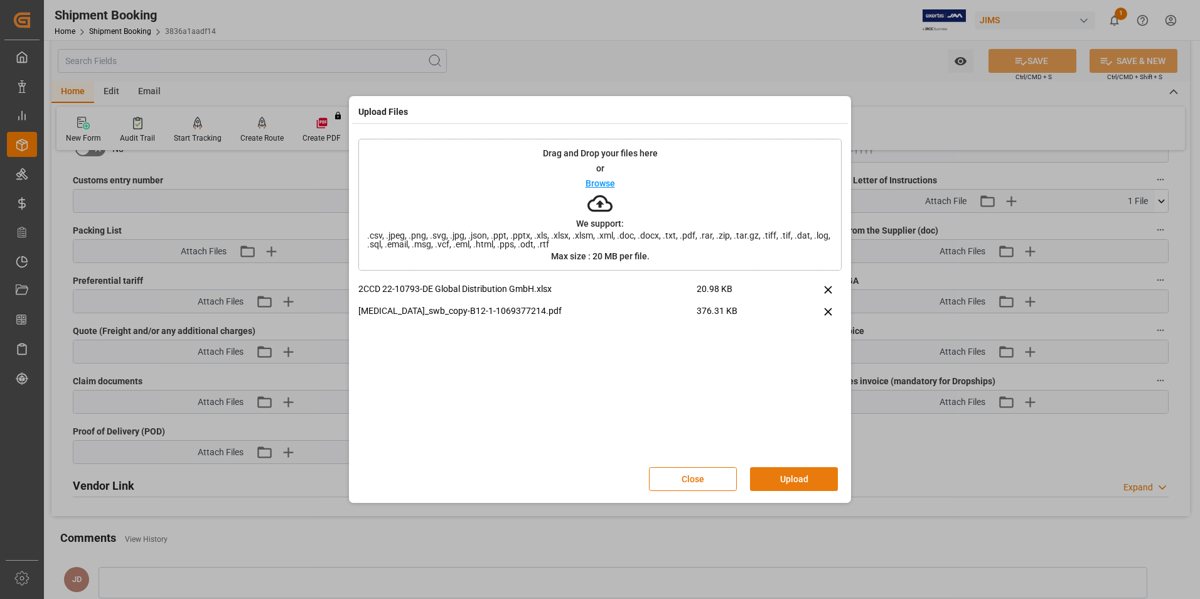
click at [789, 478] on button "Upload" at bounding box center [794, 479] width 88 height 24
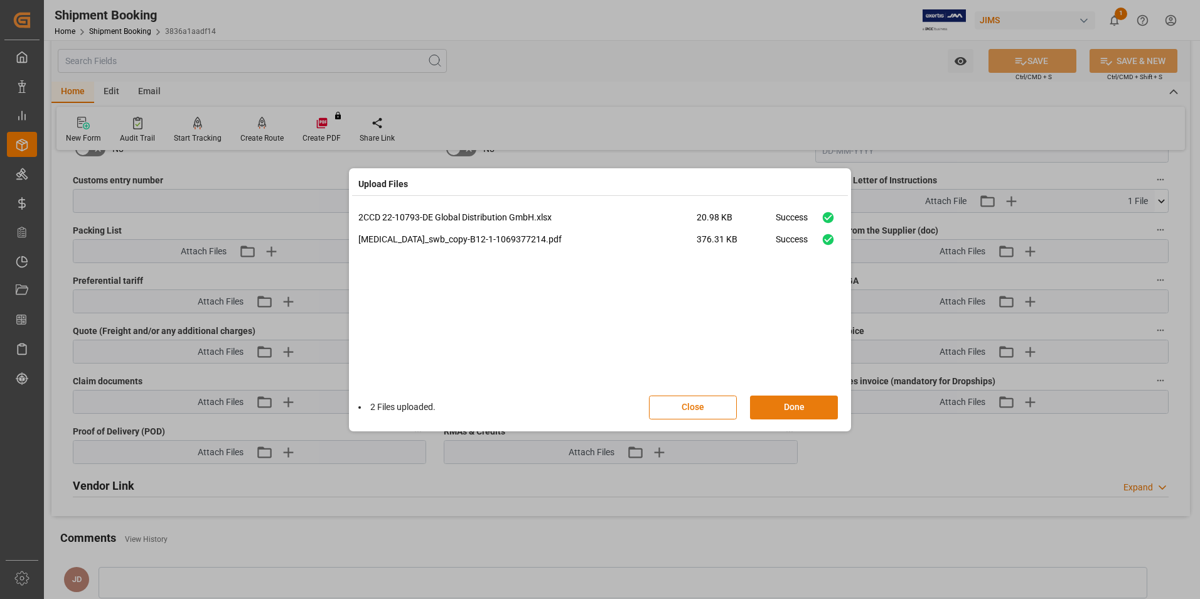
click at [801, 407] on button "Done" at bounding box center [794, 407] width 88 height 24
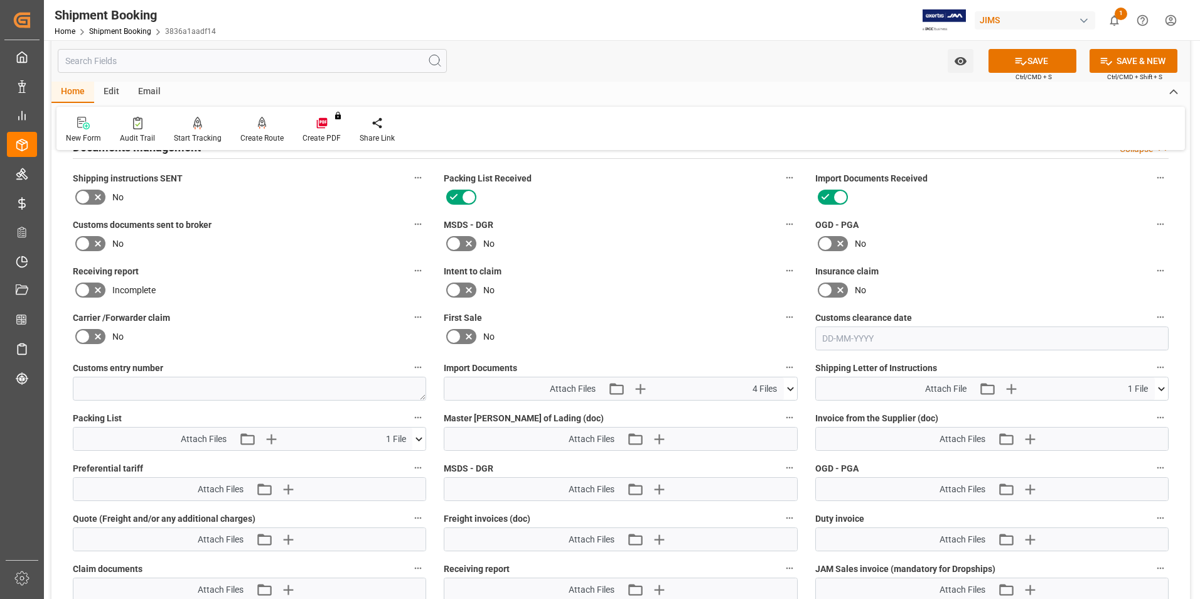
scroll to position [628, 0]
click at [104, 242] on icon at bounding box center [97, 244] width 15 height 15
click at [0, 0] on input "checkbox" at bounding box center [0, 0] width 0 height 0
click at [1039, 62] on button "SAVE" at bounding box center [1032, 61] width 88 height 24
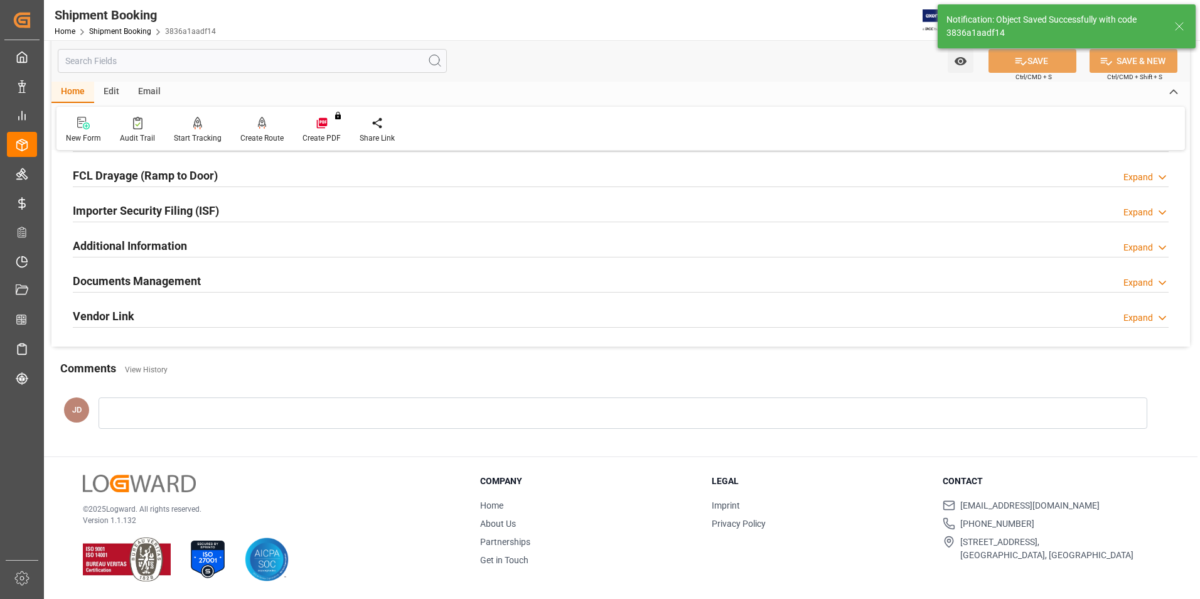
scroll to position [343, 0]
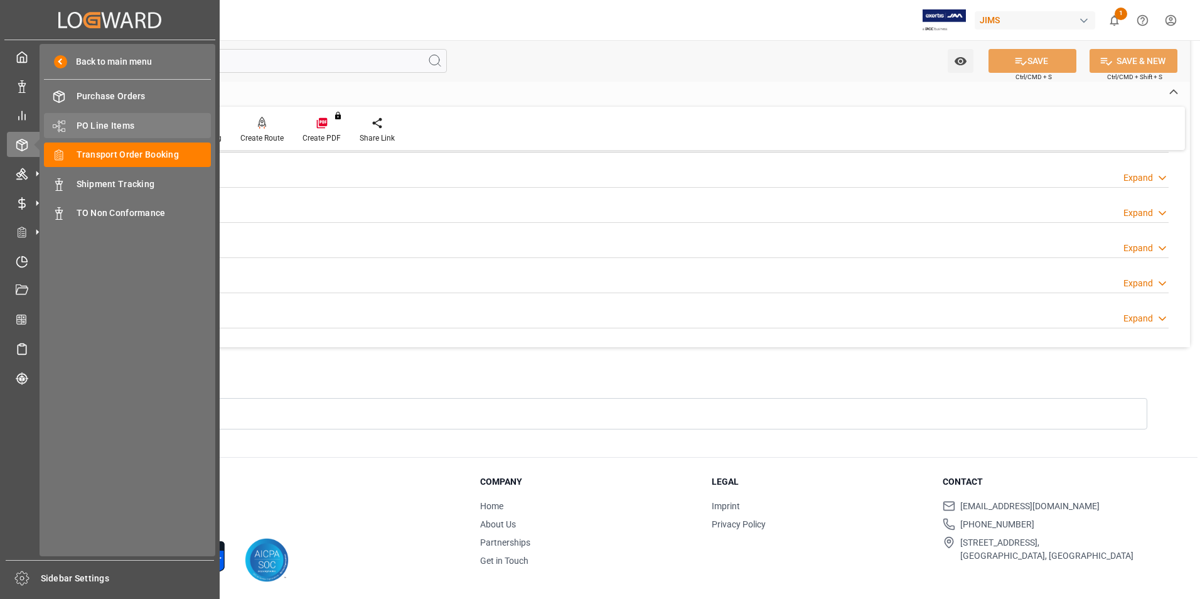
click at [108, 128] on span "PO Line Items" at bounding box center [144, 125] width 135 height 13
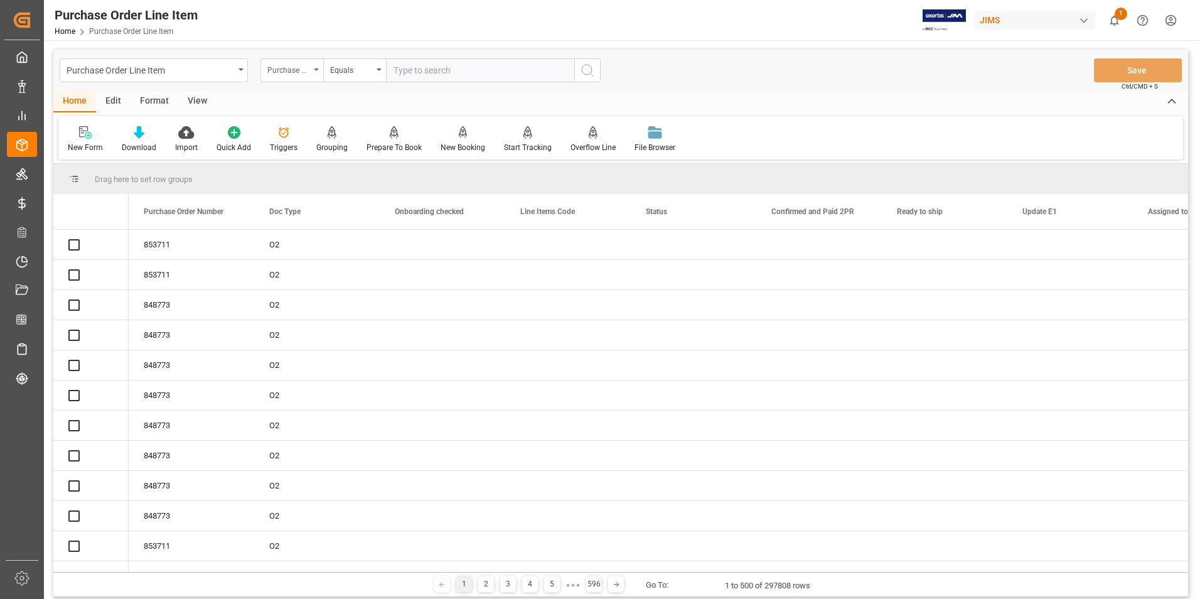
click at [303, 75] on div "Purchase Order Number" at bounding box center [288, 69] width 43 height 14
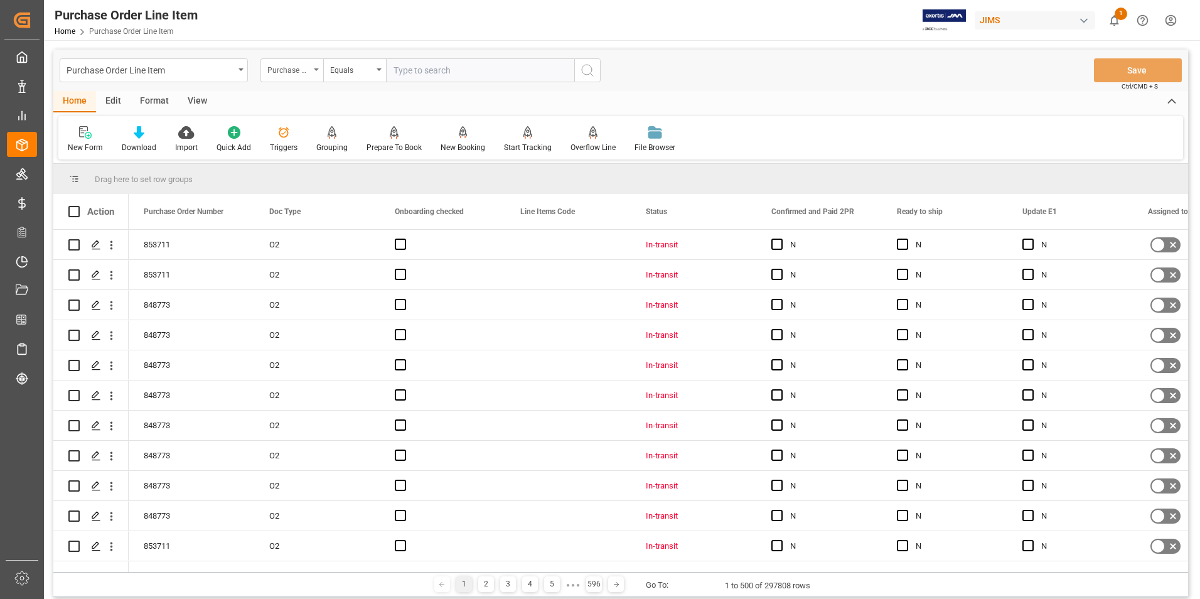
click at [303, 75] on div "Purchase Order Number" at bounding box center [288, 69] width 43 height 14
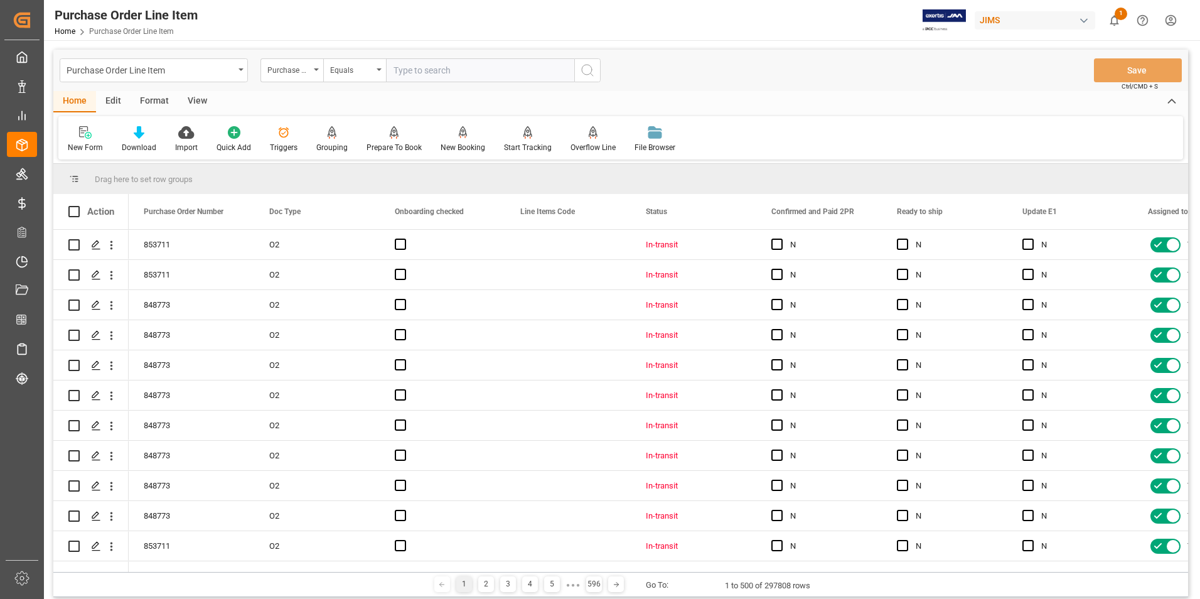
click at [299, 68] on div "Purchase Order Number" at bounding box center [288, 69] width 43 height 14
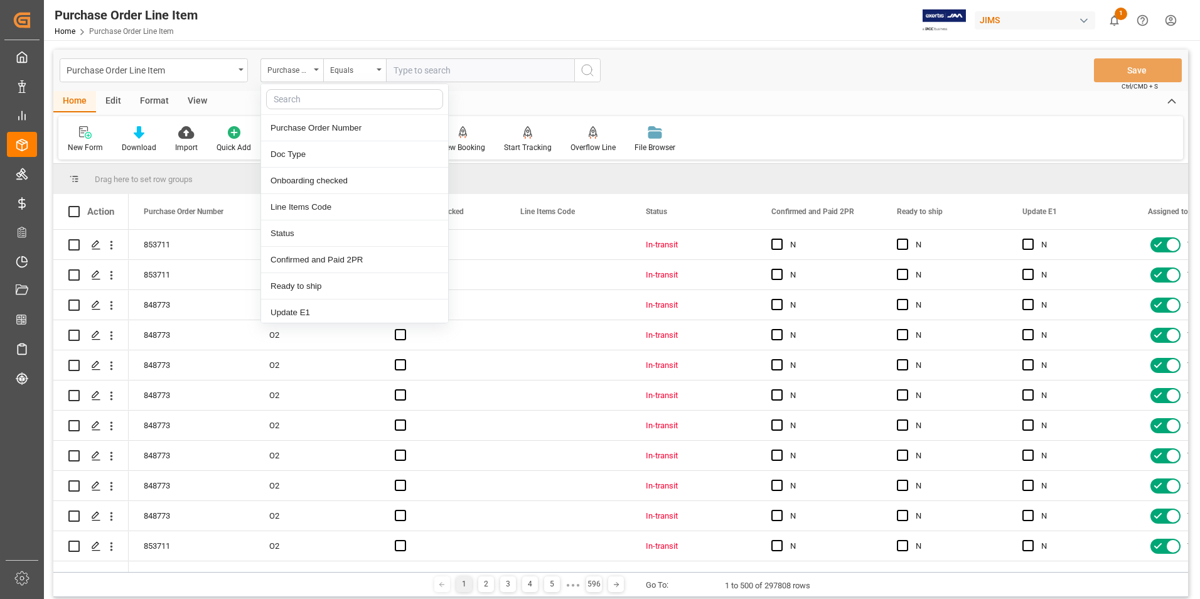
click at [301, 95] on input "text" at bounding box center [354, 99] width 177 height 20
type input "REF"
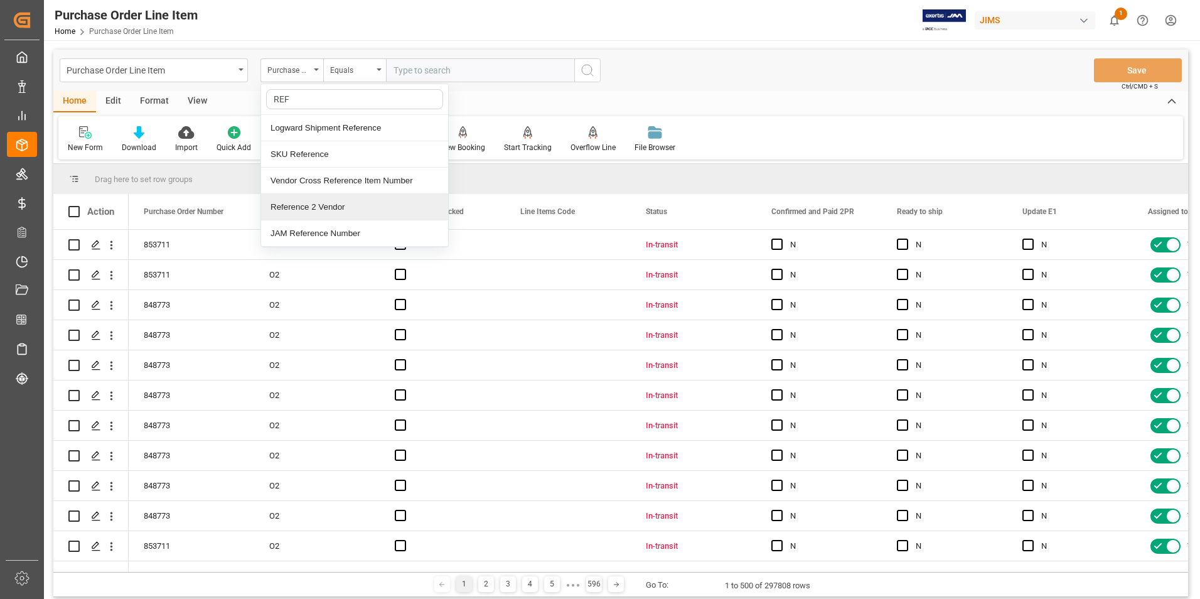
click at [340, 205] on div "Reference 2 Vendor" at bounding box center [354, 207] width 187 height 26
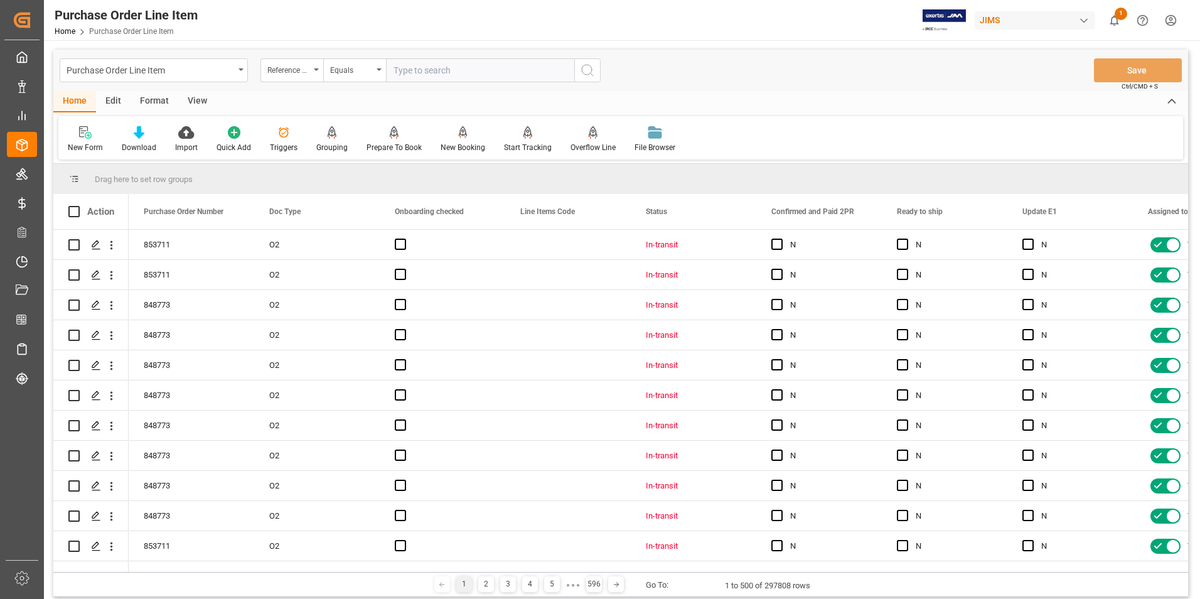
click at [424, 71] on input "text" at bounding box center [480, 70] width 188 height 24
paste input "22-10793-DE"
type input "22-10793-DE"
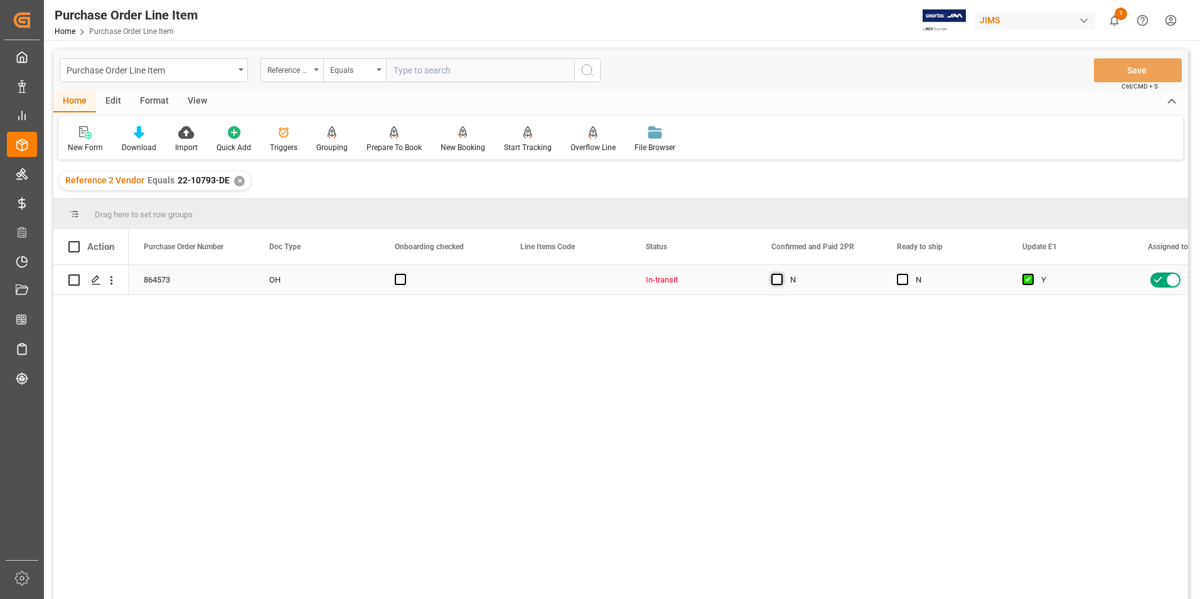
click at [779, 277] on span "Press SPACE to select this row." at bounding box center [776, 279] width 11 height 11
click at [781, 274] on input "Press SPACE to select this row." at bounding box center [781, 274] width 0 height 0
click at [1153, 69] on button "Save" at bounding box center [1138, 70] width 88 height 24
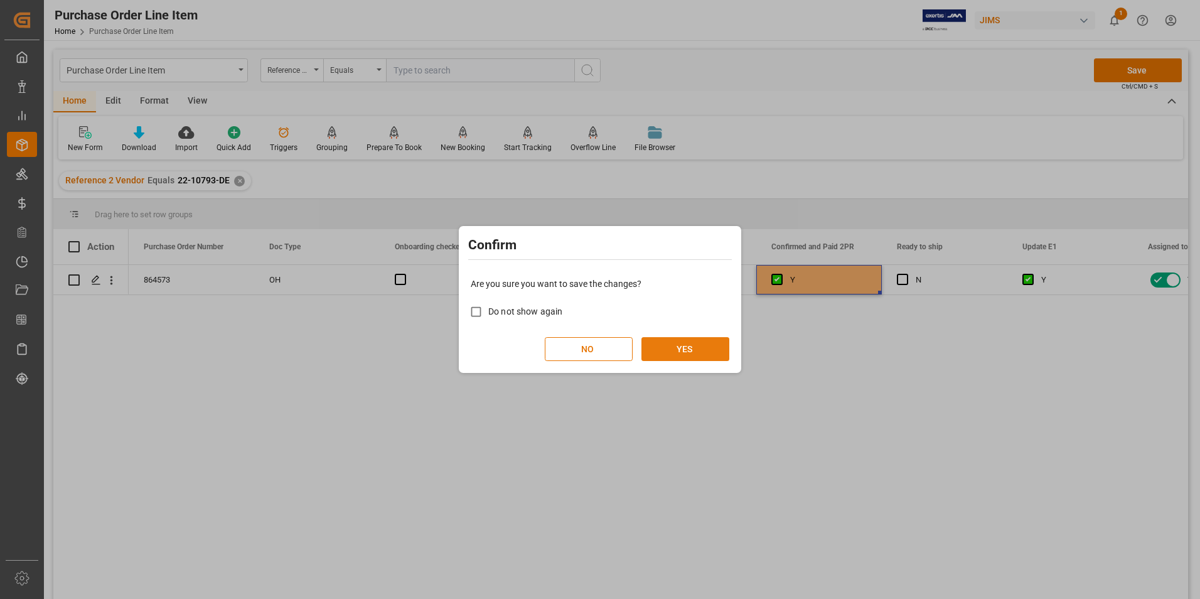
click at [698, 351] on button "YES" at bounding box center [685, 349] width 88 height 24
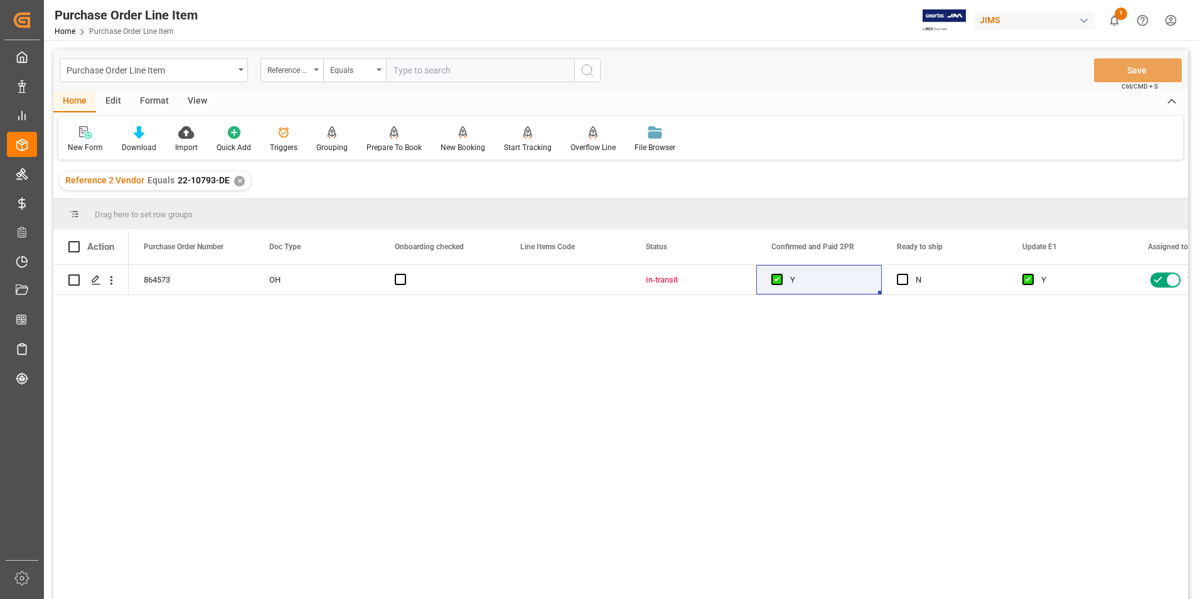
click at [235, 178] on div "✕" at bounding box center [239, 181] width 11 height 11
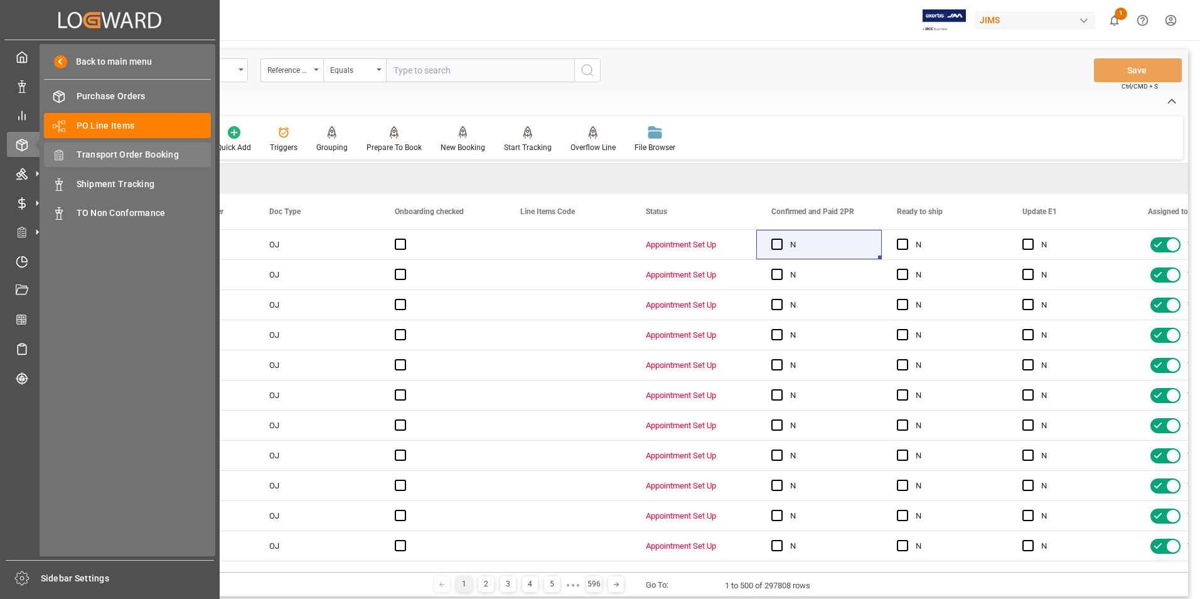
click at [122, 153] on span "Transport Order Booking" at bounding box center [144, 154] width 135 height 13
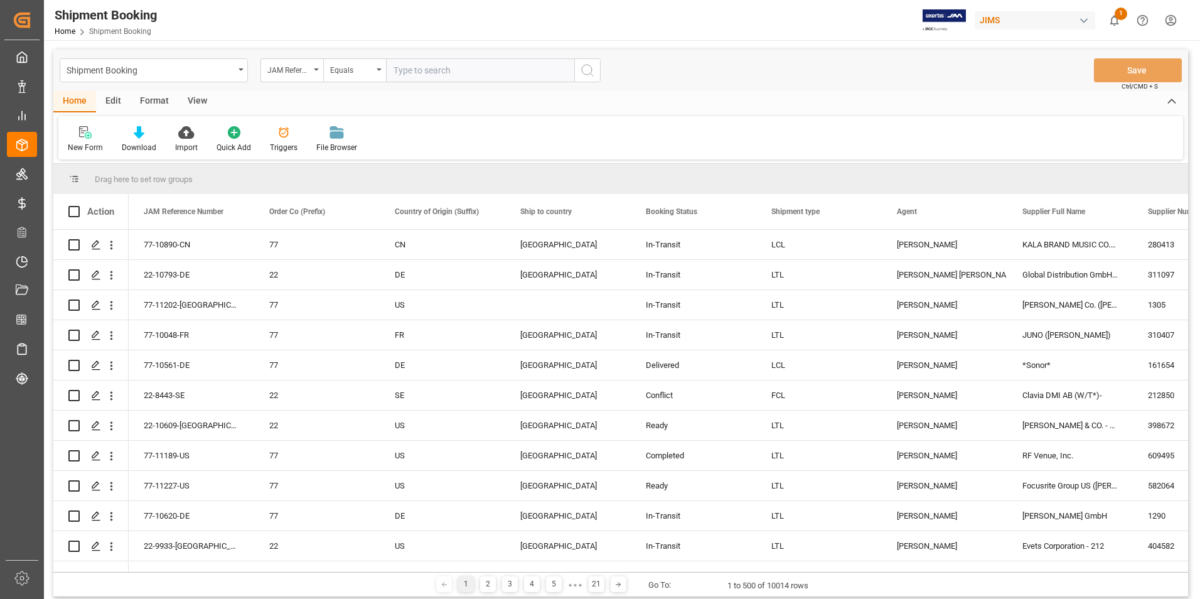
click at [422, 70] on input "text" at bounding box center [480, 70] width 188 height 24
paste input "22-10936-CN"
type input "22-10936-CN"
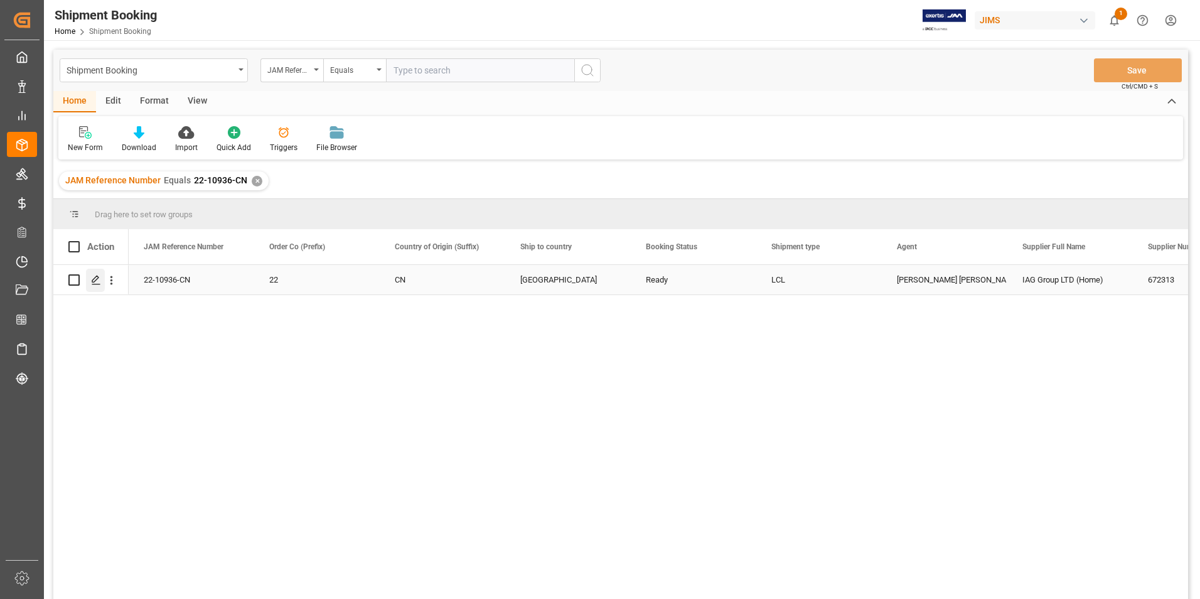
click at [97, 279] on polygon "Press SPACE to select this row." at bounding box center [95, 279] width 6 height 6
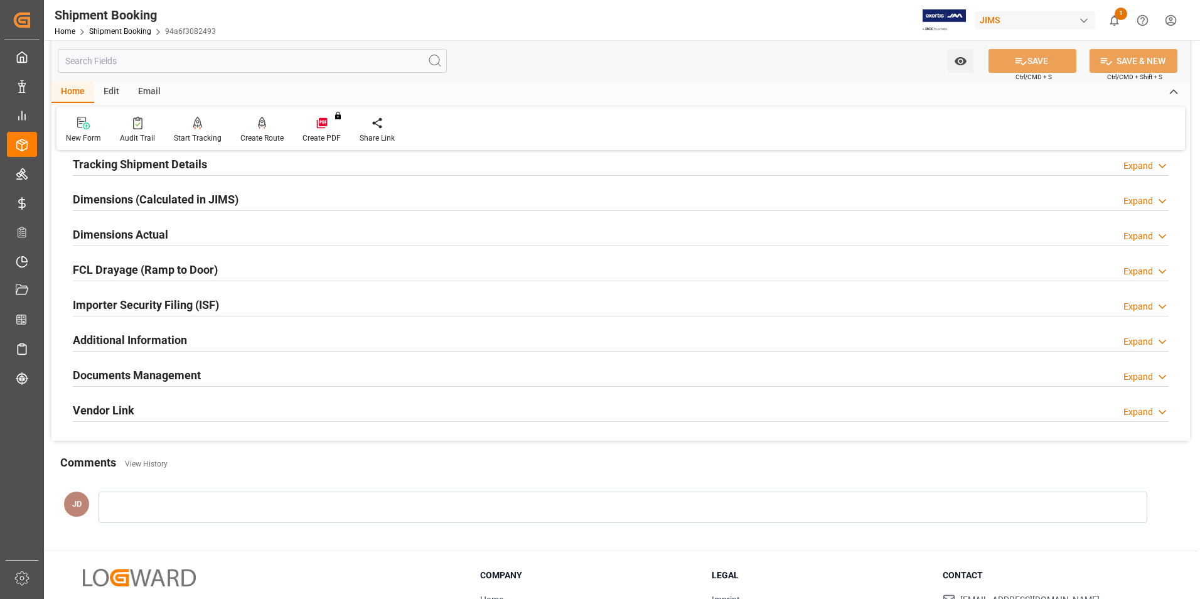
scroll to position [251, 0]
click at [298, 365] on div "Documents Management Expand" at bounding box center [621, 373] width 1096 height 24
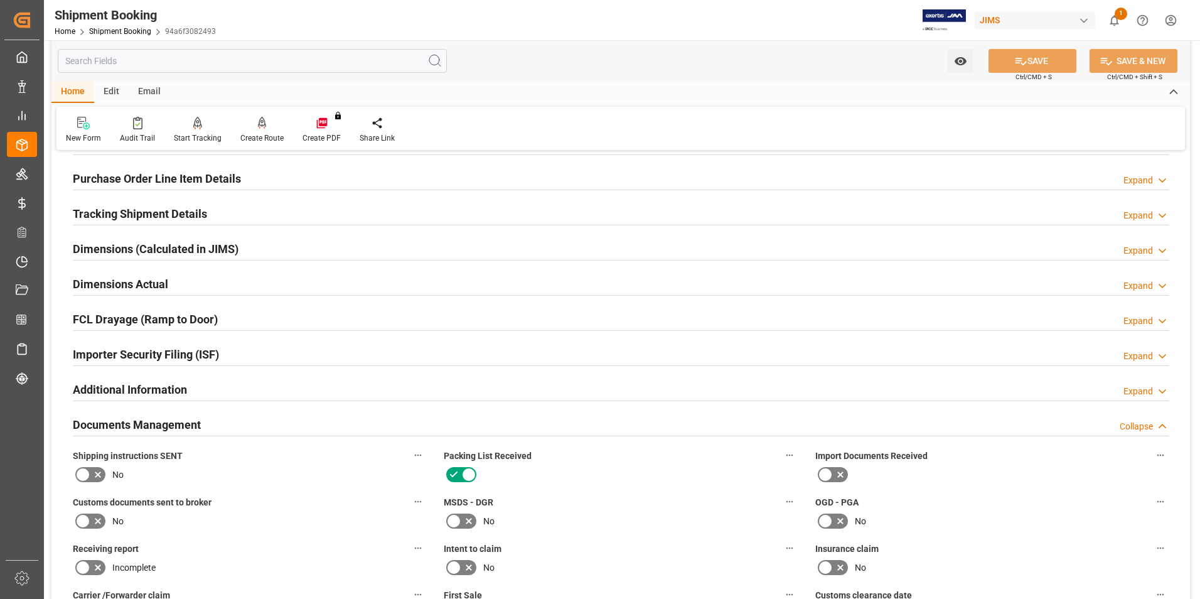
scroll to position [188, 0]
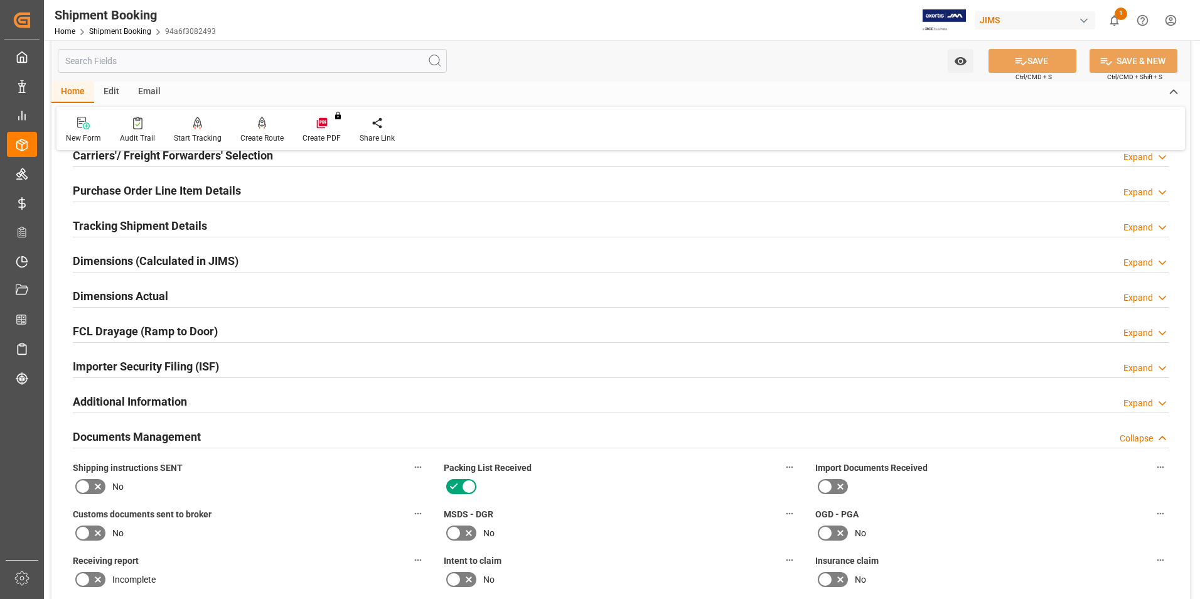
click at [282, 373] on div "Importer Security Filing (ISF) Expand" at bounding box center [621, 365] width 1096 height 24
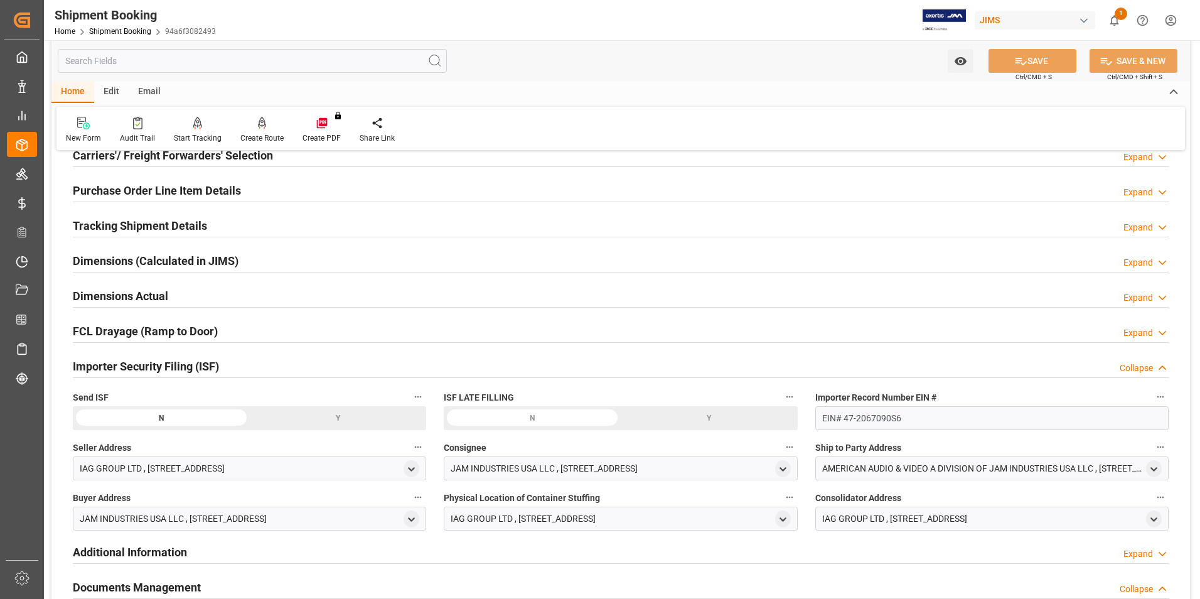
scroll to position [251, 0]
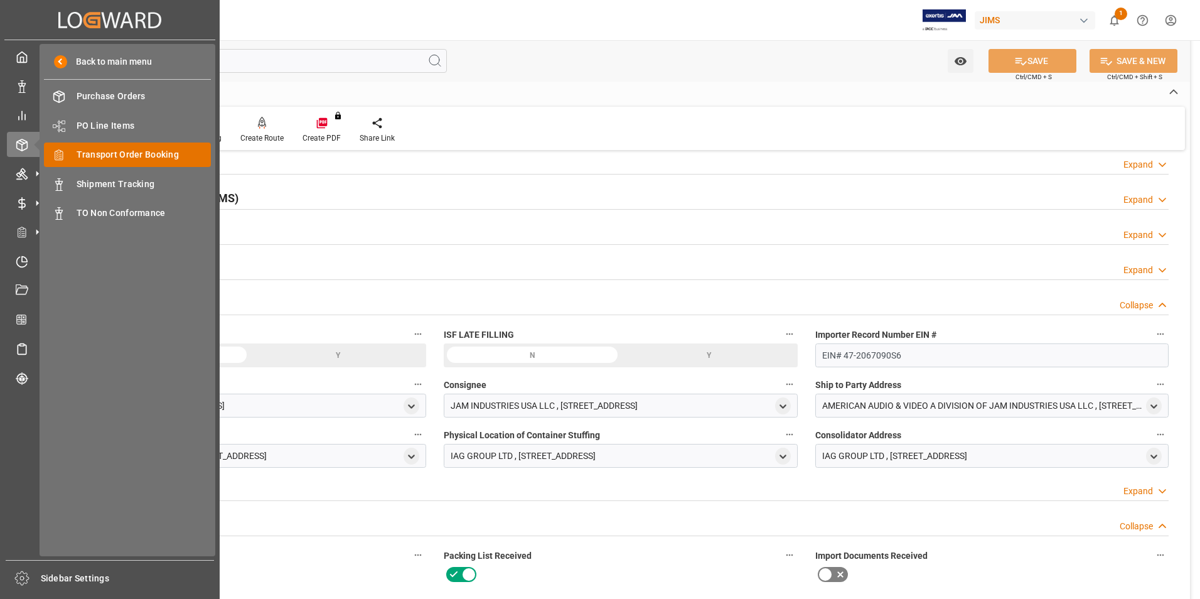
click at [144, 144] on div "Transport Order Booking Transport Order Booking" at bounding box center [127, 154] width 167 height 24
